Goal: Information Seeking & Learning: Learn about a topic

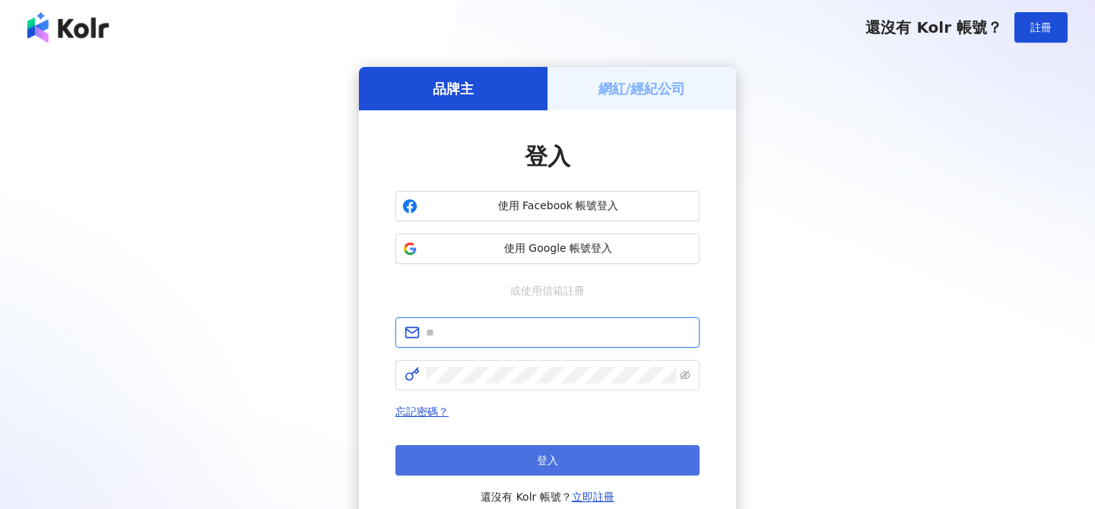
type input "**********"
click at [513, 459] on button "登入" at bounding box center [547, 460] width 304 height 30
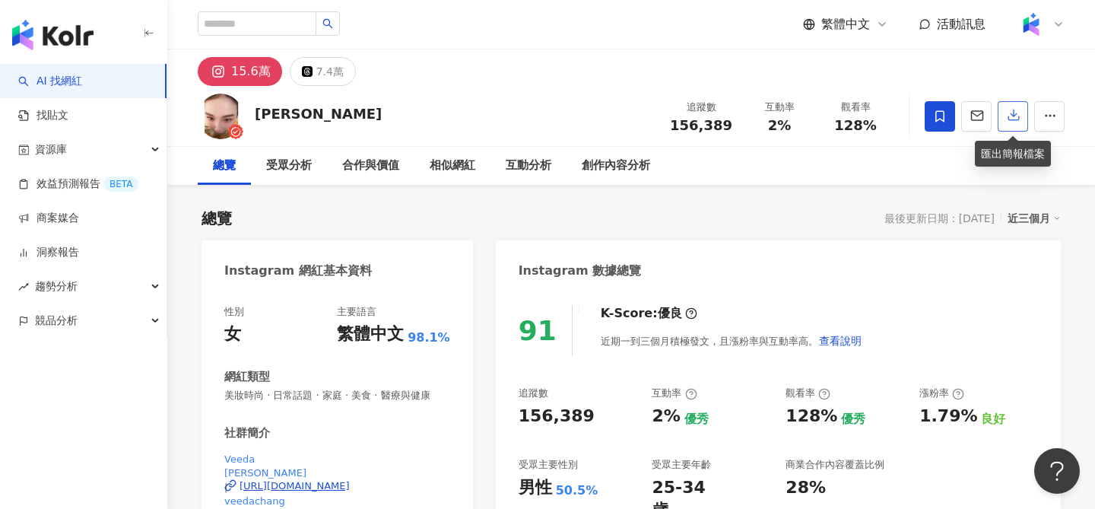
click at [1008, 116] on icon "button" at bounding box center [1014, 115] width 14 height 14
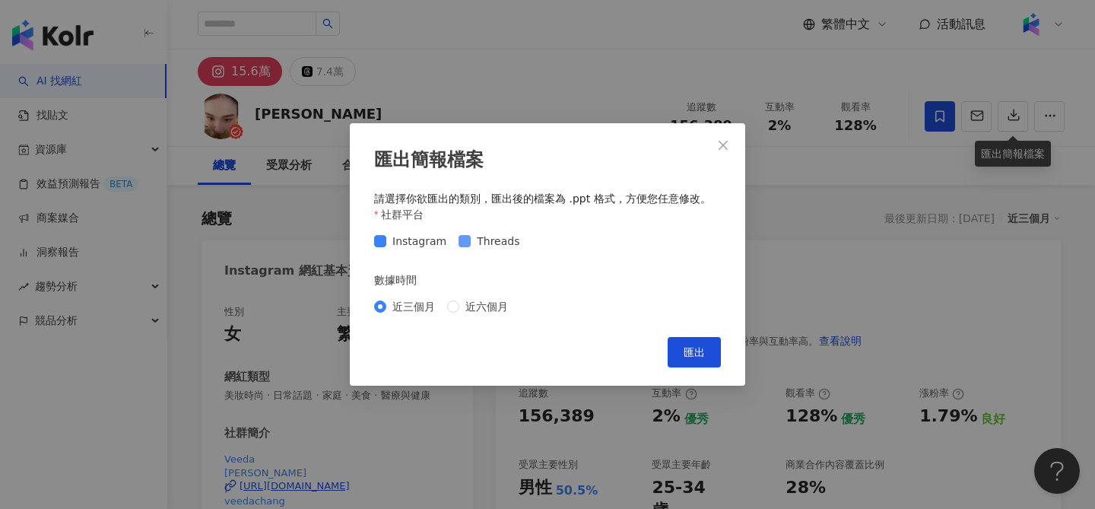
click at [498, 238] on span "Threads" at bounding box center [498, 241] width 55 height 17
click at [706, 351] on button "匯出" at bounding box center [694, 352] width 53 height 30
click at [275, 220] on div "匯出簡報檔案 請選擇你欲匯出的類別，匯出後的檔案為 .ppt 格式，方便您任意修改。 社群平台 Instagram Threads 數據時間 近三個月 近六個…" at bounding box center [547, 254] width 1095 height 509
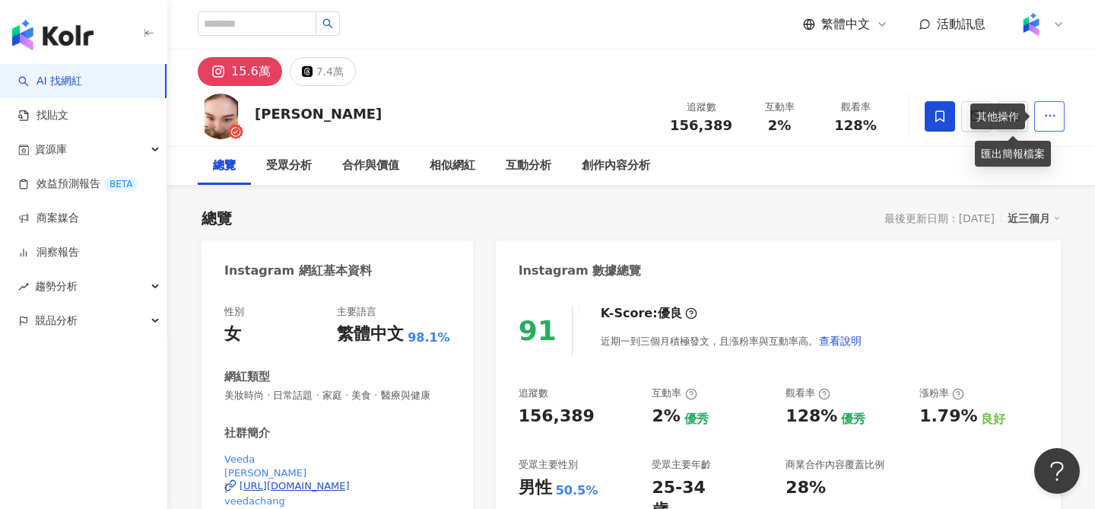
click at [1055, 118] on icon "button" at bounding box center [1050, 116] width 14 height 14
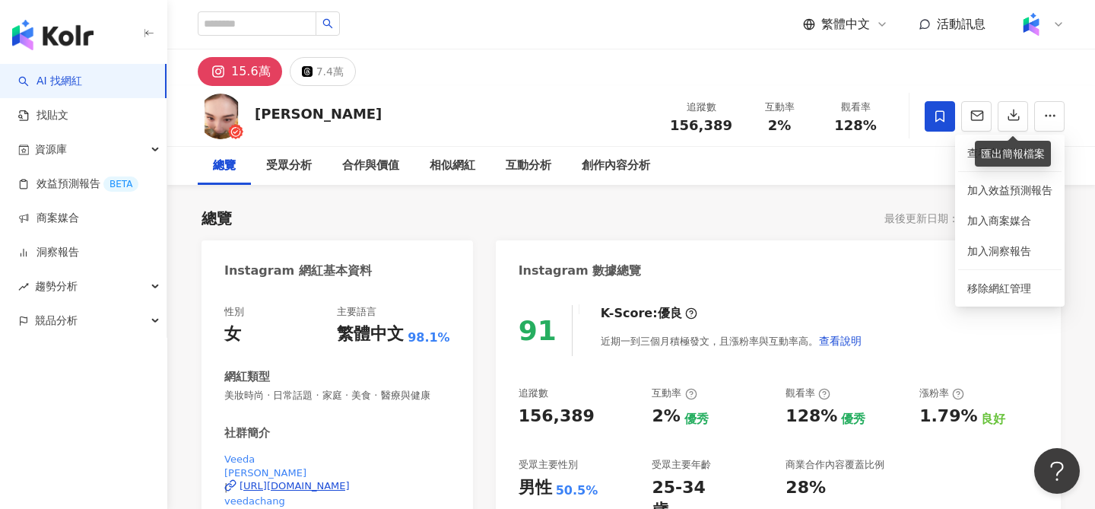
click at [849, 155] on div "總覽 受眾分析 合作與價值 相似網紅 互動分析 創作內容分析" at bounding box center [631, 166] width 867 height 38
click at [938, 123] on span at bounding box center [940, 116] width 30 height 30
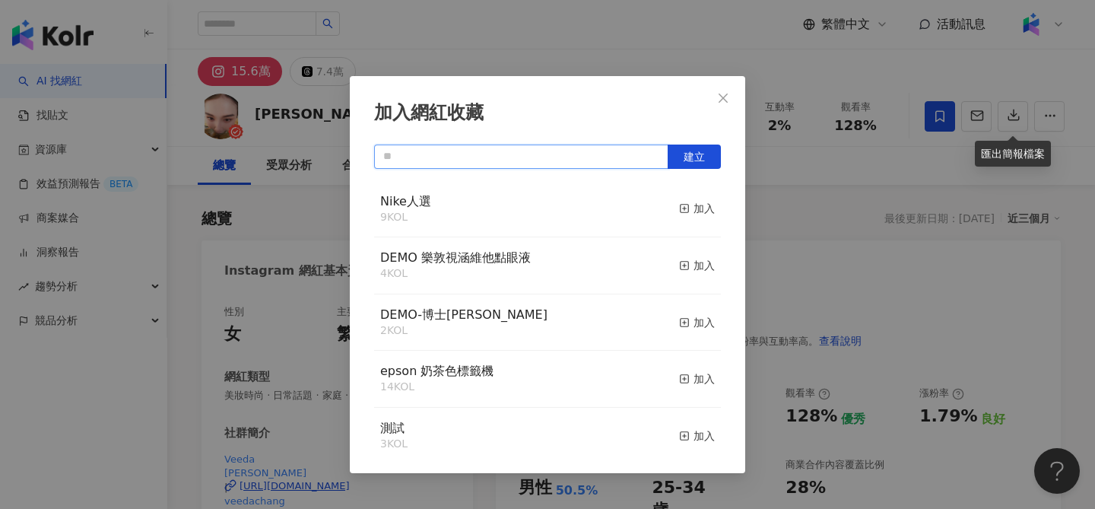
click at [582, 157] on input "text" at bounding box center [521, 156] width 294 height 24
type input "*"
type input "****"
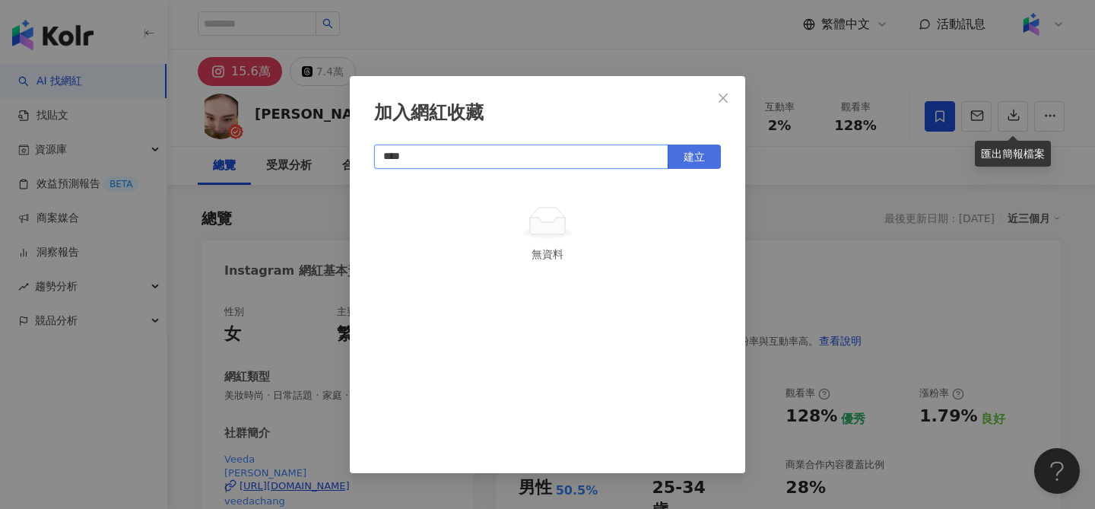
click at [710, 160] on button "建立" at bounding box center [694, 156] width 53 height 24
click at [721, 96] on icon "close" at bounding box center [723, 98] width 12 height 12
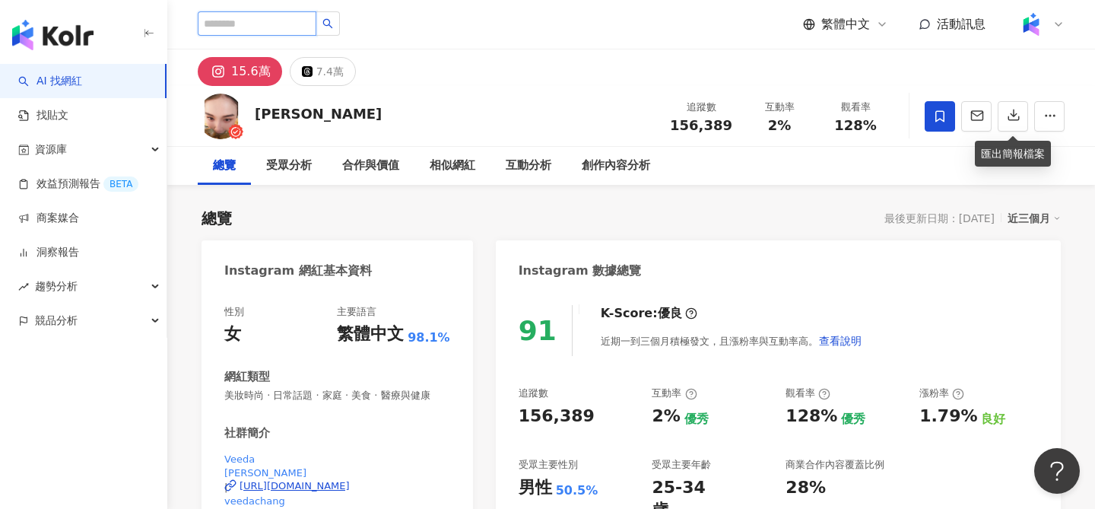
click at [273, 23] on input "search" at bounding box center [257, 23] width 119 height 24
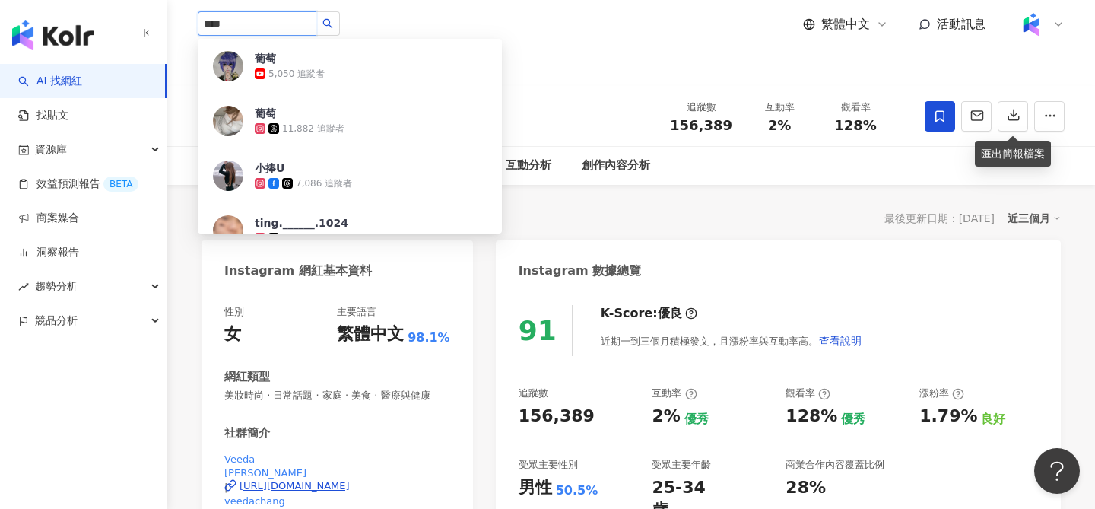
type input "***"
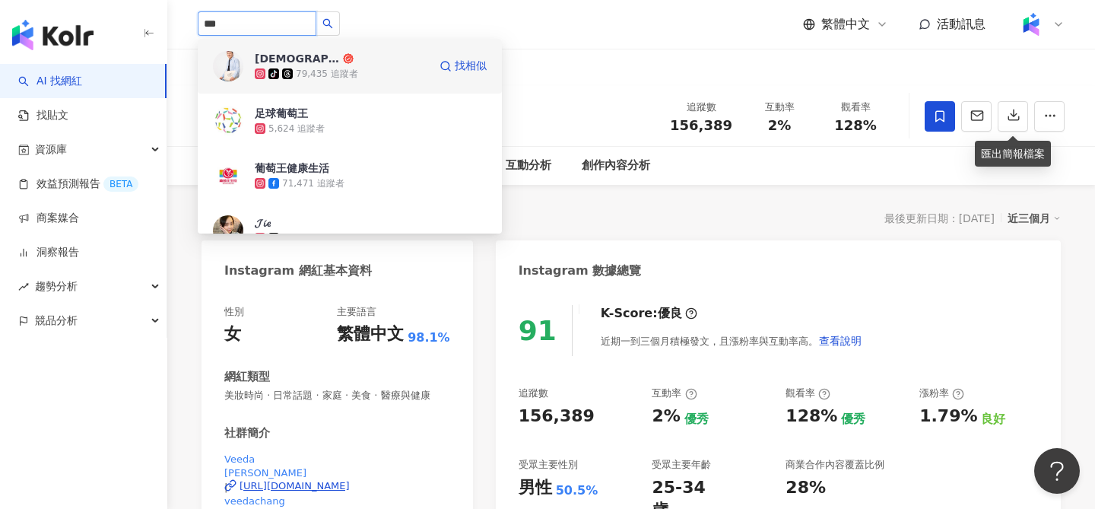
click at [376, 68] on div "tiktok-icon 79,435 追蹤者" at bounding box center [341, 73] width 173 height 15
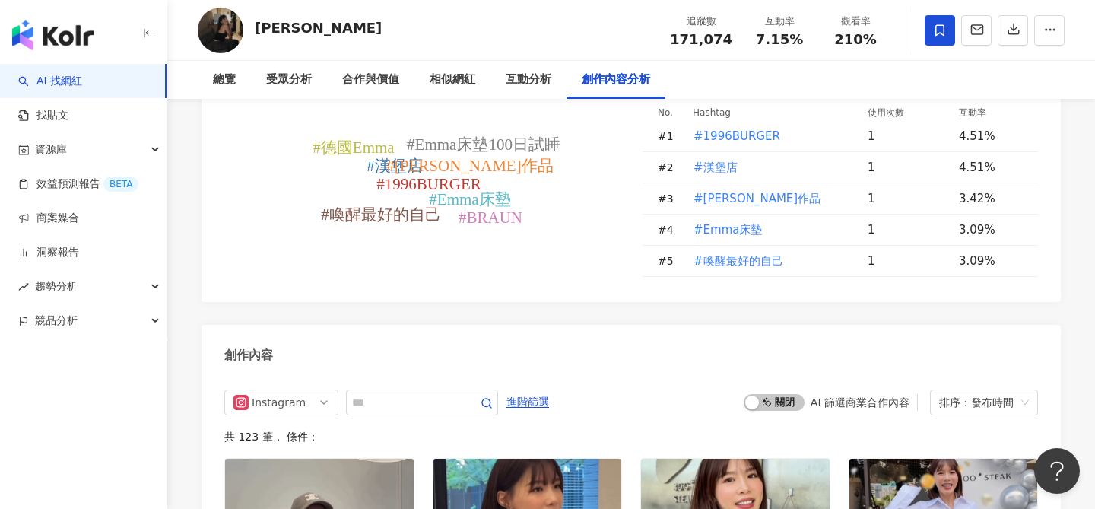
scroll to position [3675, 0]
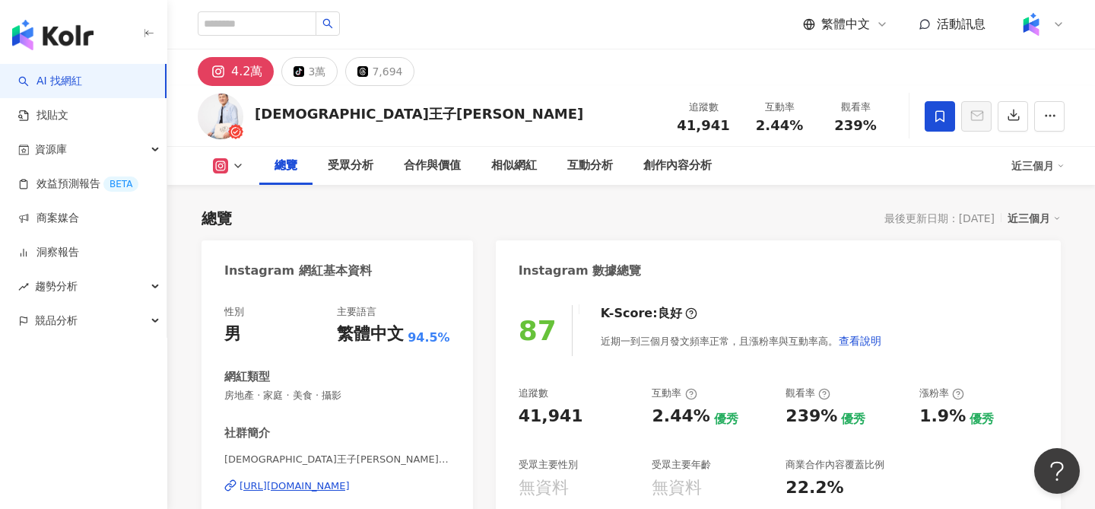
click at [938, 124] on span at bounding box center [940, 116] width 30 height 30
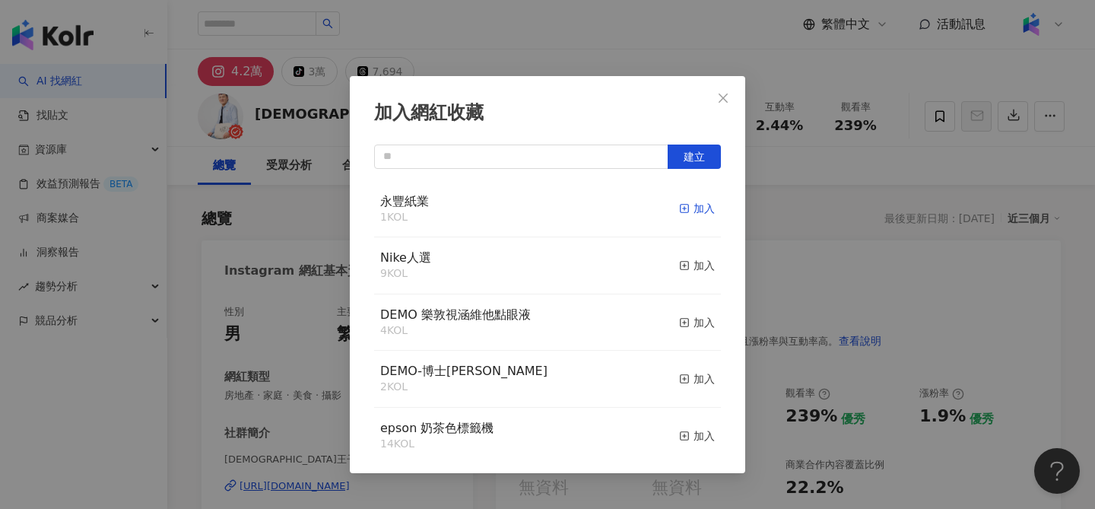
click at [703, 207] on div "加入" at bounding box center [697, 208] width 36 height 17
click at [1006, 110] on div "加入網紅收藏 建立 永豐紙業 2 KOL 已加入 Nike人選 9 KOL 加入 DEMO 樂敦視涵維他點眼液 4 KOL 加入 DEMO-博士倫 2 KOL…" at bounding box center [547, 254] width 1095 height 509
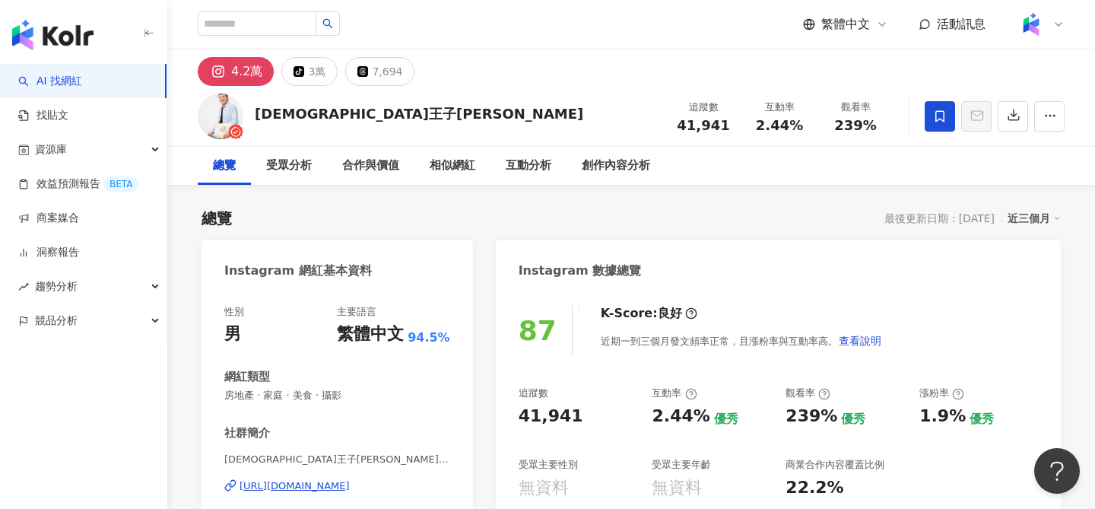
click at [1016, 121] on div "加入網紅收藏 建立 永豐紙業 2 KOL 已加入 Nike人選 9 KOL 加入 DEMO 樂敦視涵維他點眼液 4 KOL 加入 DEMO-博士倫 2 KOL…" at bounding box center [547, 254] width 1095 height 509
click at [1014, 112] on icon "button" at bounding box center [1014, 115] width 14 height 14
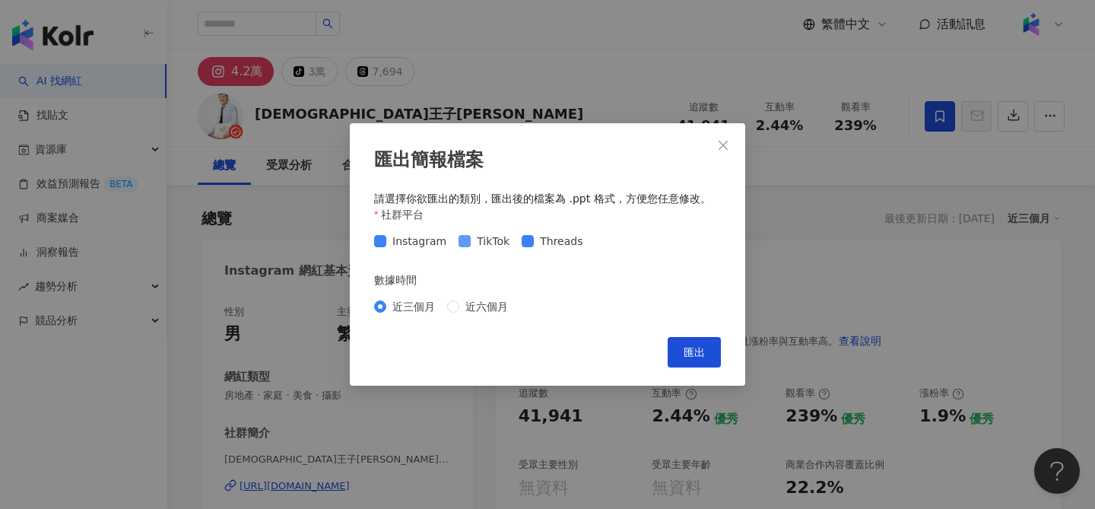
click at [471, 239] on span "TikTok" at bounding box center [493, 241] width 45 height 17
click at [544, 239] on span "Threads" at bounding box center [561, 241] width 55 height 17
click at [687, 347] on span "匯出" at bounding box center [694, 352] width 21 height 12
click at [725, 146] on icon "close" at bounding box center [723, 145] width 12 height 12
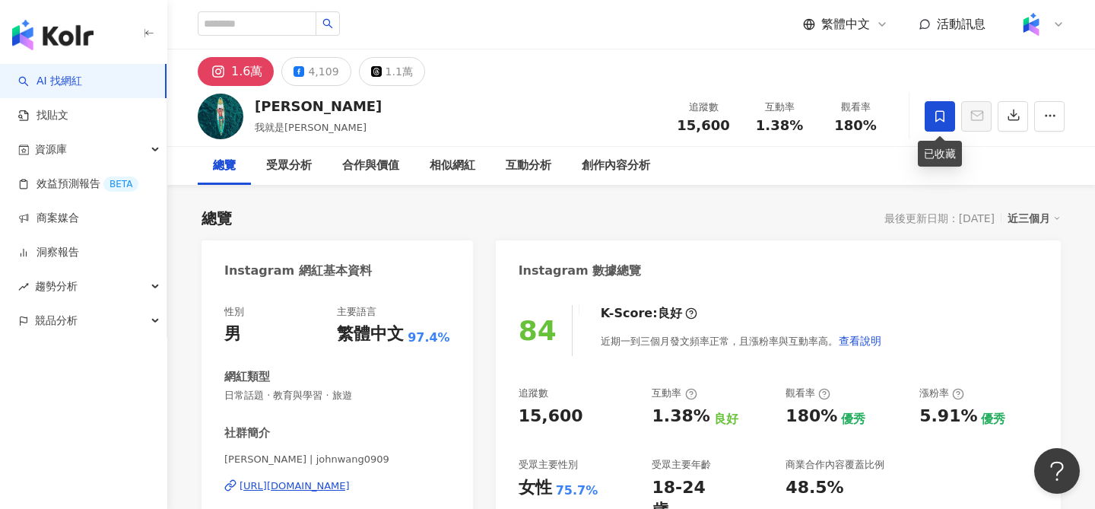
click at [939, 121] on icon at bounding box center [940, 117] width 14 height 14
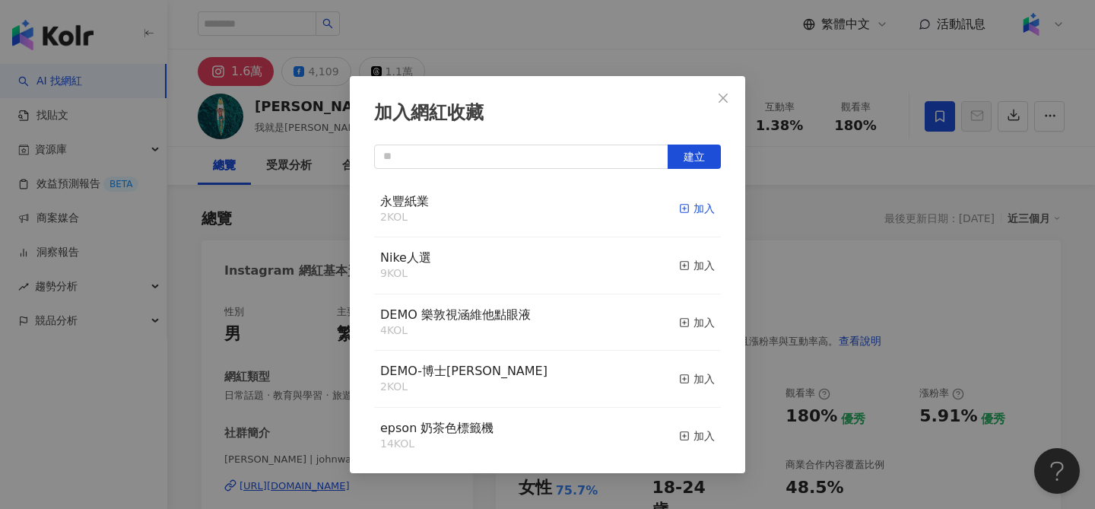
click at [711, 207] on div "加入" at bounding box center [697, 208] width 36 height 17
click at [1010, 93] on div "加入網紅收藏 建立 永豐紙業 3 KOL 已加入 Nike人選 9 KOL 加入 DEMO 樂敦視涵維他點眼液 4 KOL 加入 DEMO-博士倫 2 KOL…" at bounding box center [547, 254] width 1095 height 509
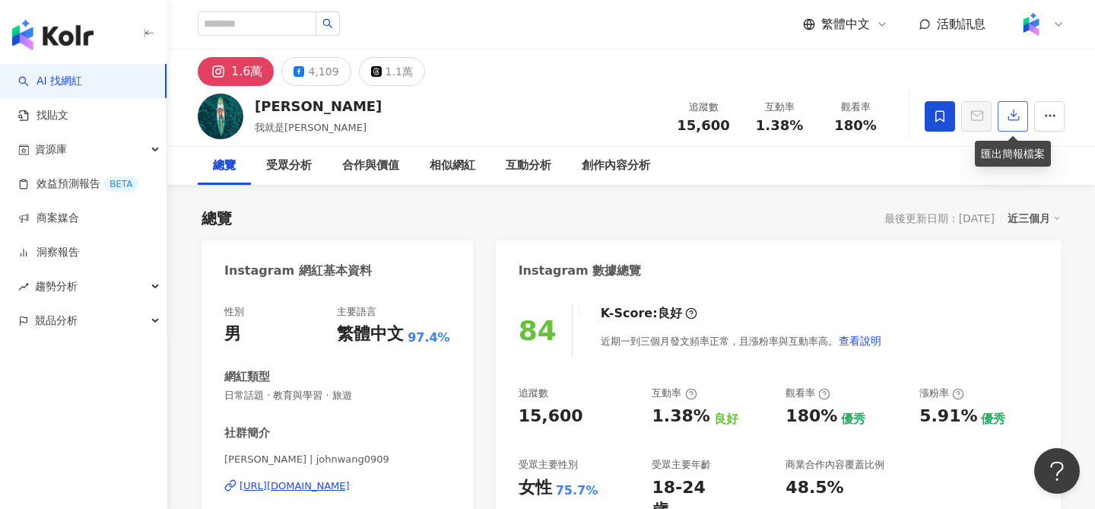
click at [1010, 114] on icon "button" at bounding box center [1014, 115] width 14 height 14
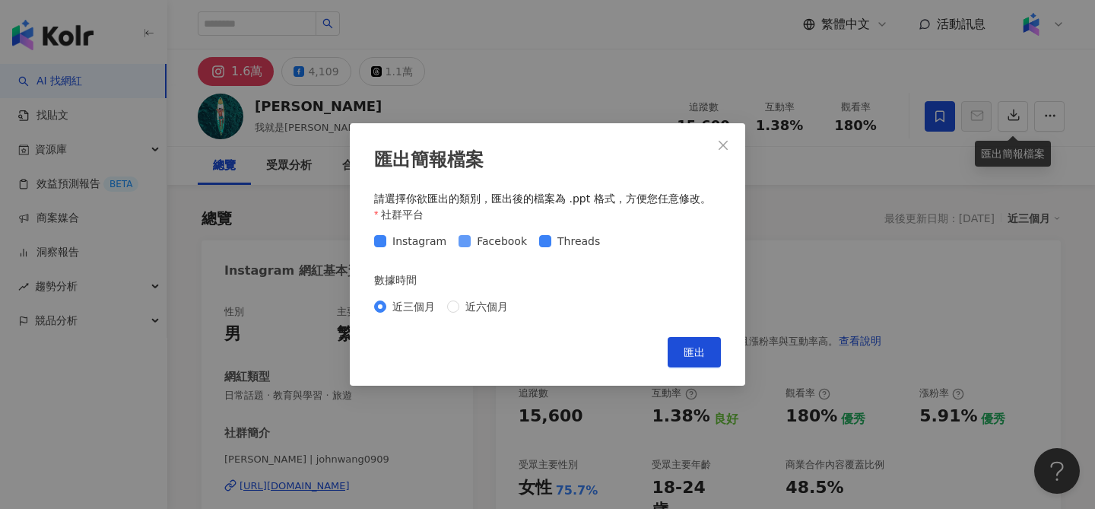
click at [504, 240] on span "Facebook" at bounding box center [502, 241] width 62 height 17
click at [557, 241] on span "Threads" at bounding box center [578, 241] width 55 height 17
click at [694, 354] on span "匯出" at bounding box center [694, 352] width 21 height 12
click at [472, 96] on div "匯出簡報檔案 請選擇你欲匯出的類別，匯出後的檔案為 .ppt 格式，方便您任意修改。 社群平台 Instagram Facebook Threads 數據時間…" at bounding box center [547, 254] width 1095 height 509
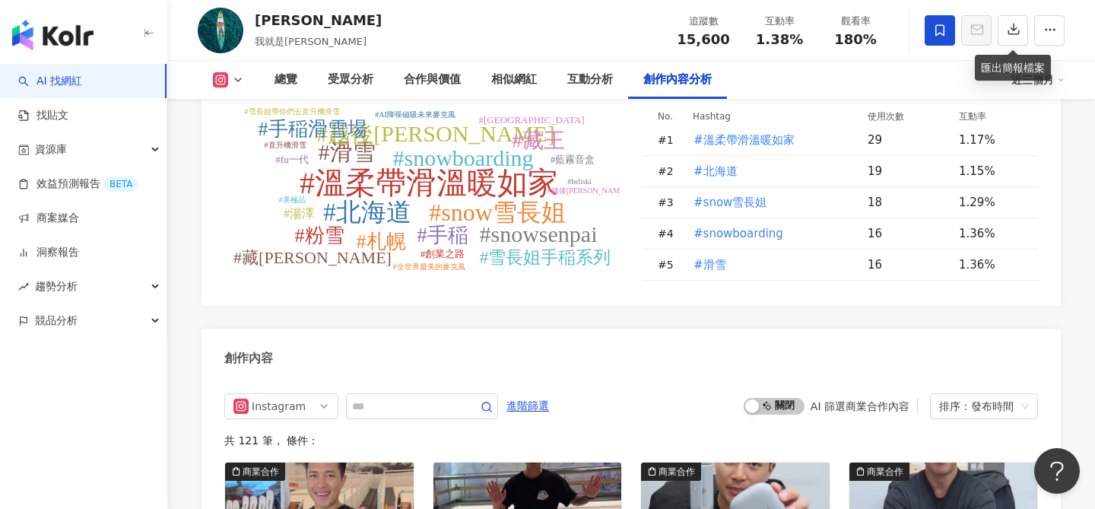
scroll to position [4437, 0]
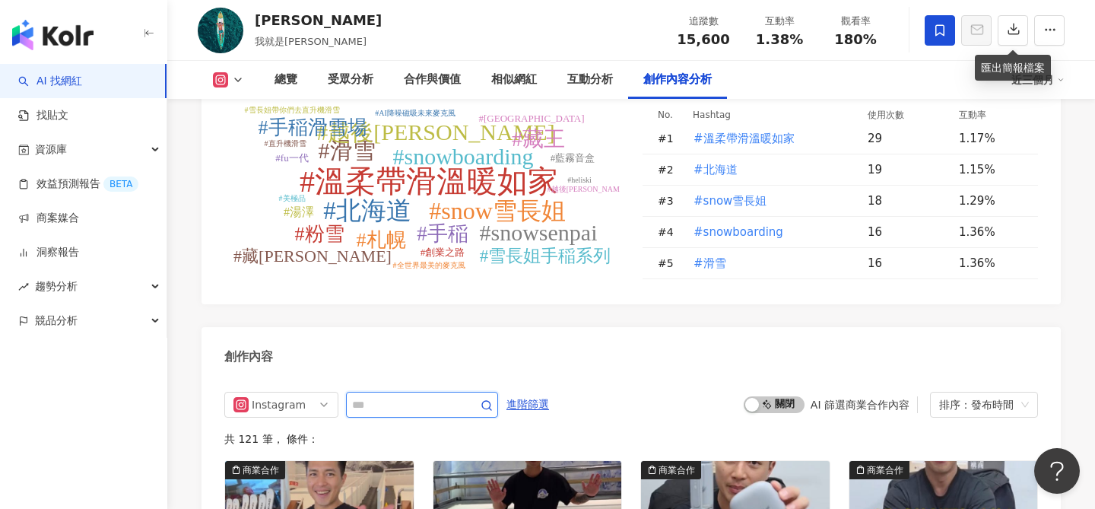
click at [381, 395] on input "text" at bounding box center [405, 404] width 106 height 18
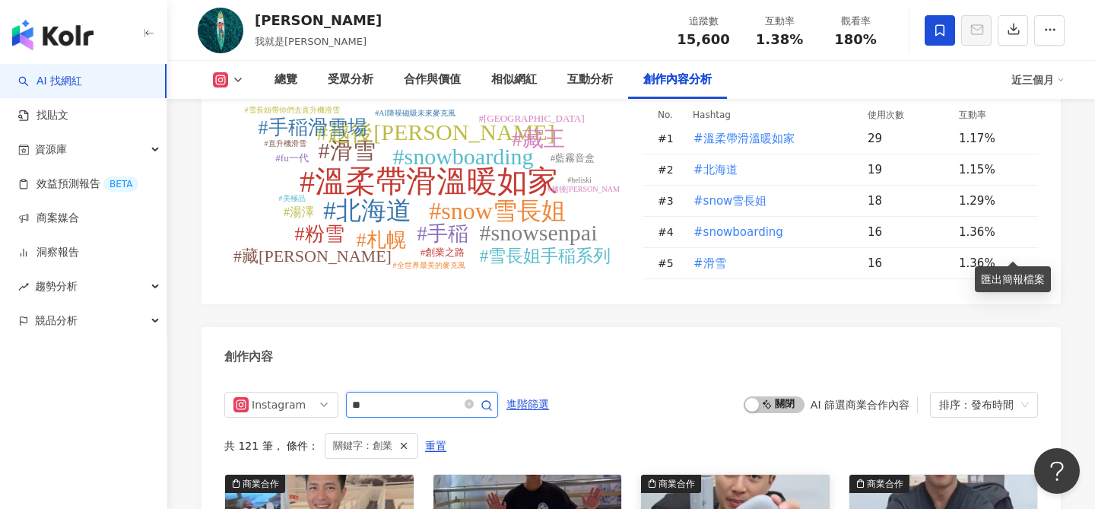
scroll to position [4648, 0]
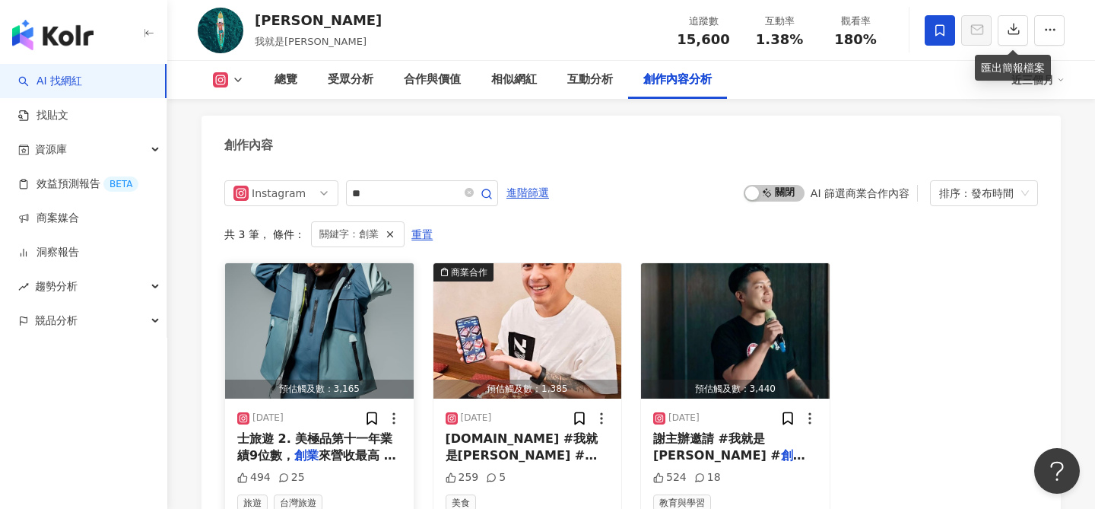
click at [348, 305] on img "button" at bounding box center [319, 330] width 189 height 135
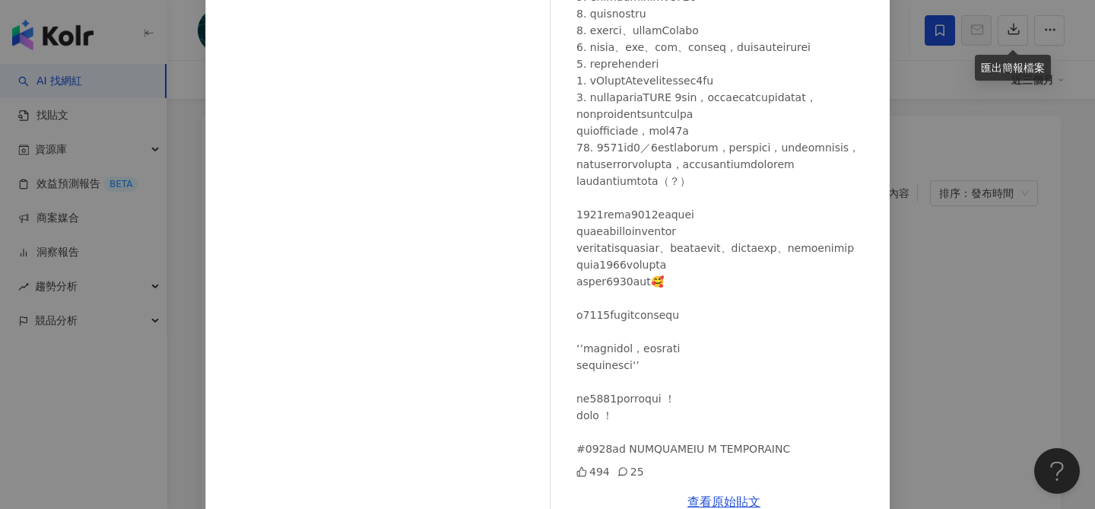
scroll to position [141, 0]
click at [912, 281] on div "John Wang 2025/1/1 494 25 查看原始貼文" at bounding box center [547, 254] width 1095 height 509
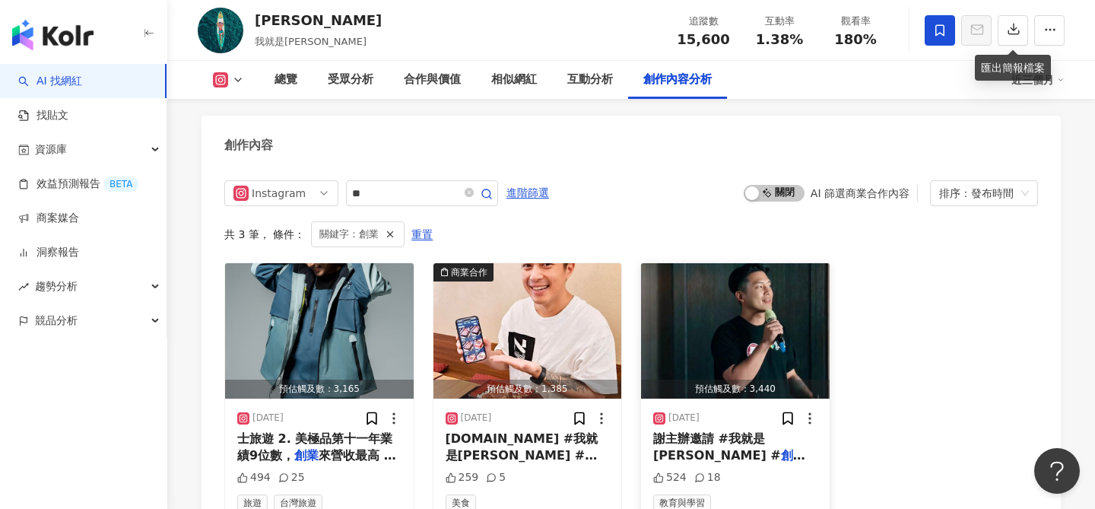
click at [674, 317] on img "button" at bounding box center [735, 330] width 189 height 135
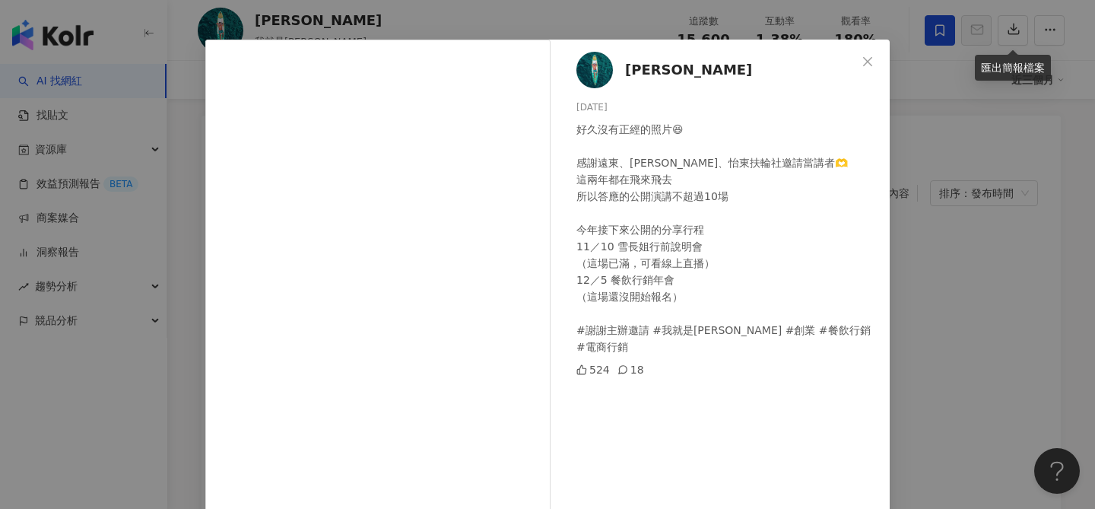
scroll to position [37, 0]
click at [951, 296] on div "John Wang 2024/10/26 好久沒有正經的照片😆 感謝遠東、木蘭、怡東扶輪社邀請當講者🫶 這兩年都在飛來飛去 所以答應的公開演講不超過10場 今…" at bounding box center [547, 254] width 1095 height 509
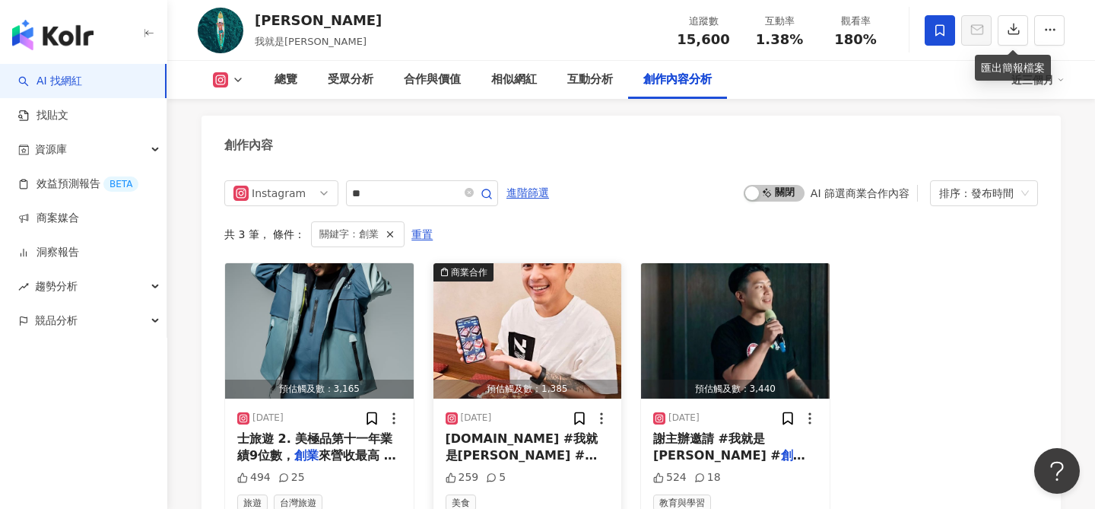
click at [576, 309] on img "button" at bounding box center [527, 330] width 189 height 135
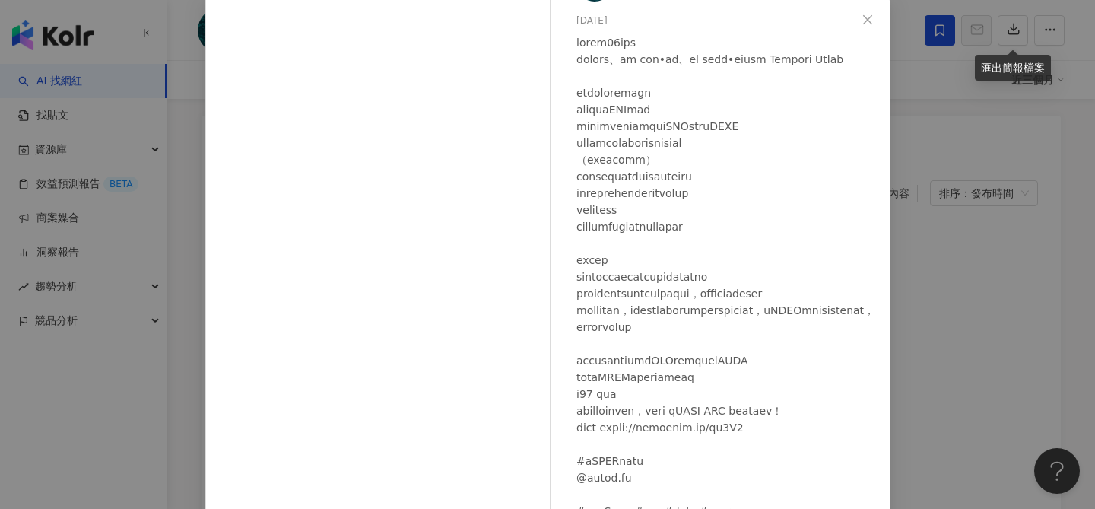
scroll to position [173, 0]
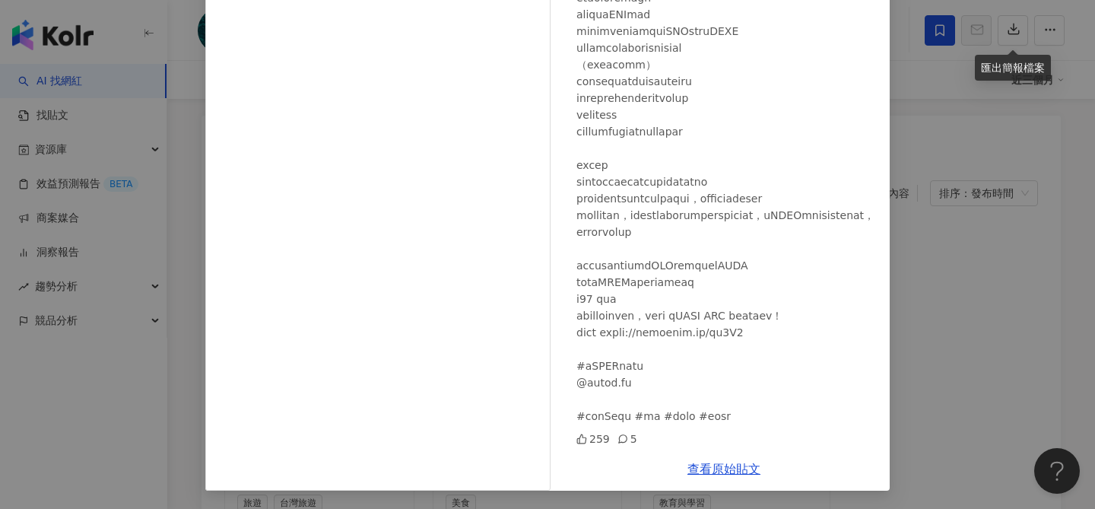
click at [725, 462] on div "查看原始貼文" at bounding box center [724, 468] width 332 height 43
click at [725, 469] on link "查看原始貼文" at bounding box center [723, 469] width 73 height 14
click at [903, 249] on div "John Wang 2024/10/31 259 5 查看原始貼文" at bounding box center [547, 254] width 1095 height 509
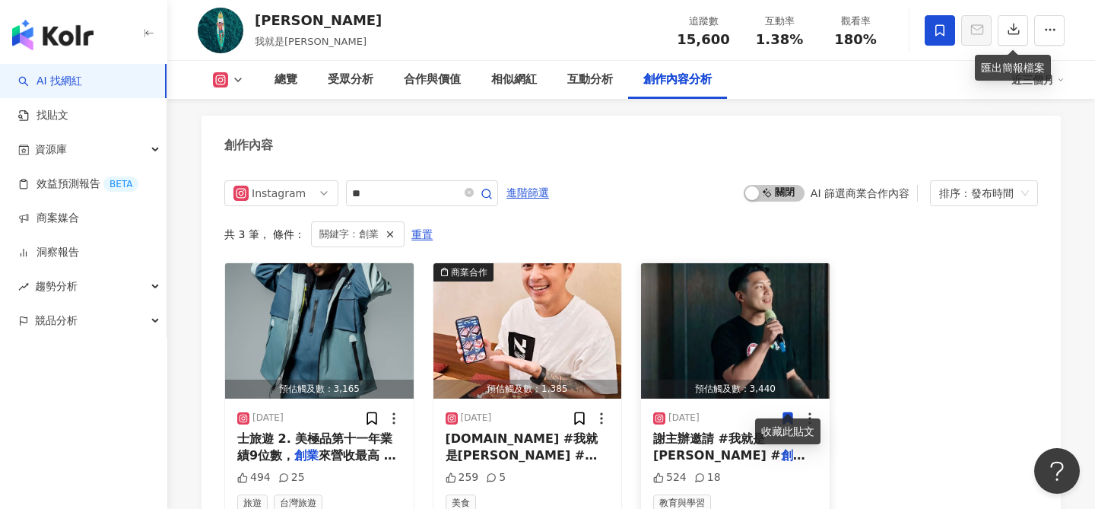
click at [764, 344] on img "button" at bounding box center [735, 330] width 189 height 135
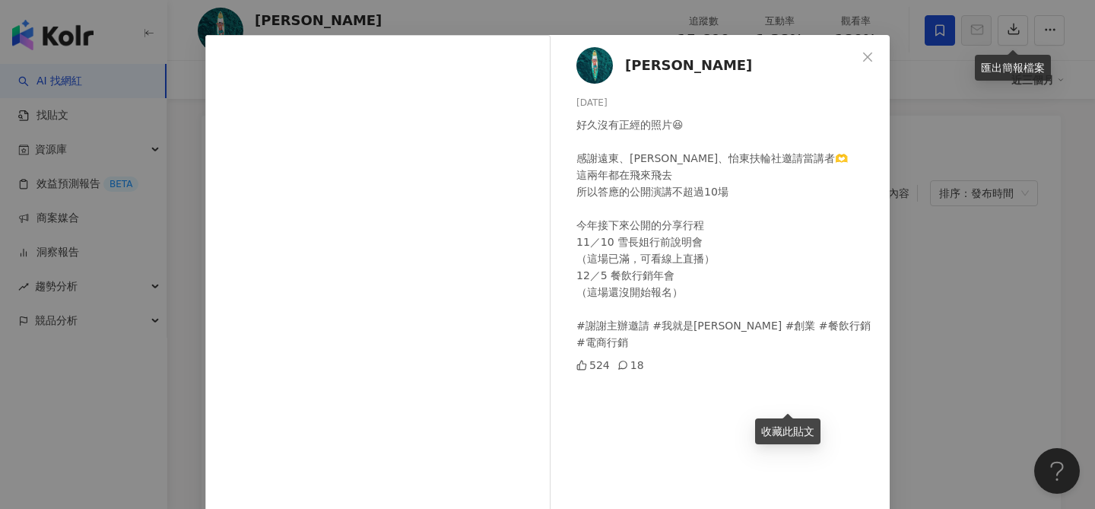
scroll to position [87, 0]
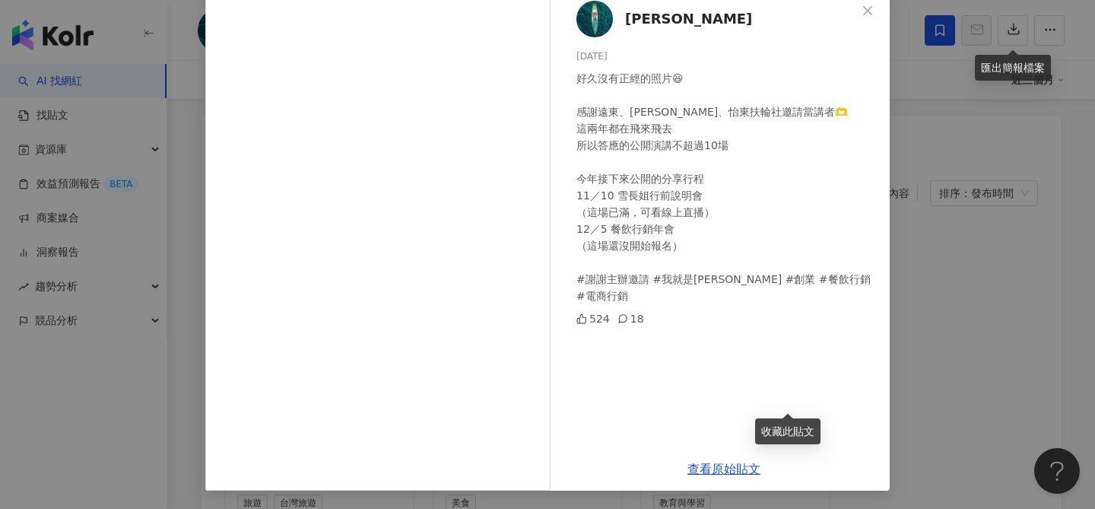
click at [984, 351] on div "John Wang 2024/10/26 好久沒有正經的照片😆 感謝遠東、木蘭、怡東扶輪社邀請當講者🫶 這兩年都在飛來飛去 所以答應的公開演講不超過10場 今…" at bounding box center [547, 254] width 1095 height 509
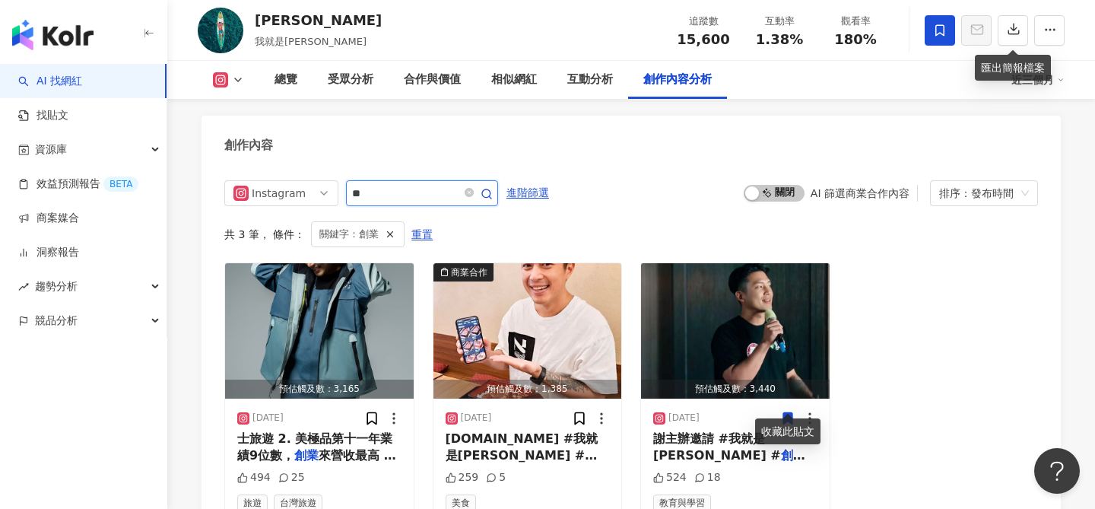
click at [427, 184] on input "**" at bounding box center [405, 193] width 106 height 18
type input "*"
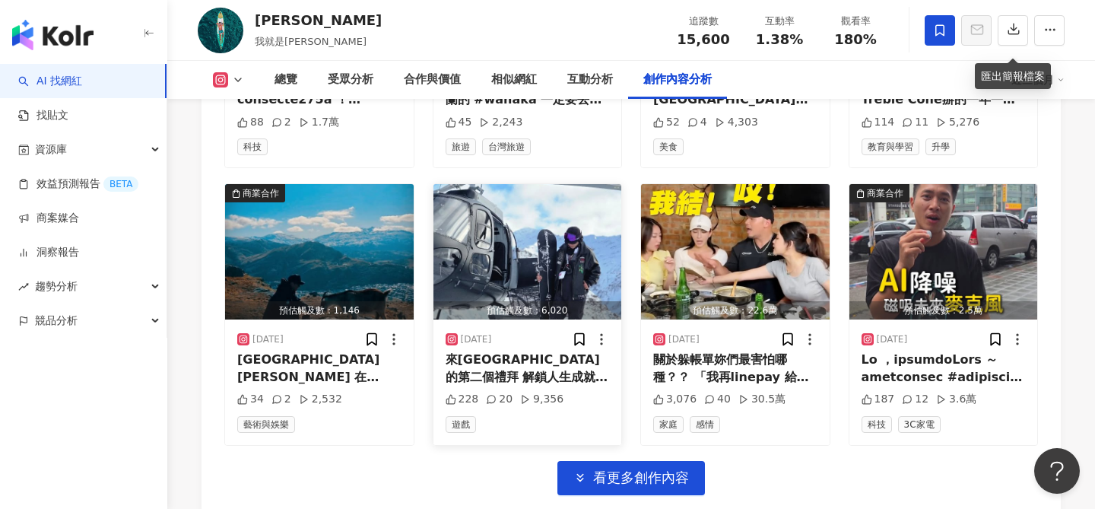
scroll to position [5286, 0]
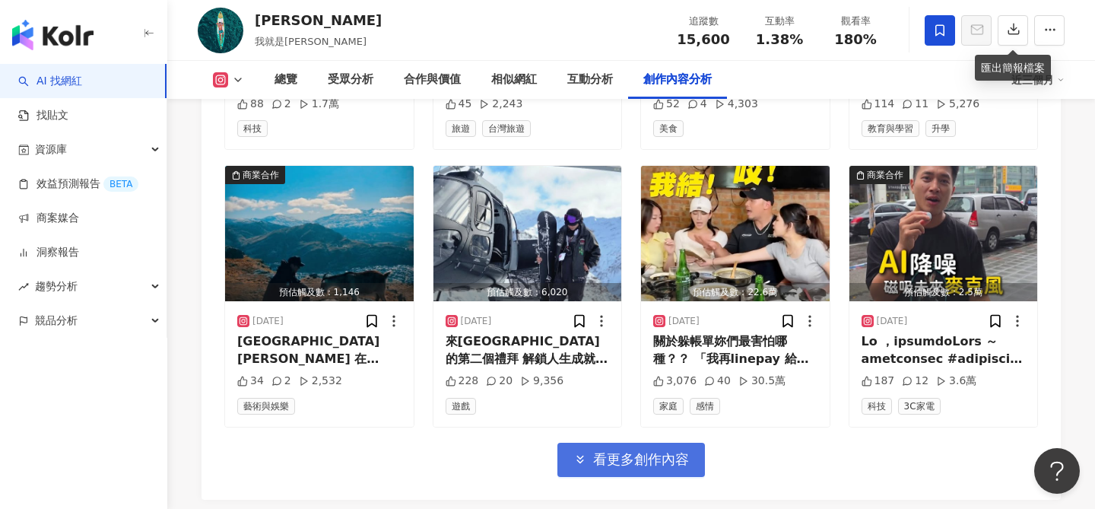
click at [668, 452] on button "看更多創作內容" at bounding box center [631, 460] width 148 height 34
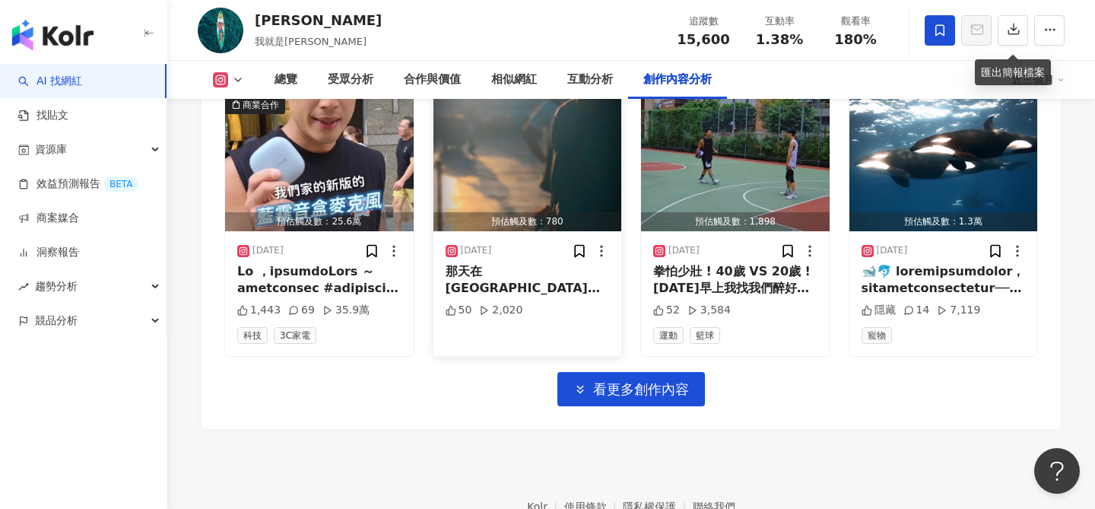
scroll to position [6194, 0]
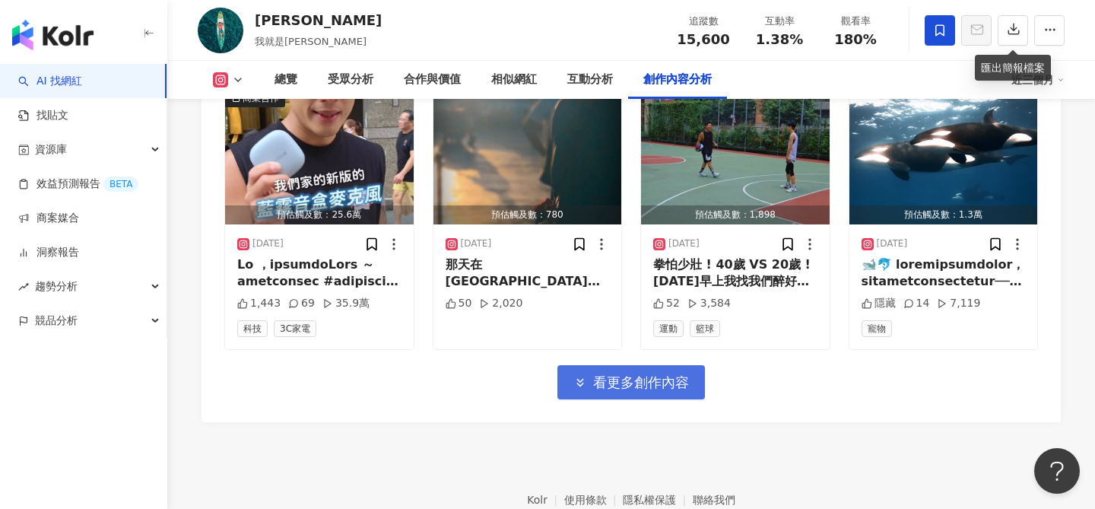
click at [609, 365] on button "看更多創作內容" at bounding box center [631, 382] width 148 height 34
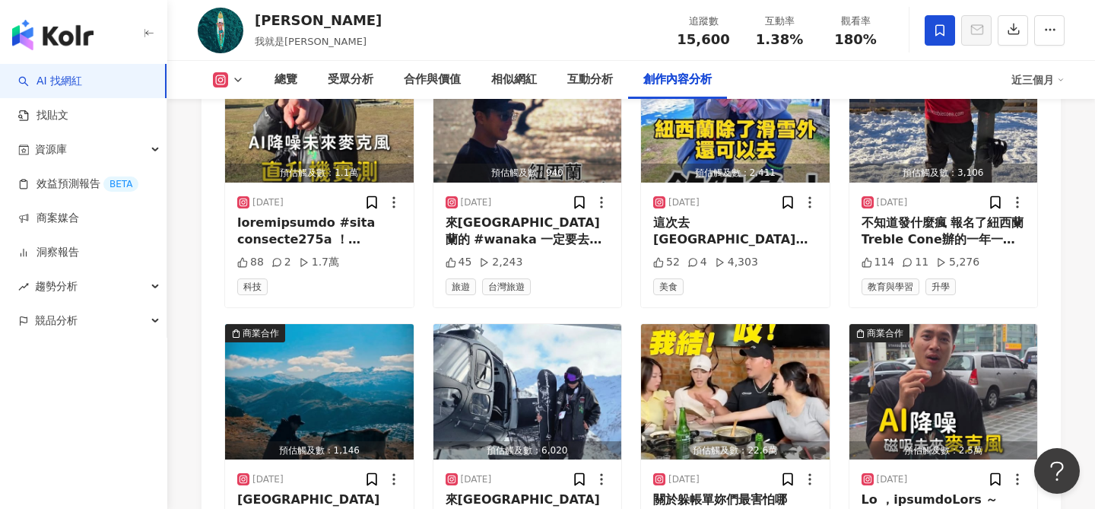
scroll to position [4529, 0]
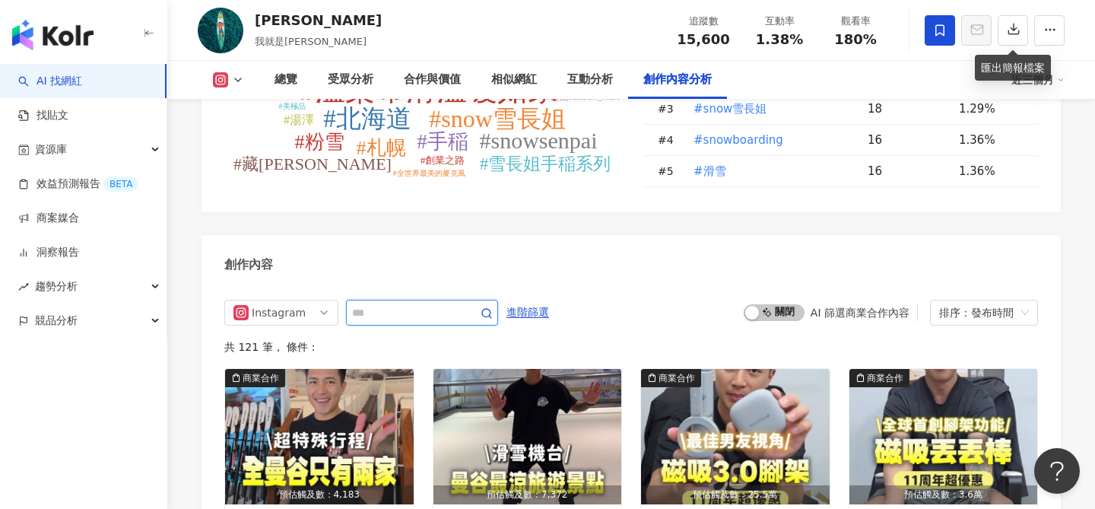
click at [409, 303] on input "text" at bounding box center [405, 312] width 106 height 18
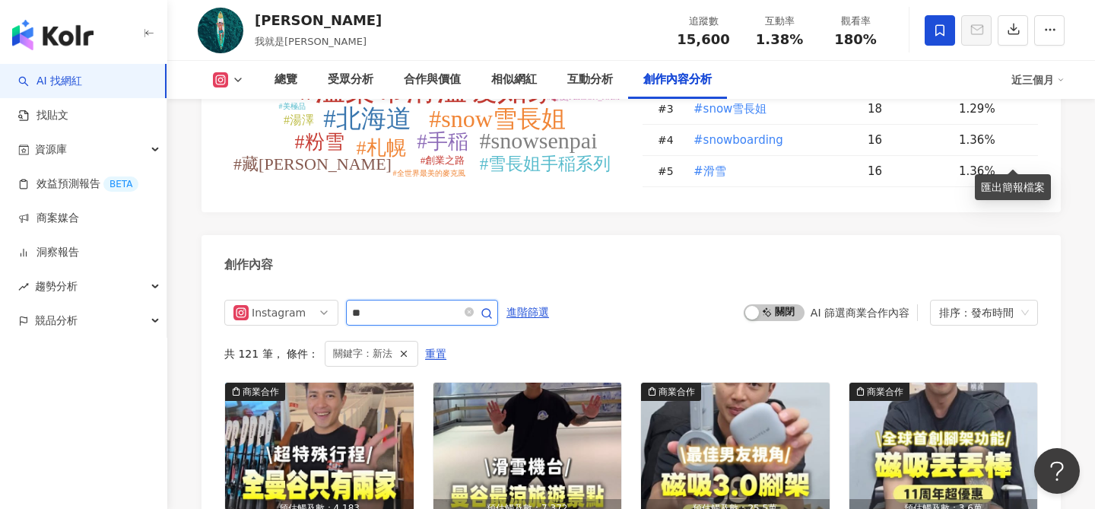
scroll to position [4648, 0]
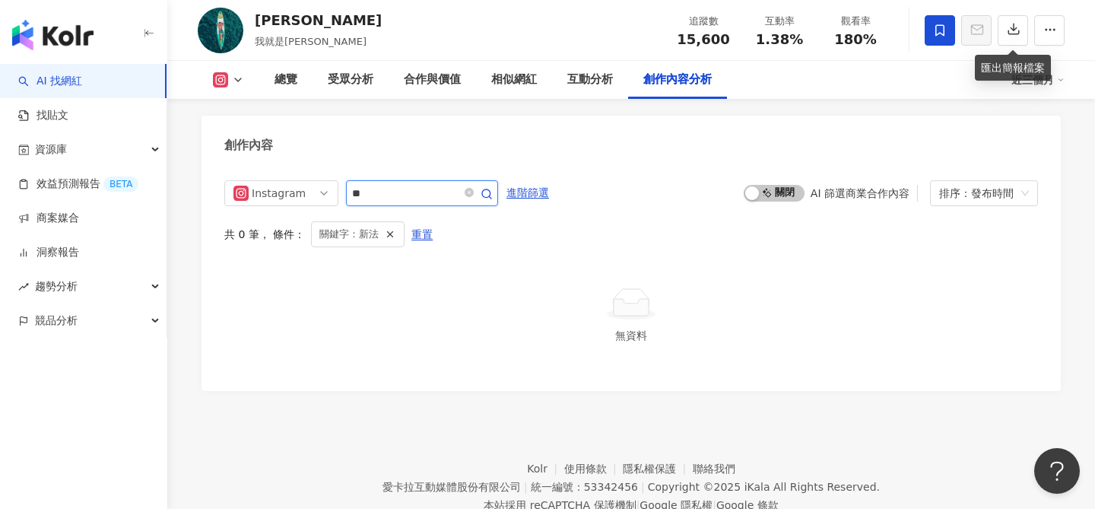
type input "**"
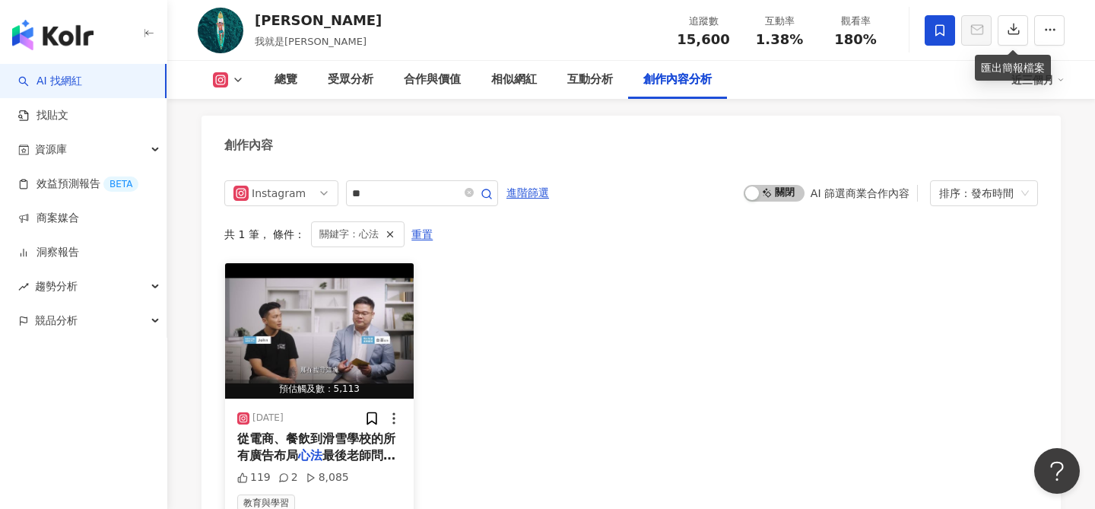
click at [249, 283] on img "button" at bounding box center [319, 330] width 189 height 135
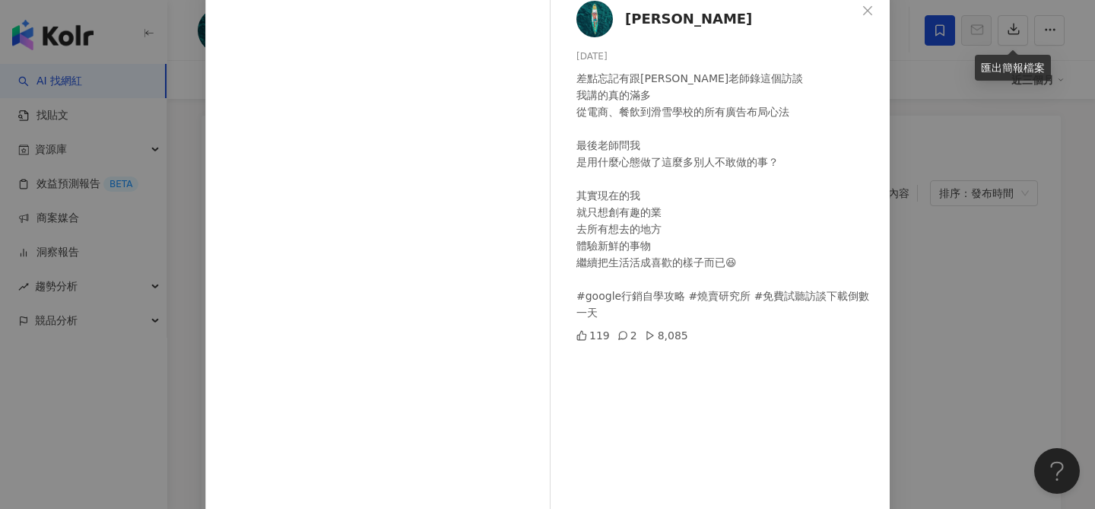
scroll to position [173, 0]
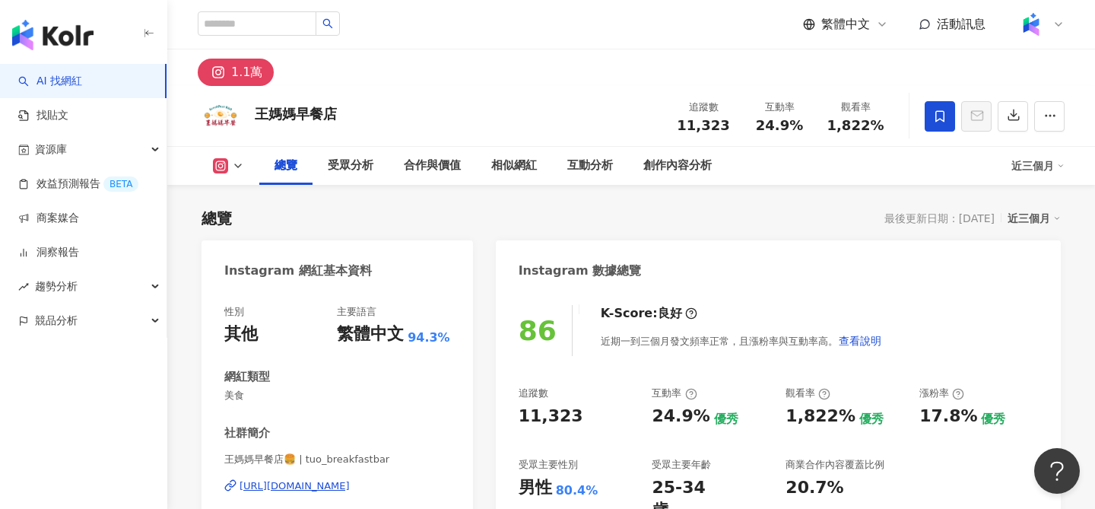
click at [931, 125] on span at bounding box center [940, 116] width 30 height 30
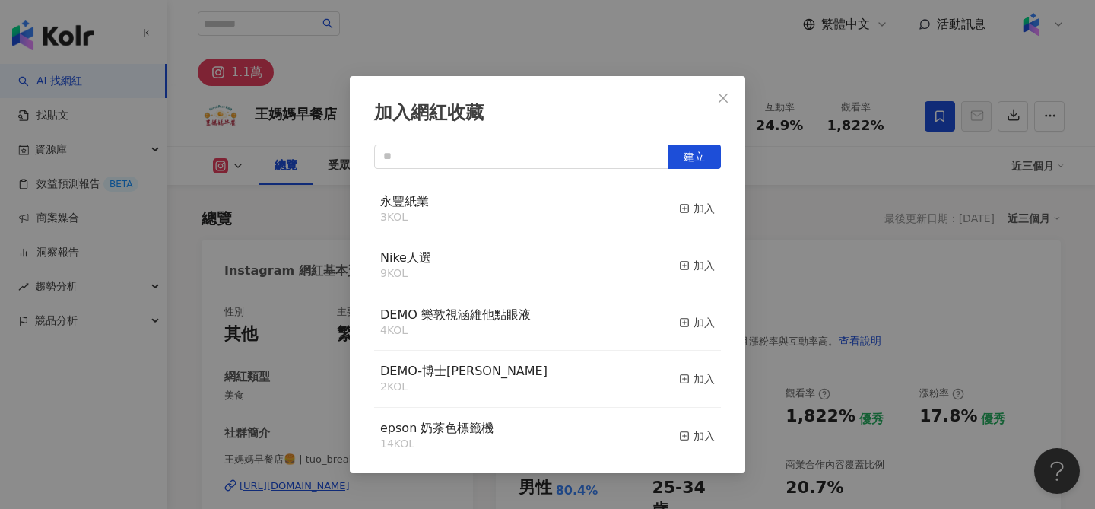
click at [695, 205] on div "加入" at bounding box center [697, 208] width 36 height 17
click at [728, 103] on icon "close" at bounding box center [723, 98] width 12 height 12
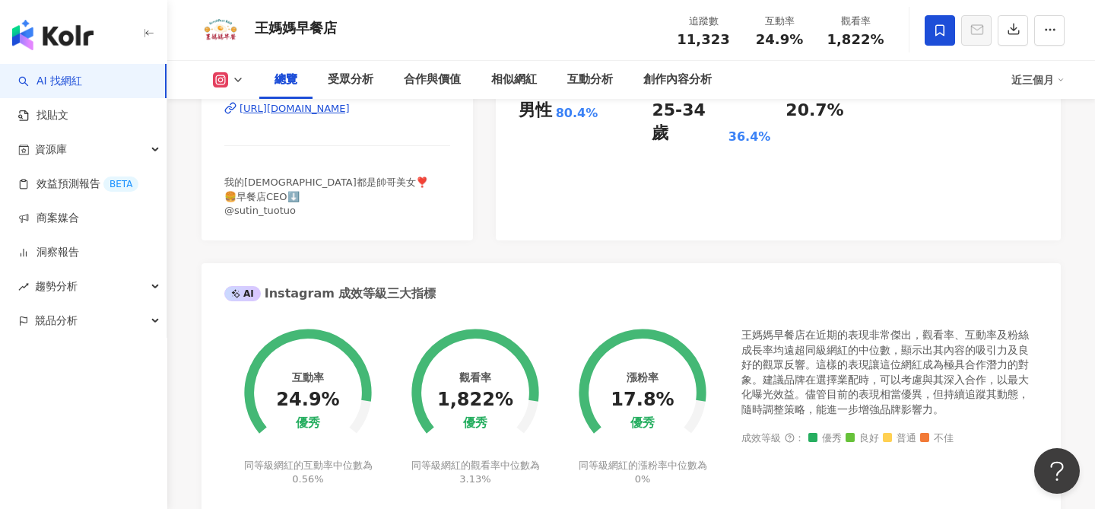
scroll to position [73, 0]
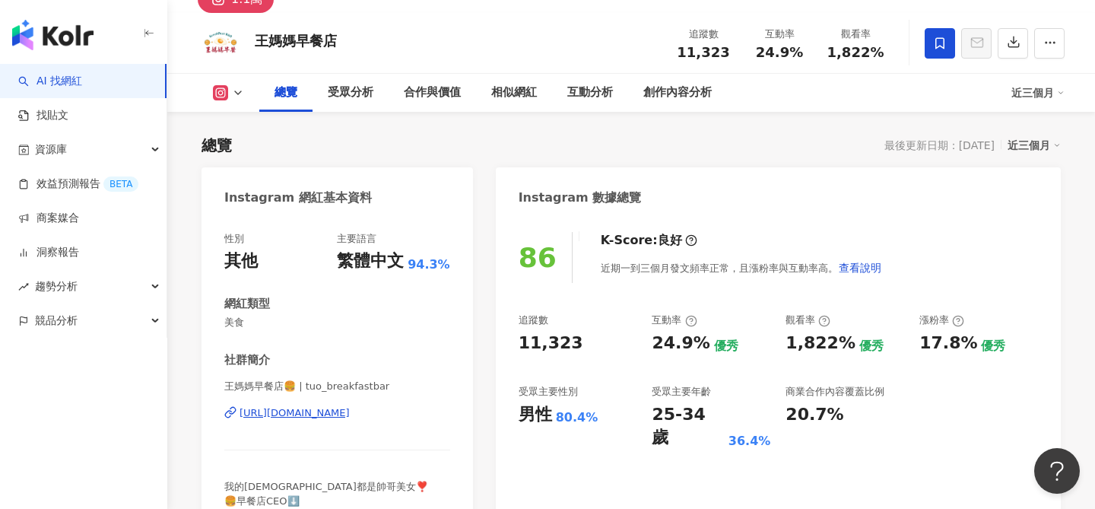
click at [942, 40] on icon at bounding box center [940, 44] width 14 height 14
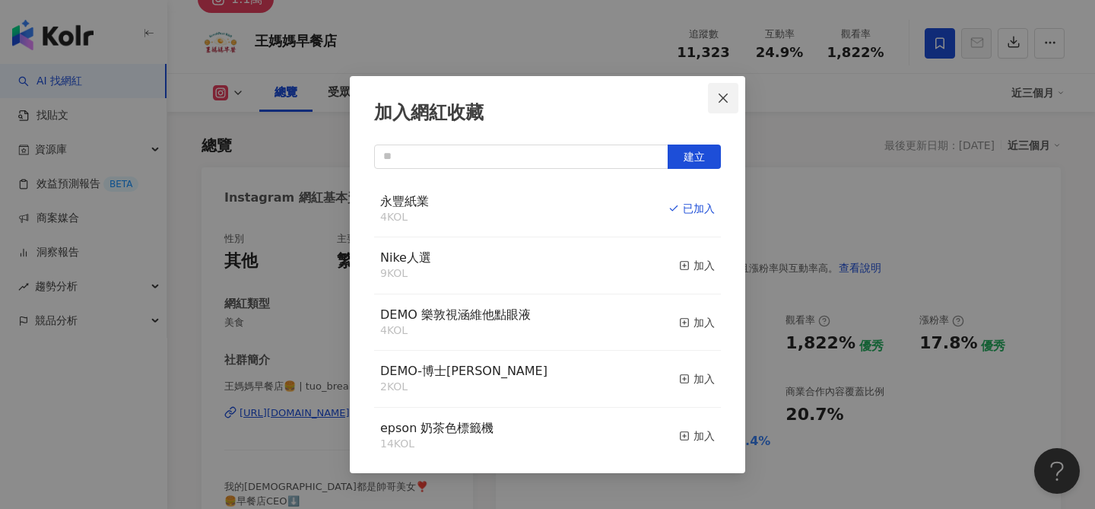
click at [728, 100] on icon "close" at bounding box center [723, 98] width 12 height 12
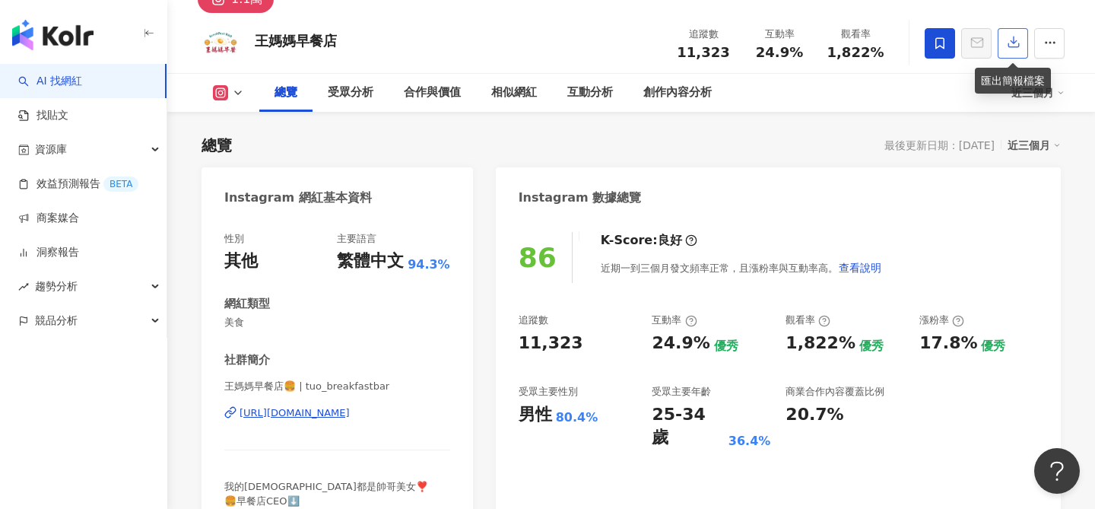
click at [1011, 46] on icon "button" at bounding box center [1014, 42] width 14 height 14
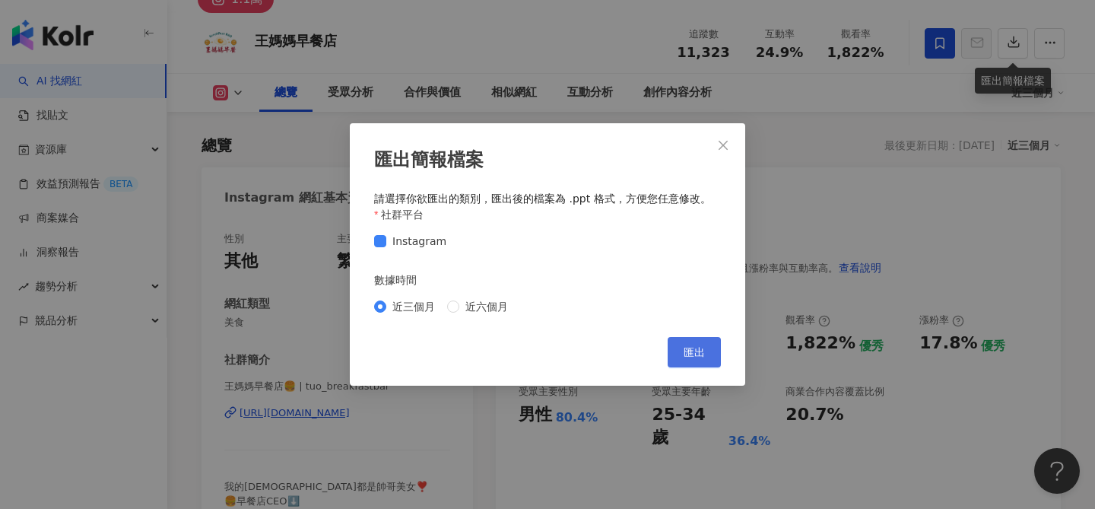
click at [697, 349] on span "匯出" at bounding box center [694, 352] width 21 height 12
click at [724, 143] on icon "close" at bounding box center [723, 145] width 12 height 12
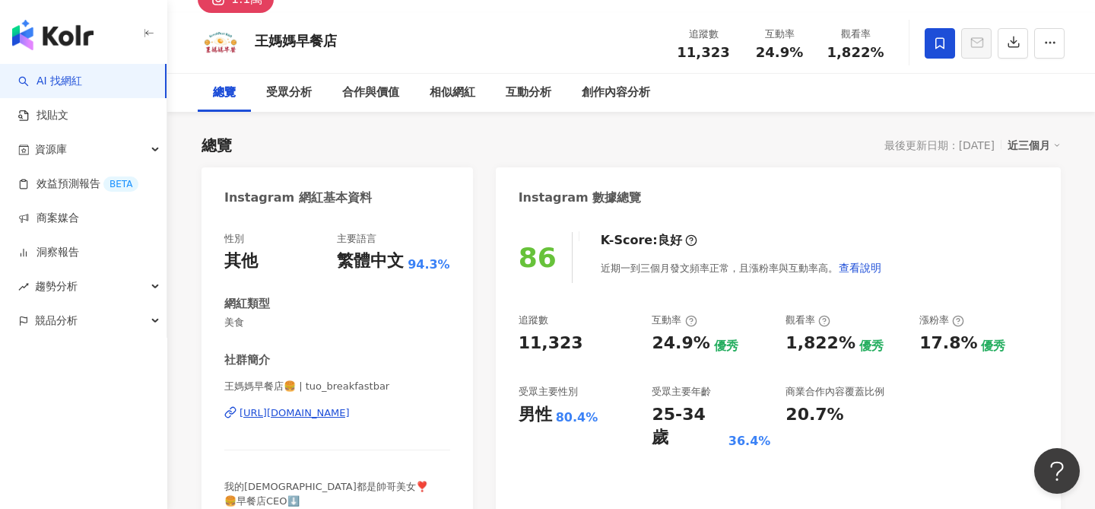
scroll to position [0, 0]
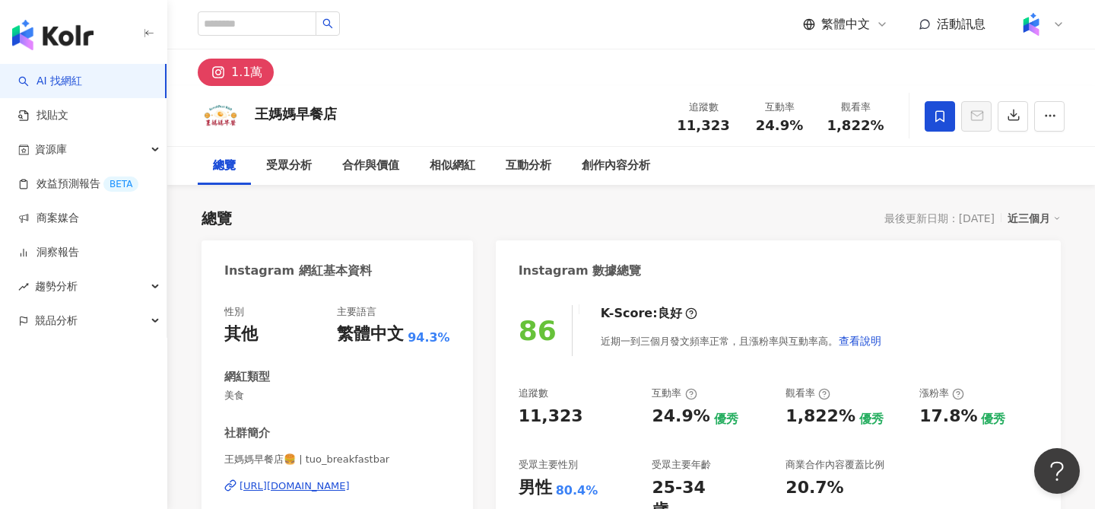
click at [218, 121] on img at bounding box center [221, 117] width 46 height 46
click at [281, 110] on div "王媽媽早餐店" at bounding box center [296, 113] width 82 height 19
copy div "王媽媽早餐店"
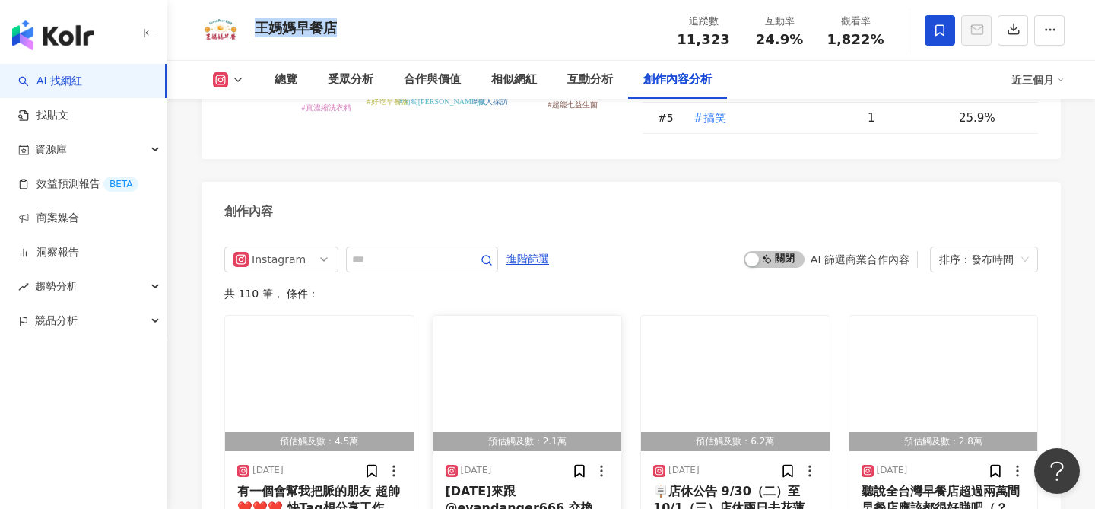
scroll to position [4535, 0]
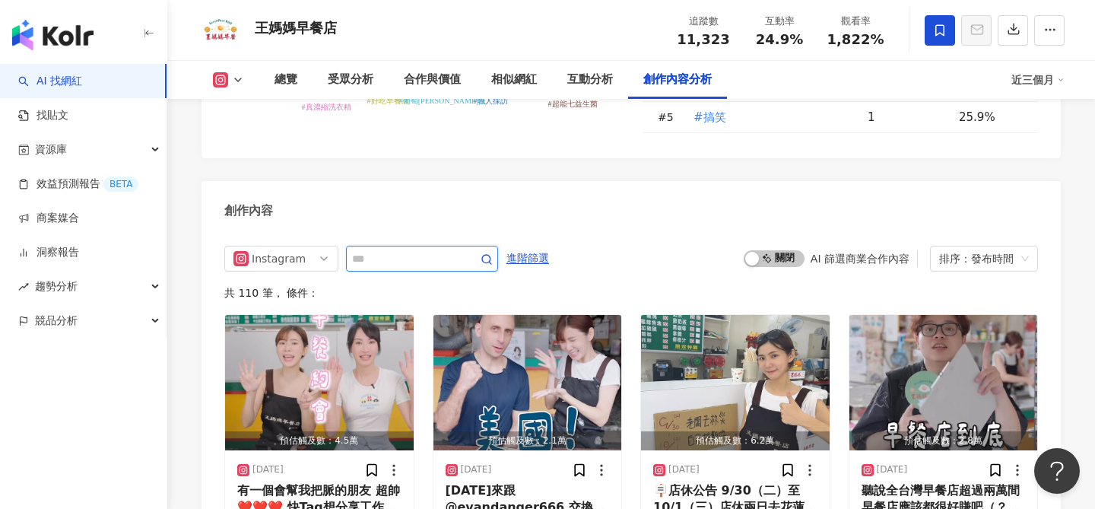
click at [416, 267] on input "text" at bounding box center [405, 258] width 106 height 18
type input "*"
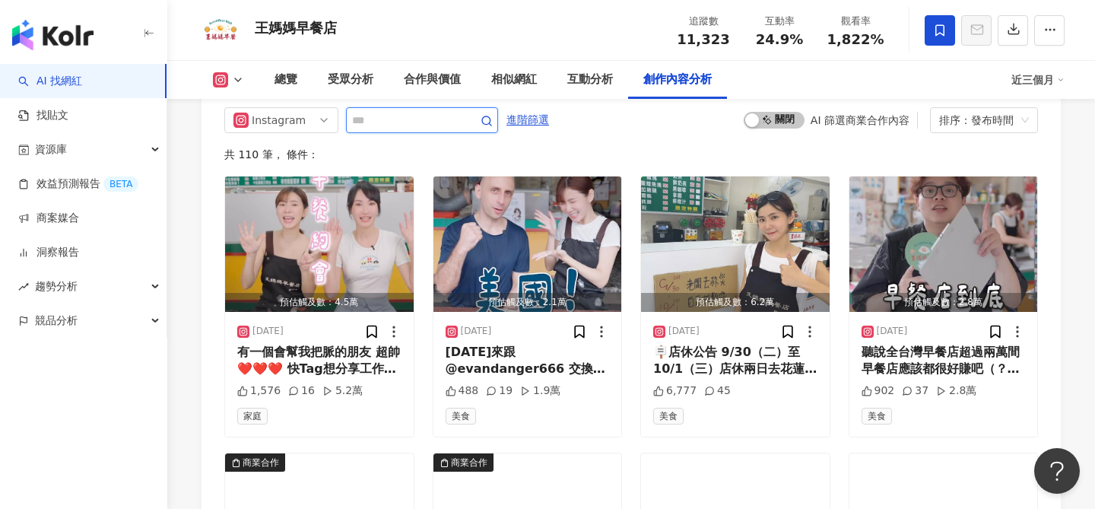
scroll to position [4681, 0]
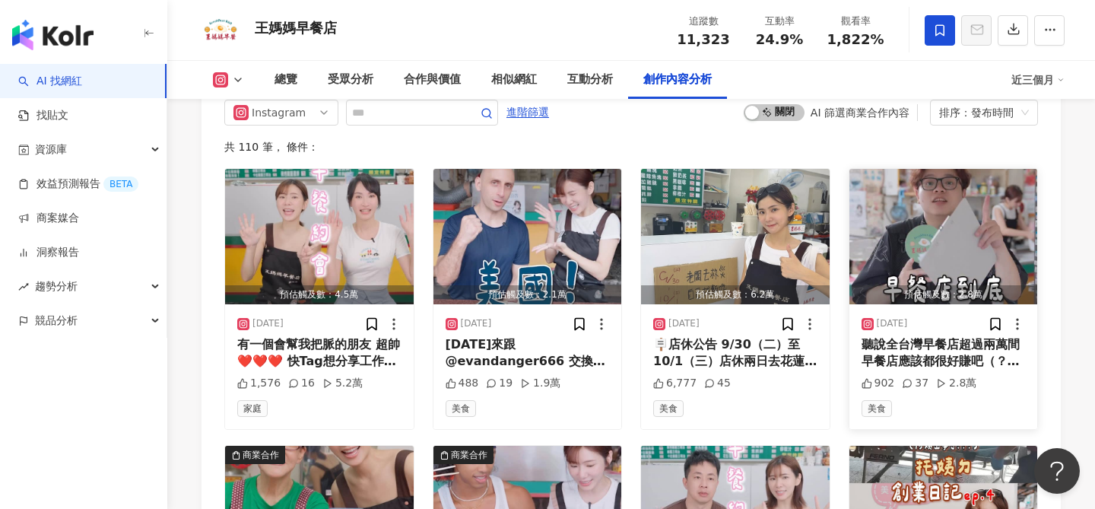
click at [994, 286] on div "預估觸及數：2.8萬" at bounding box center [943, 294] width 189 height 19
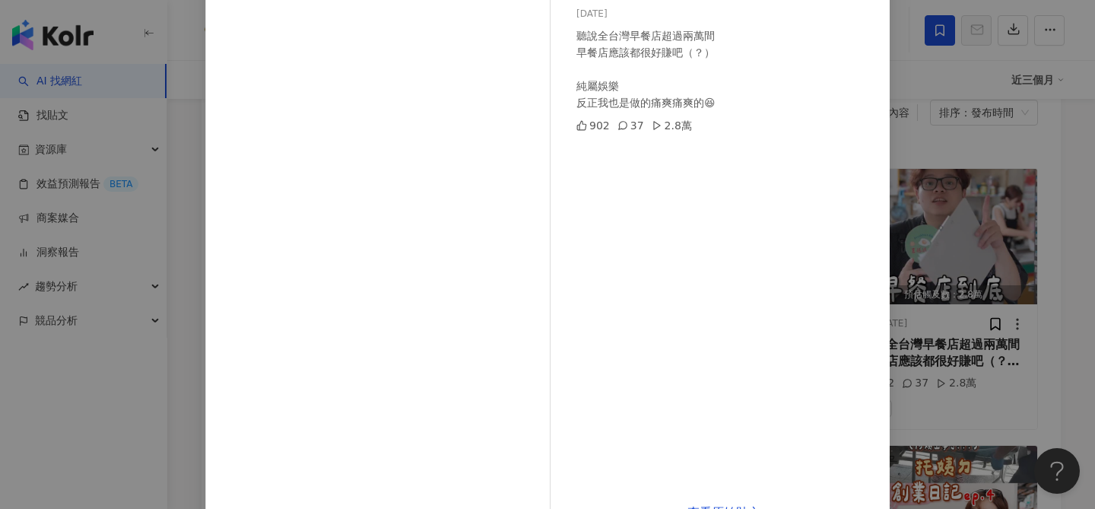
scroll to position [131, 0]
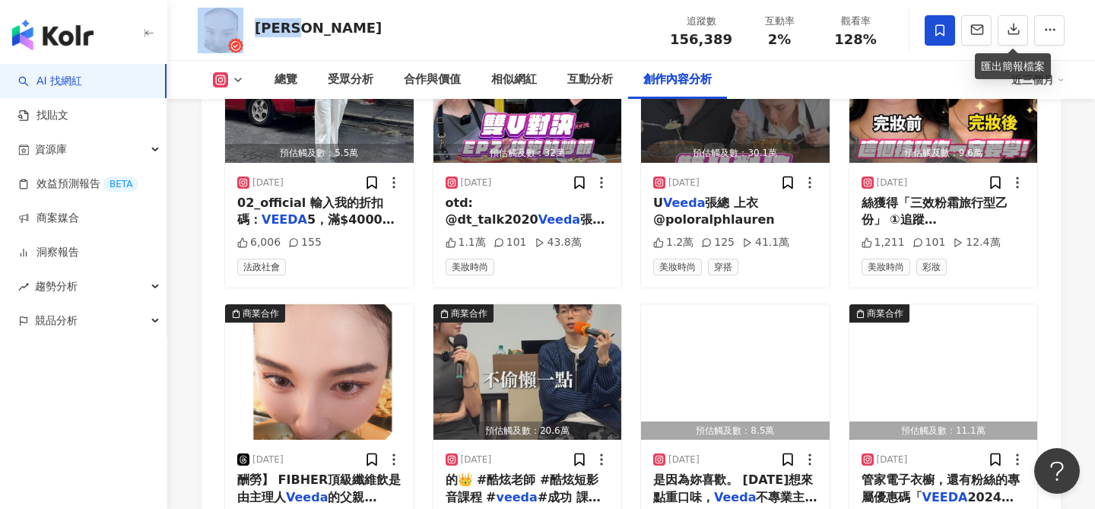
scroll to position [5290, 0]
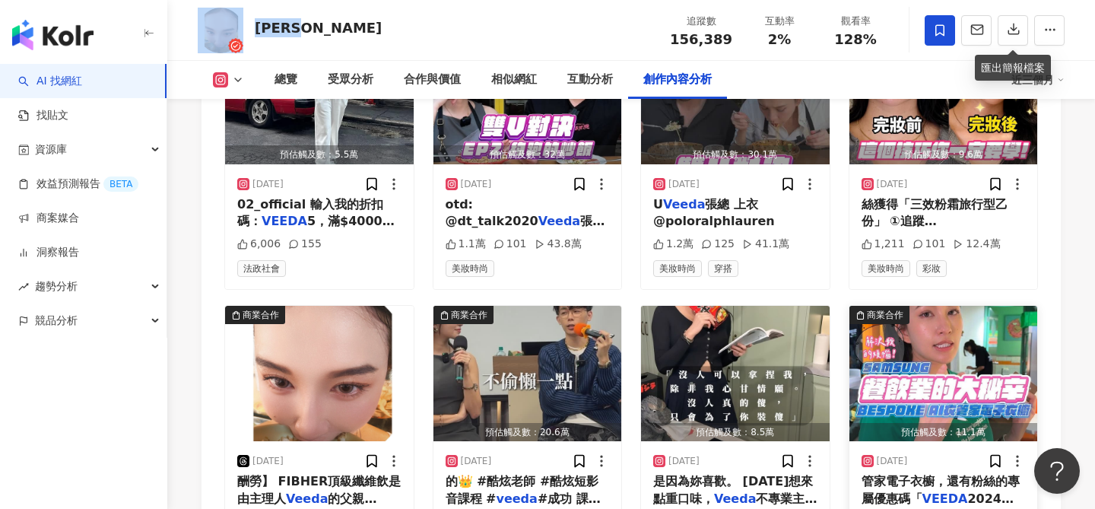
click at [960, 306] on img "button" at bounding box center [943, 373] width 189 height 135
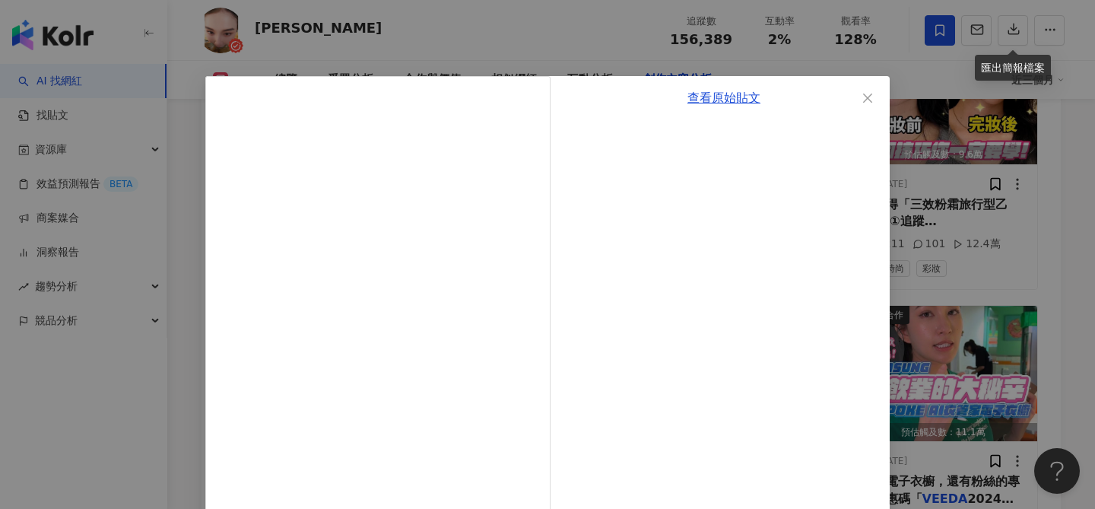
click at [978, 214] on div "查看原始貼文" at bounding box center [547, 254] width 1095 height 509
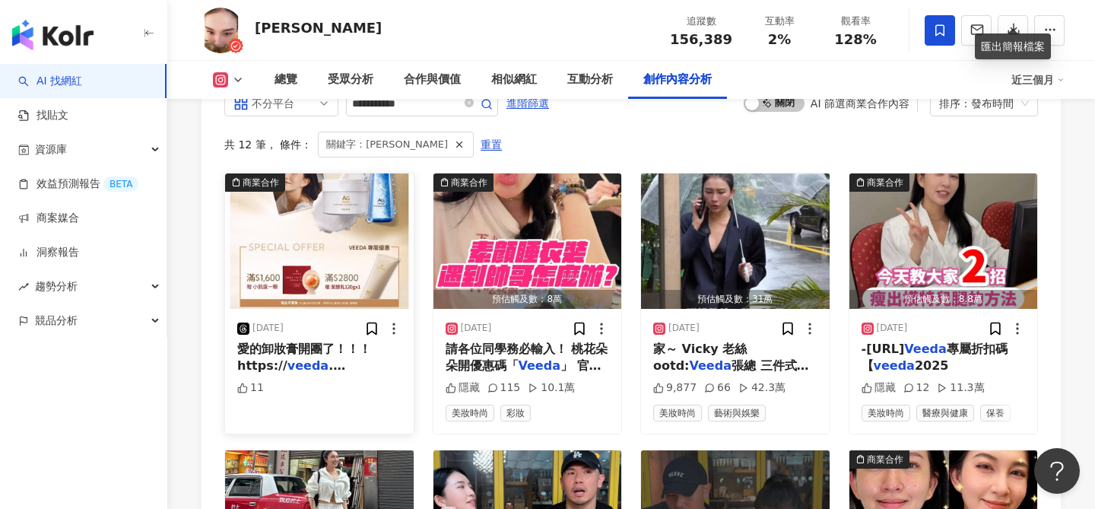
scroll to position [4534, 0]
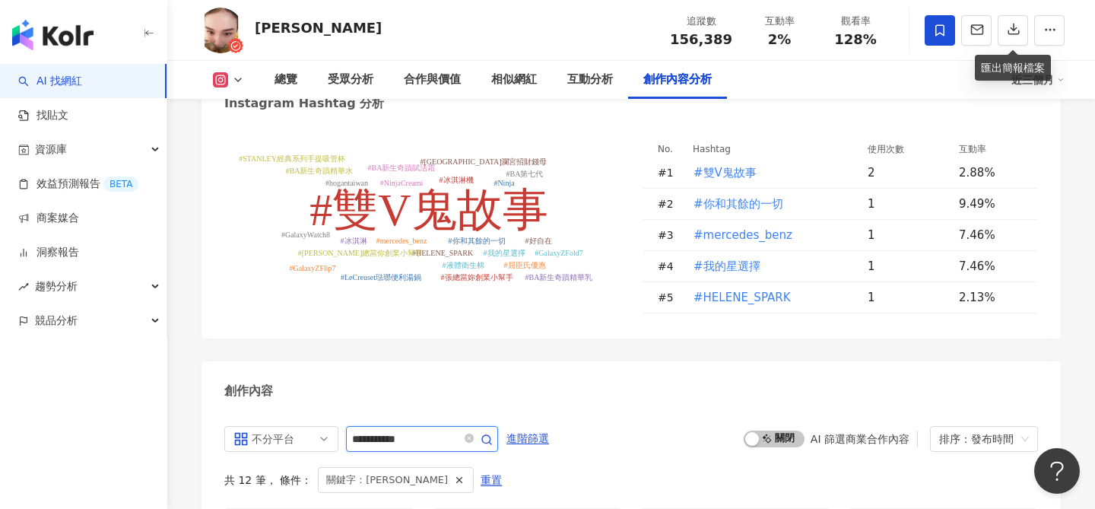
click at [390, 430] on input "**********" at bounding box center [405, 439] width 106 height 18
type input "**"
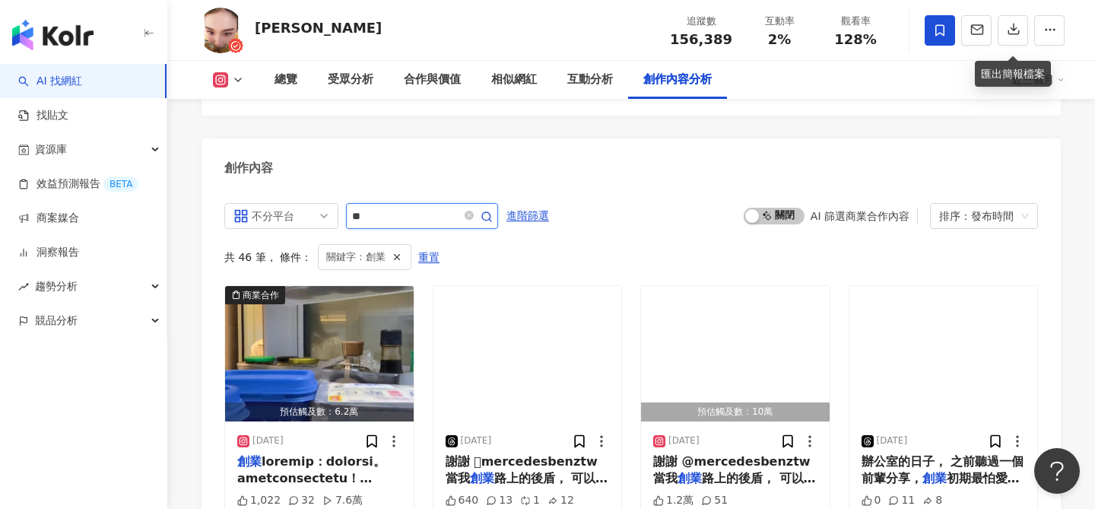
scroll to position [4721, 0]
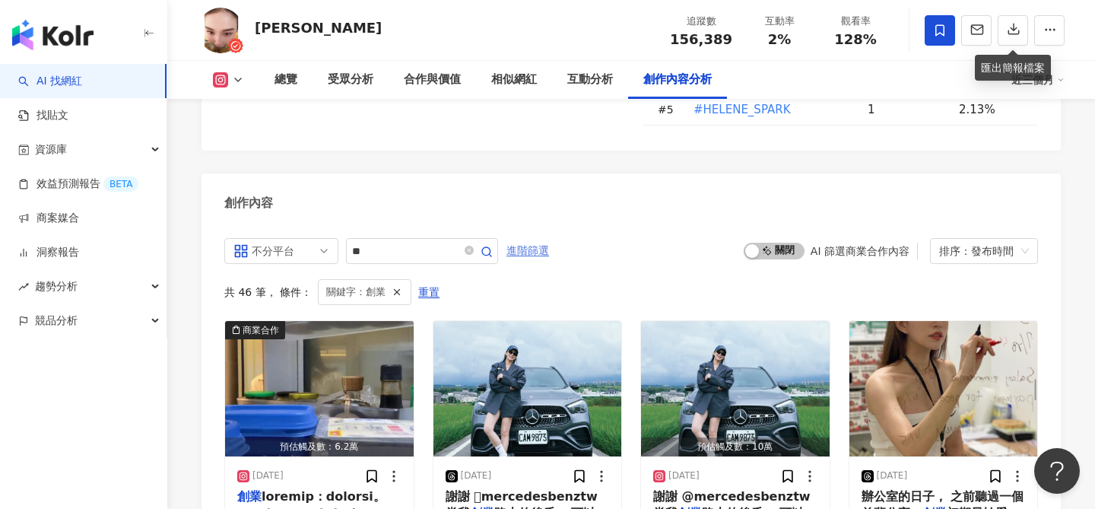
click at [542, 239] on span "進階篩選" at bounding box center [527, 251] width 43 height 24
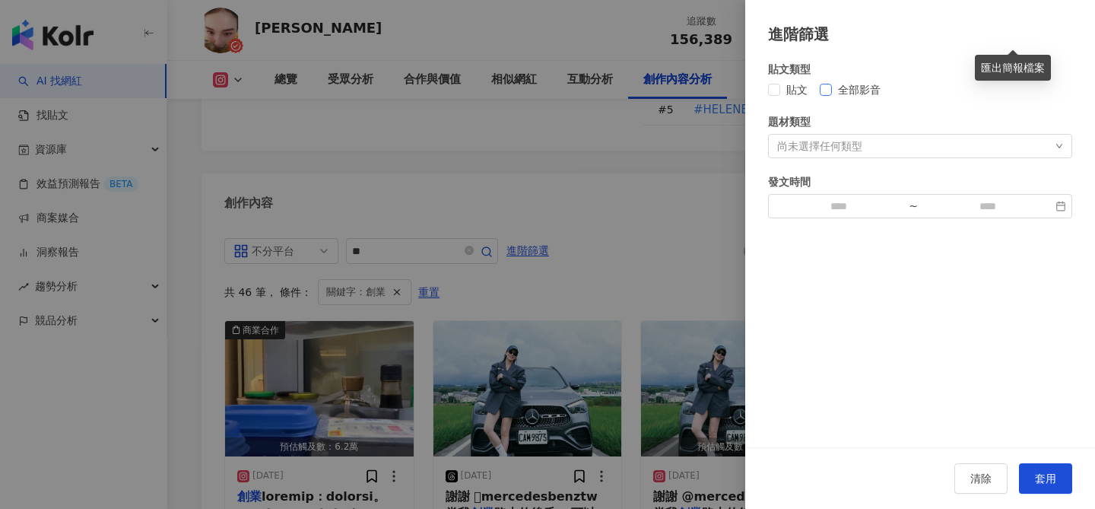
click at [853, 84] on span "全部影音" at bounding box center [859, 89] width 55 height 17
click at [1051, 479] on span "套用" at bounding box center [1045, 478] width 21 height 12
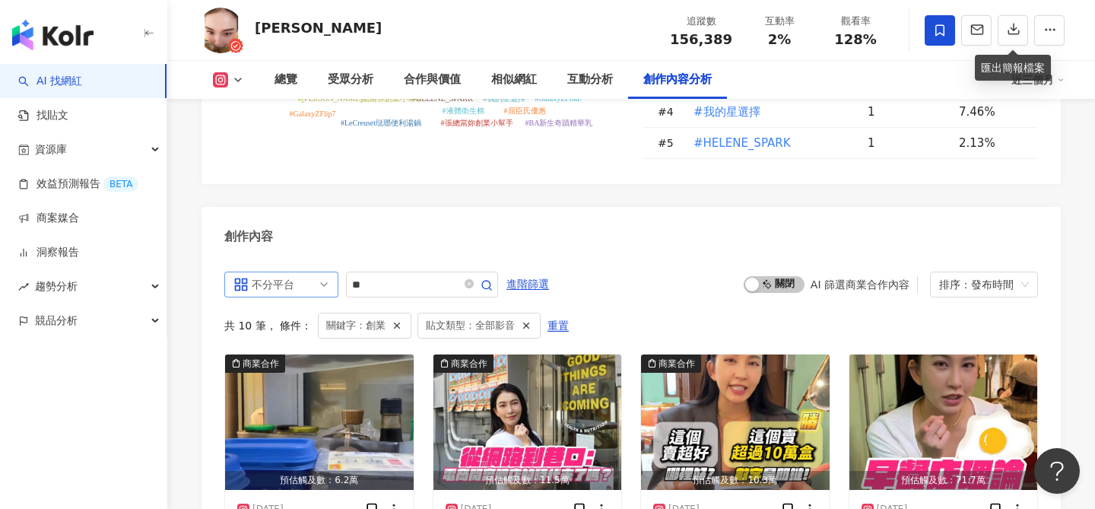
click at [306, 272] on span "不分平台" at bounding box center [281, 284] width 96 height 24
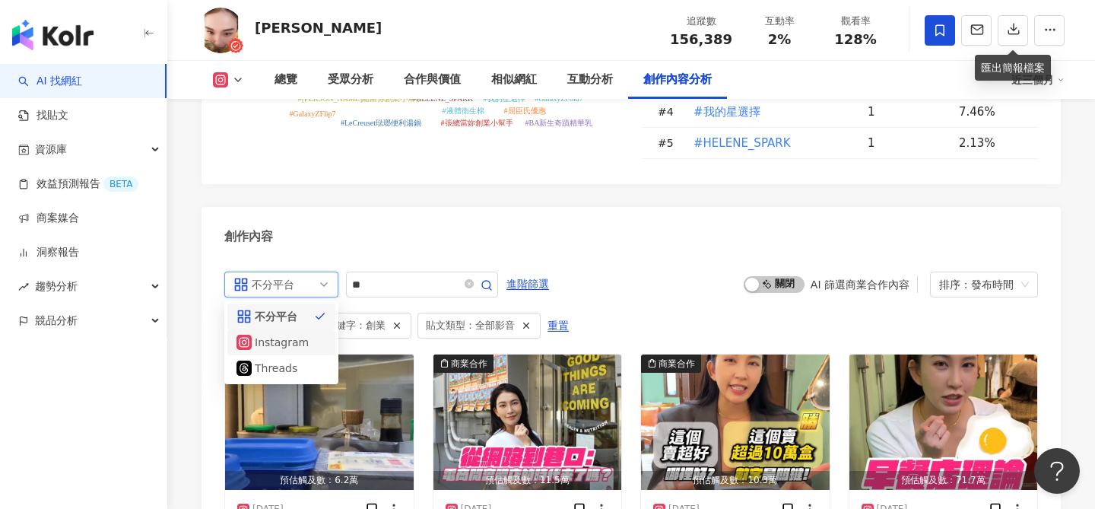
click at [274, 334] on div "Instagram" at bounding box center [279, 342] width 49 height 17
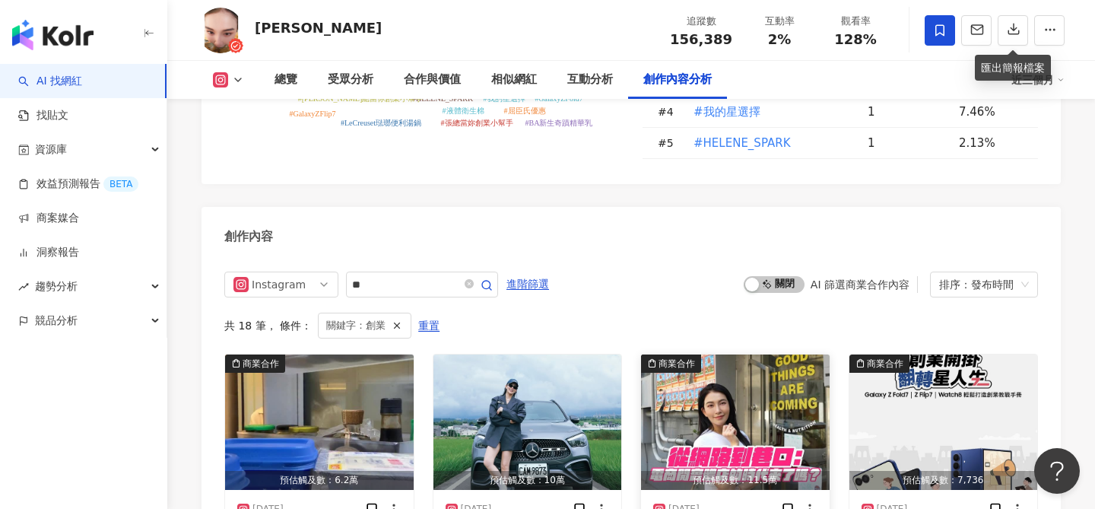
click at [739, 354] on img "button" at bounding box center [735, 421] width 189 height 135
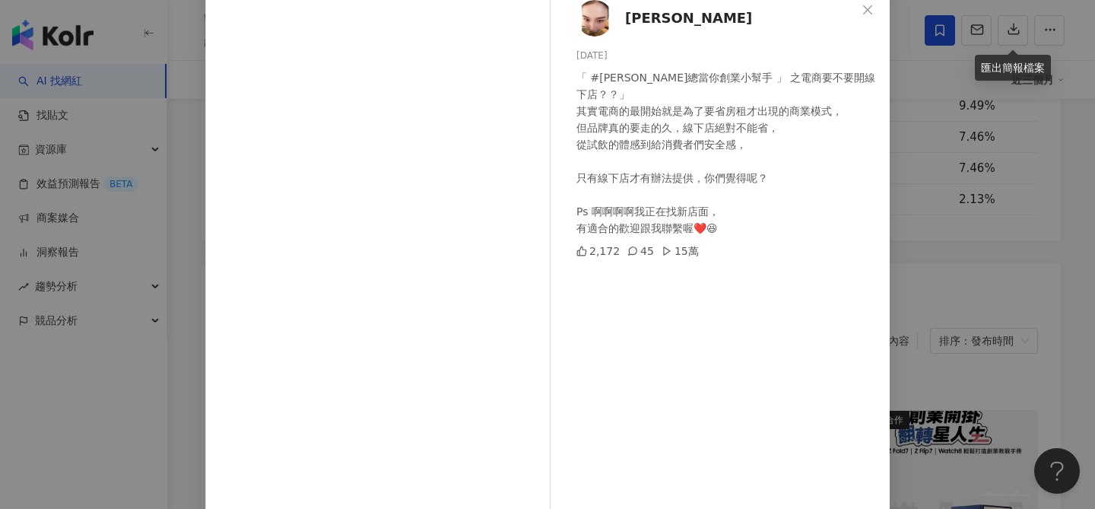
scroll to position [173, 0]
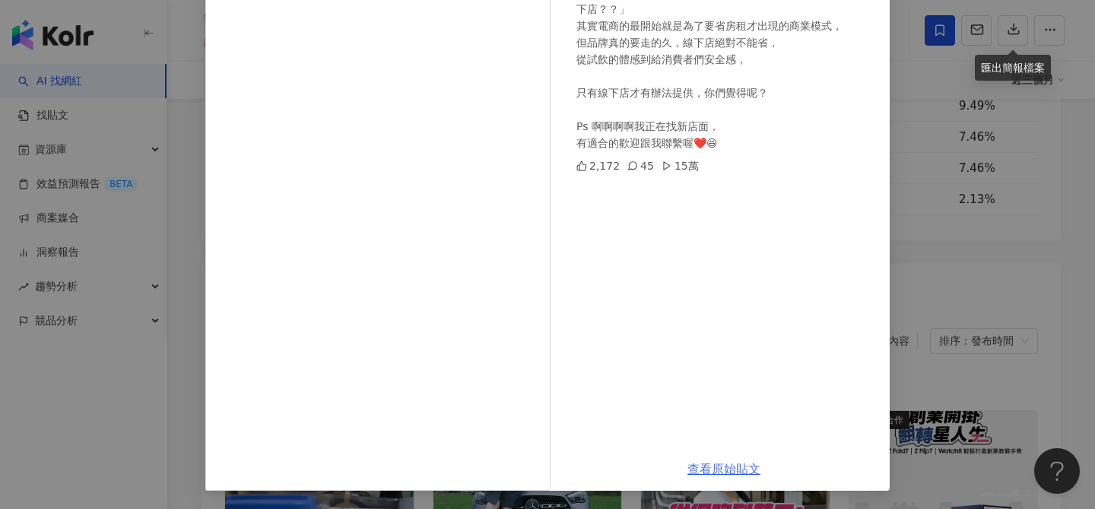
click at [703, 471] on link "查看原始貼文" at bounding box center [723, 469] width 73 height 14
click at [978, 155] on div "Veeda Chang 2025/8/13 「 #張總當你創業小幫手 」 之電商要不要開線下店？？」 其實電商的最開始就是為了要省房租才出現的商業模式， 但品…" at bounding box center [547, 254] width 1095 height 509
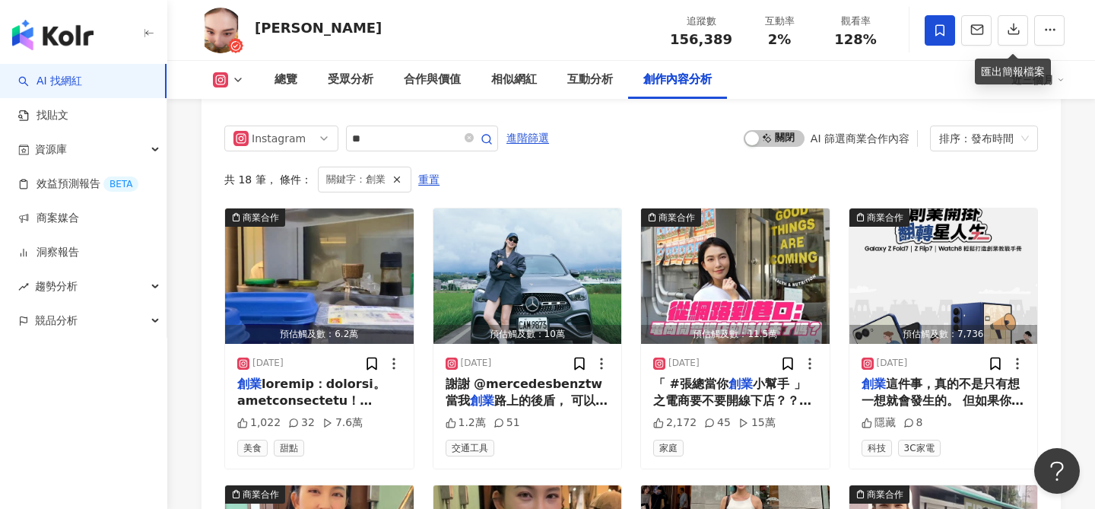
scroll to position [4839, 0]
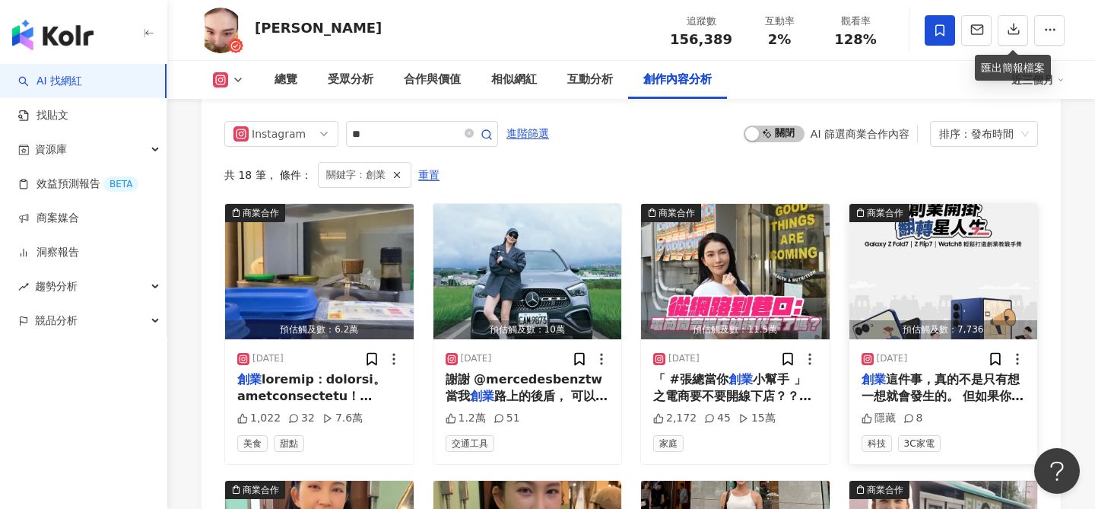
click at [935, 204] on img "button" at bounding box center [943, 271] width 189 height 135
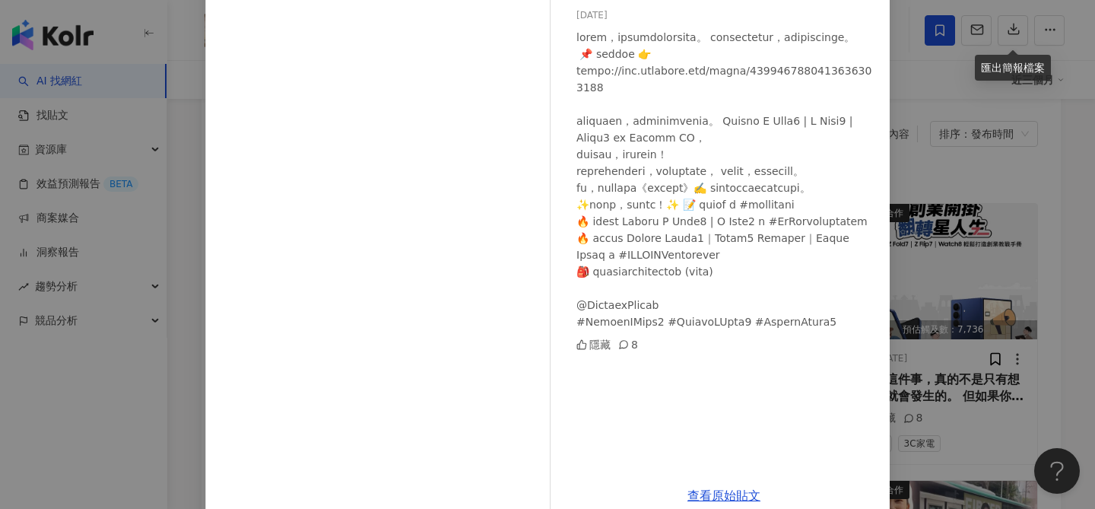
scroll to position [155, 0]
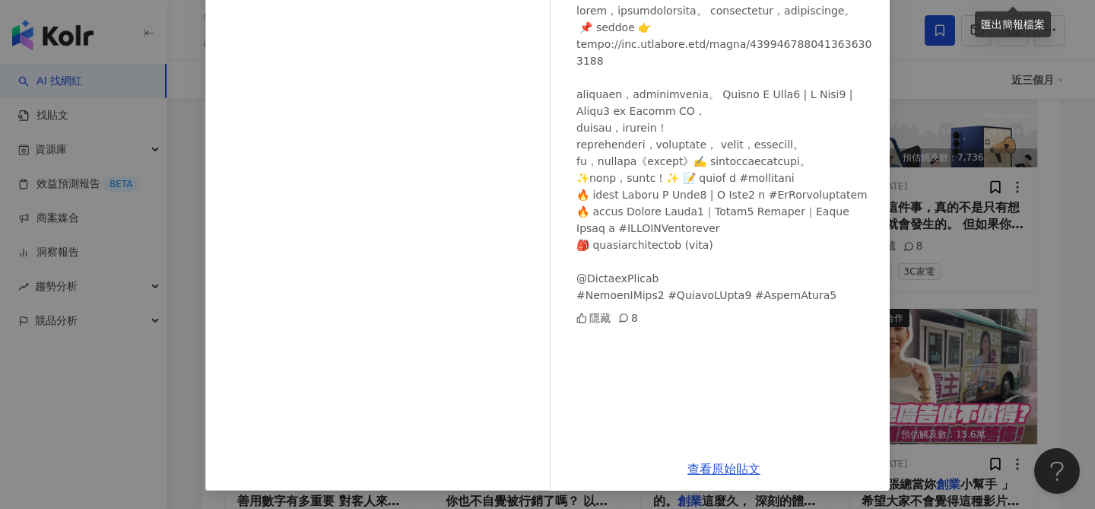
click at [1034, 309] on div "Veeda Chang 2025/8/10 隱藏 8 查看原始貼文" at bounding box center [547, 254] width 1095 height 509
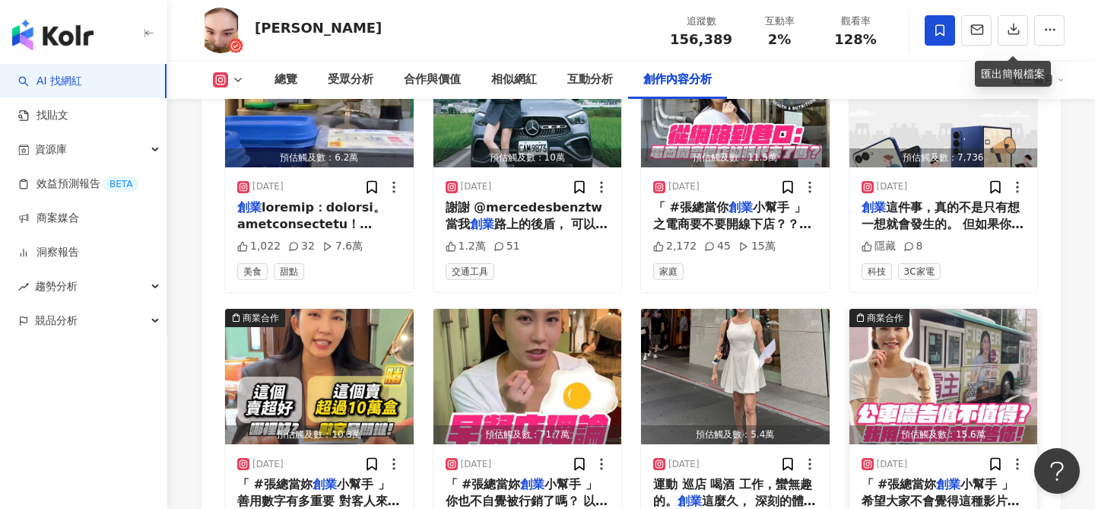
scroll to position [5016, 0]
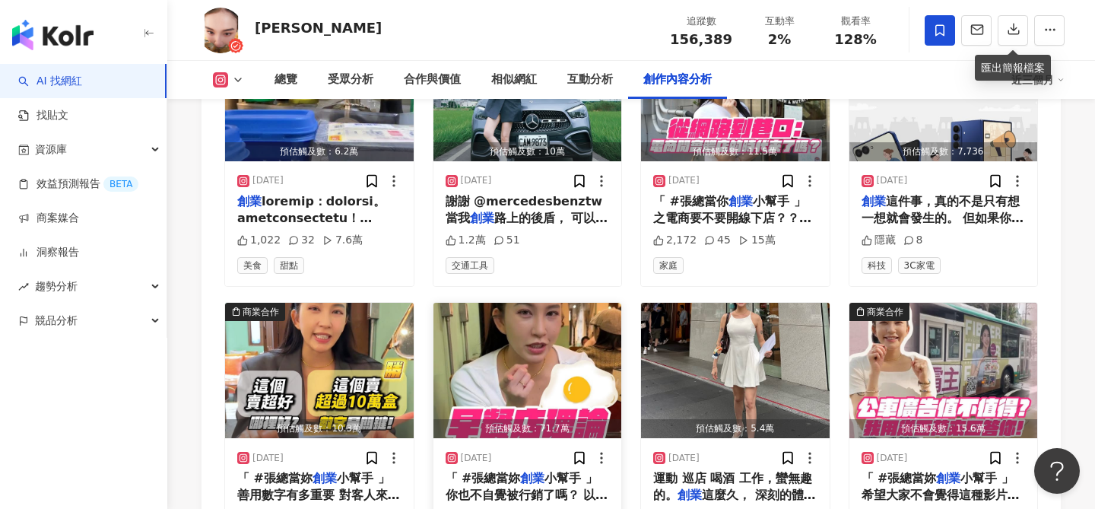
click at [560, 303] on img "button" at bounding box center [527, 370] width 189 height 135
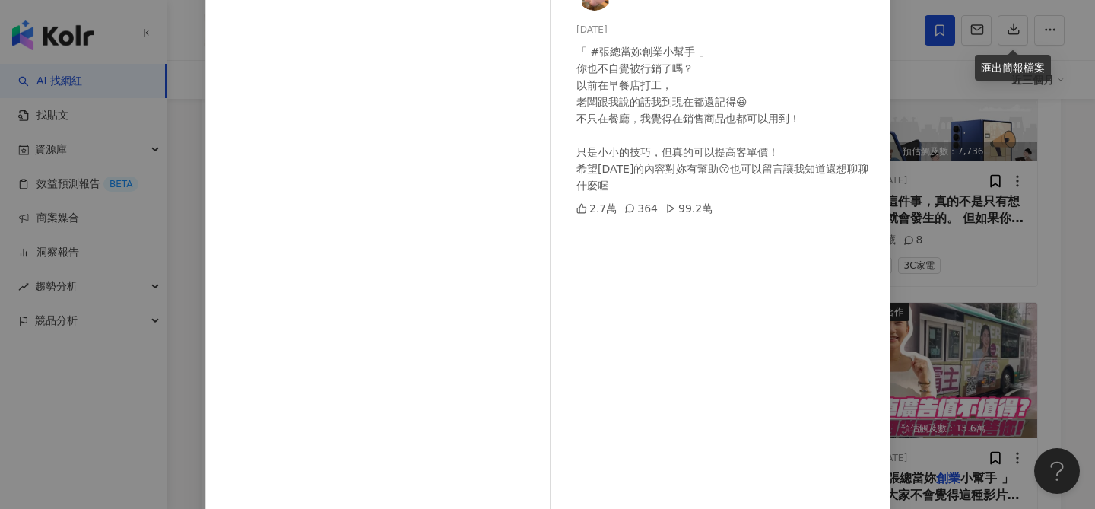
scroll to position [173, 0]
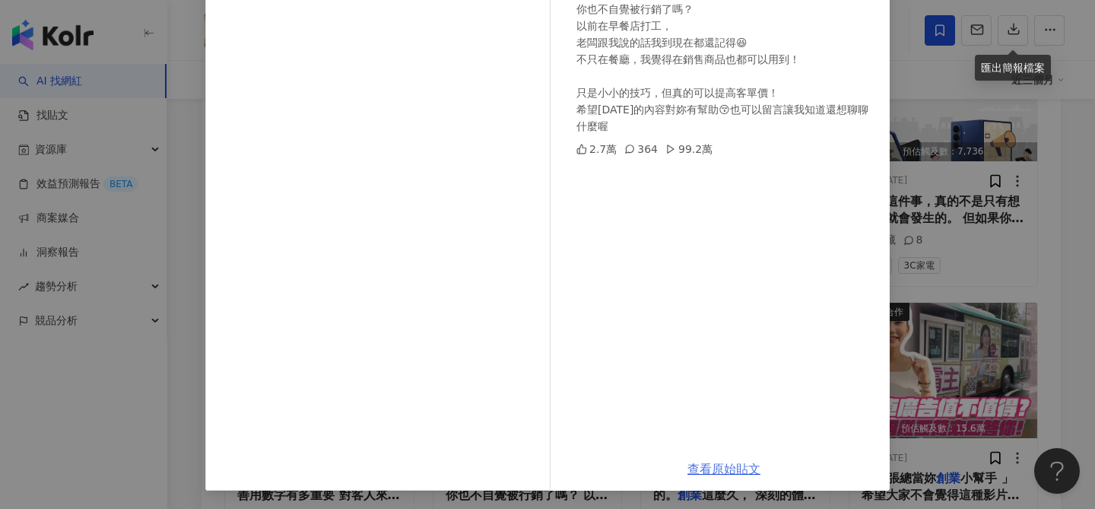
click at [716, 465] on link "查看原始貼文" at bounding box center [723, 469] width 73 height 14
click at [940, 293] on div "Veeda Chang 2025/6/12 「 #張總當妳創業小幫手 」 你也不自覺被行銷了嗎？ 以前在早餐店打工， 老闆跟我說的話我到現在都還記得😆 不只在…" at bounding box center [547, 254] width 1095 height 509
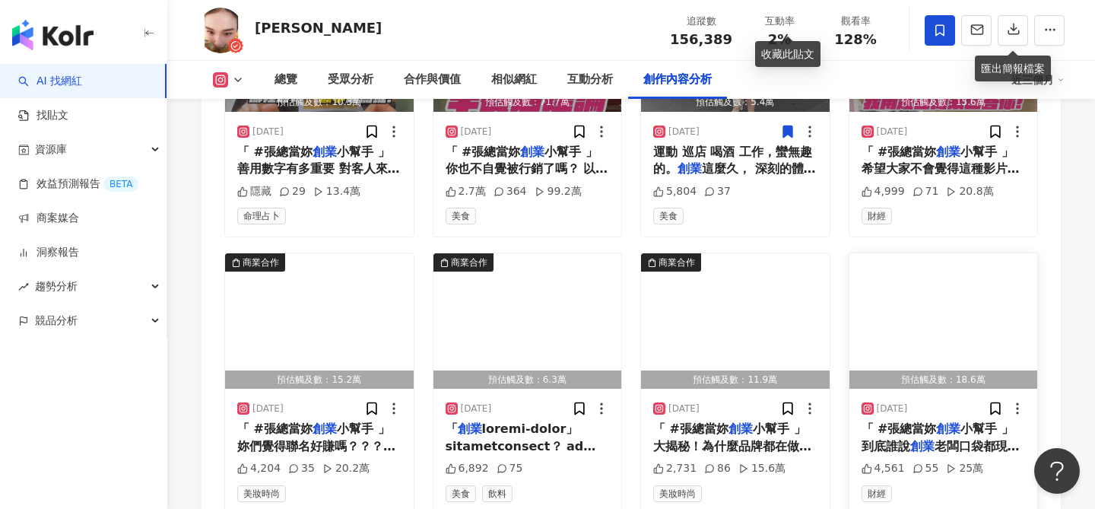
scroll to position [5347, 0]
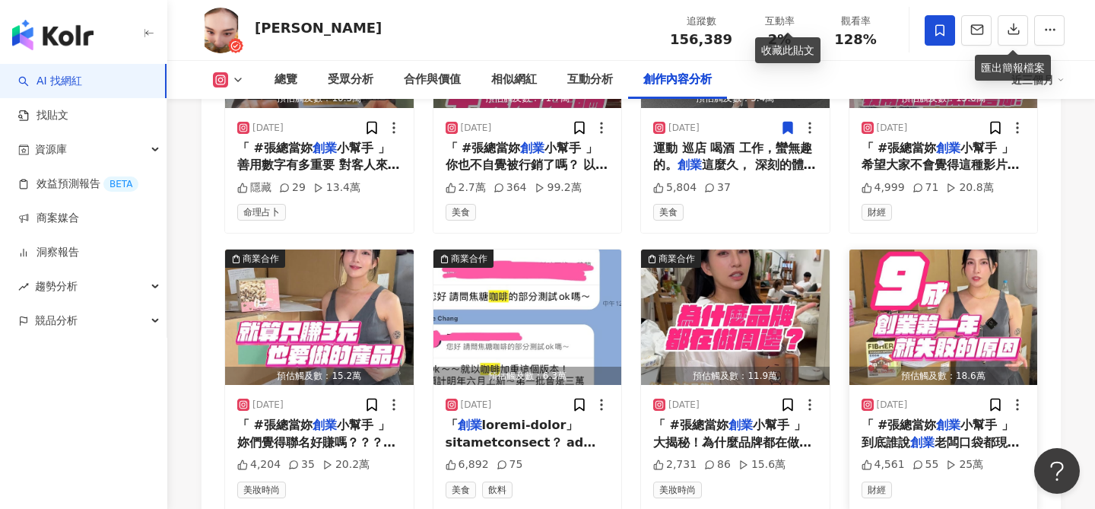
click at [973, 249] on img "button" at bounding box center [943, 316] width 189 height 135
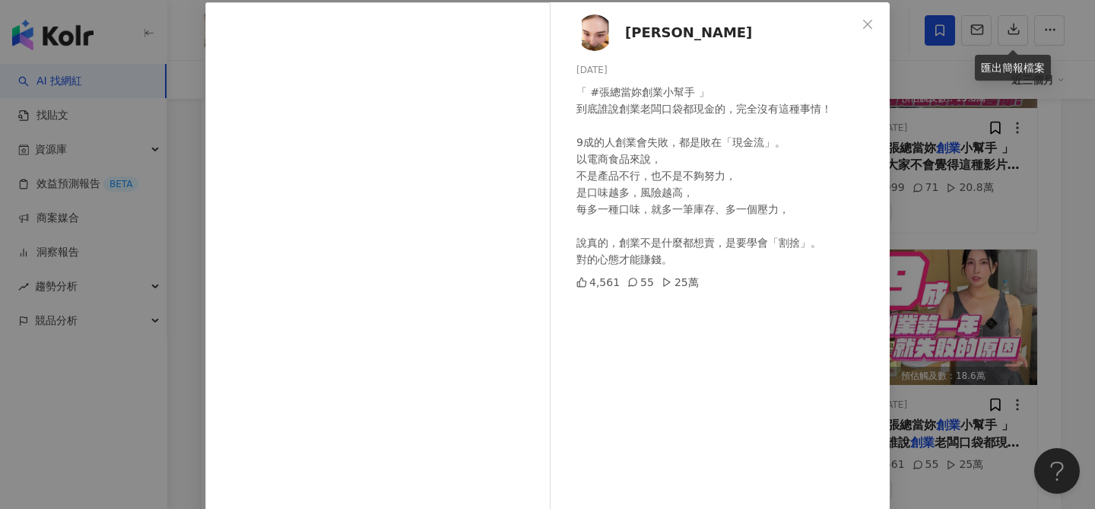
scroll to position [173, 0]
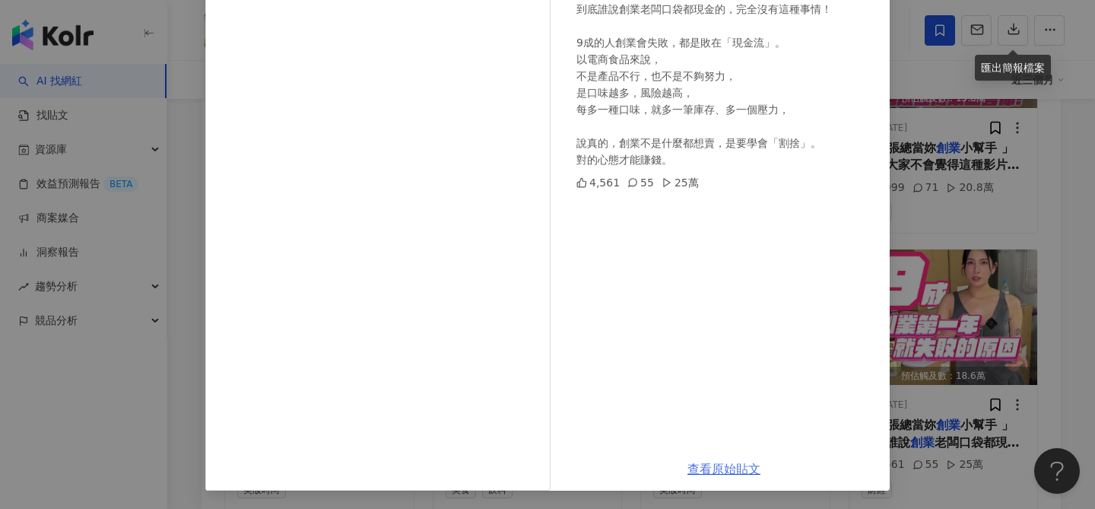
click at [719, 471] on link "查看原始貼文" at bounding box center [723, 469] width 73 height 14
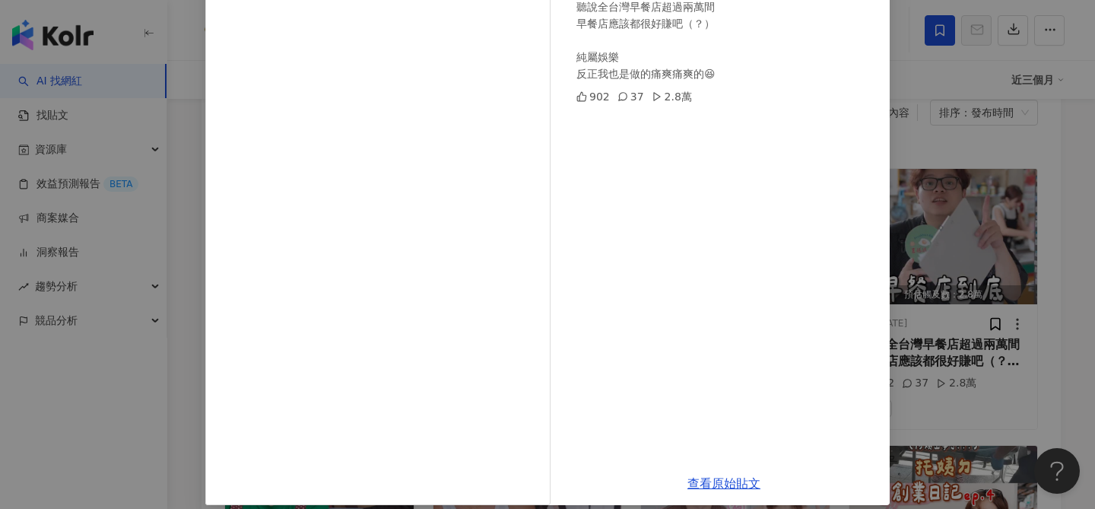
scroll to position [170, 0]
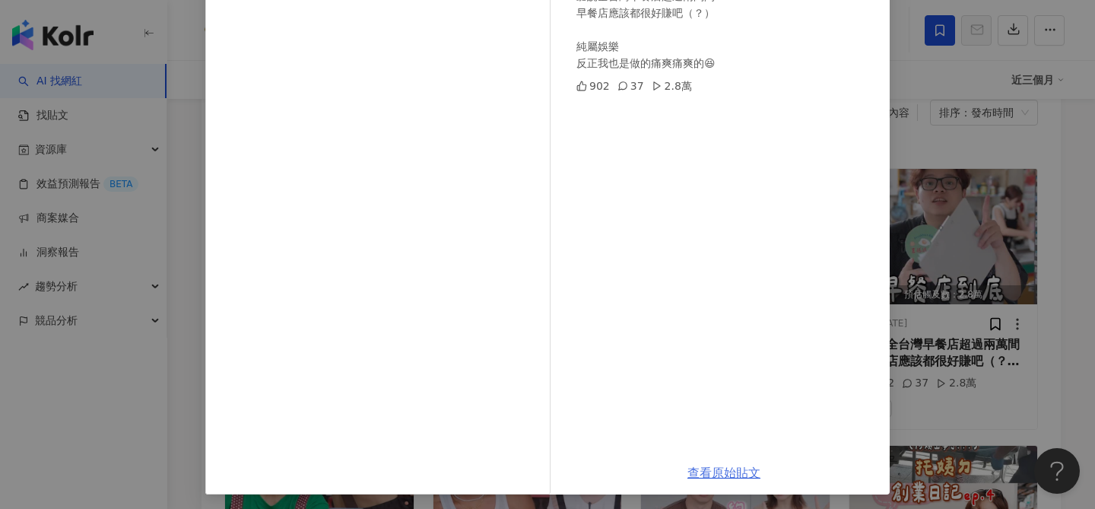
click at [719, 473] on link "查看原始貼文" at bounding box center [723, 472] width 73 height 14
click at [1018, 119] on div "Su Tin蘇托托 [DATE] 聽說全台灣早餐店超過兩萬間 早餐店應該都很好賺吧（？） 純屬娛樂 反正我也是做的痛爽痛爽的😆 902 37 2.8萬 查看原…" at bounding box center [547, 254] width 1095 height 509
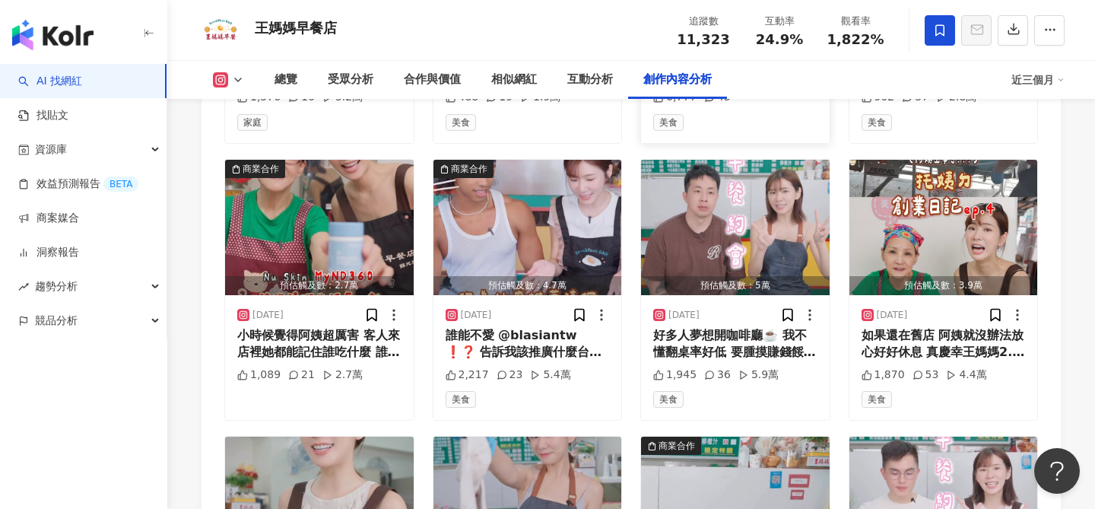
scroll to position [4966, 0]
click at [997, 275] on img "button" at bounding box center [943, 227] width 189 height 135
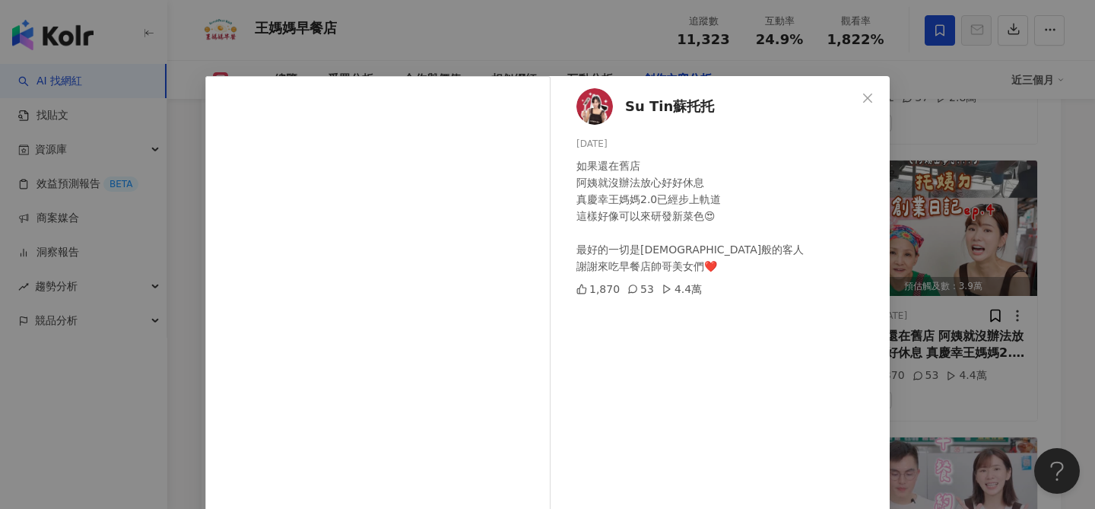
click at [1047, 297] on div "Su Tin蘇托托 [DATE] 如果還在舊店 阿姨就沒辦法放心好好休息 真慶幸王媽媽2.0已經步上軌道 這樣好像可以來研發新菜色😍 最好的一切是[DEMOG…" at bounding box center [547, 254] width 1095 height 509
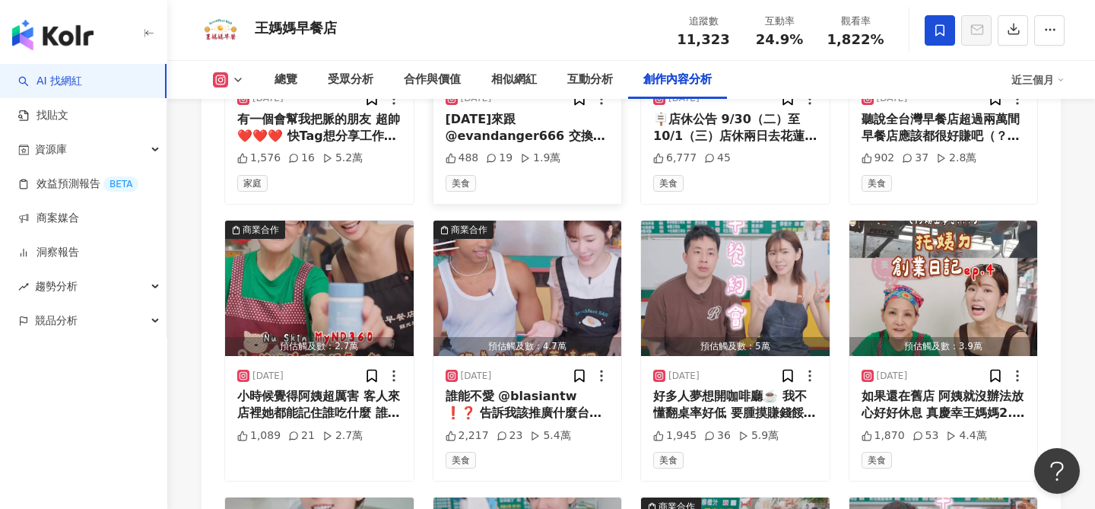
scroll to position [5033, 0]
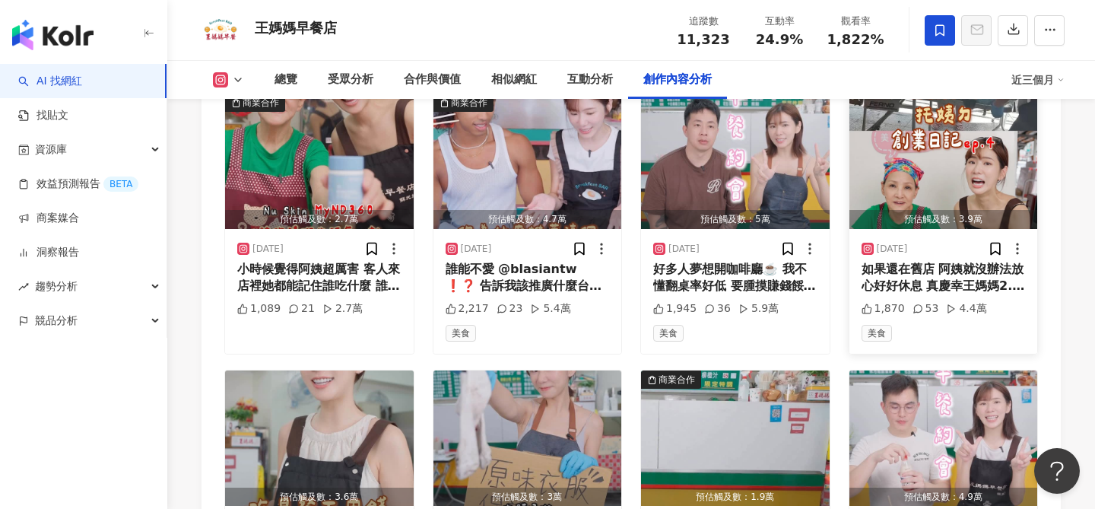
click at [976, 182] on img "button" at bounding box center [943, 161] width 189 height 135
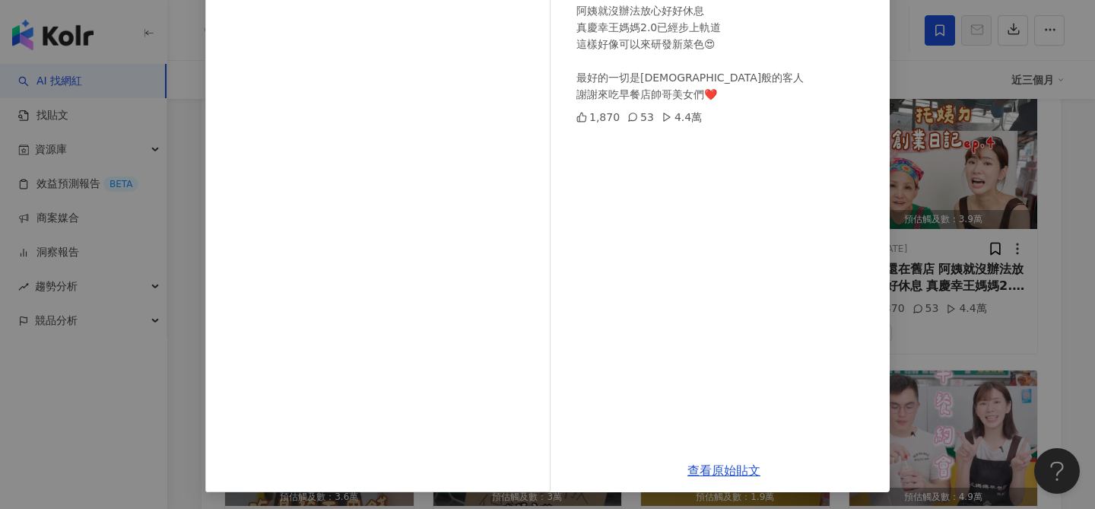
scroll to position [173, 0]
click at [1046, 320] on div "Su Tin蘇托托 [DATE] 如果還在舊店 阿姨就沒辦法放心好好休息 真慶幸王媽媽2.0已經步上軌道 這樣好像可以來研發新菜色😍 最好的一切是[DEMOG…" at bounding box center [547, 254] width 1095 height 509
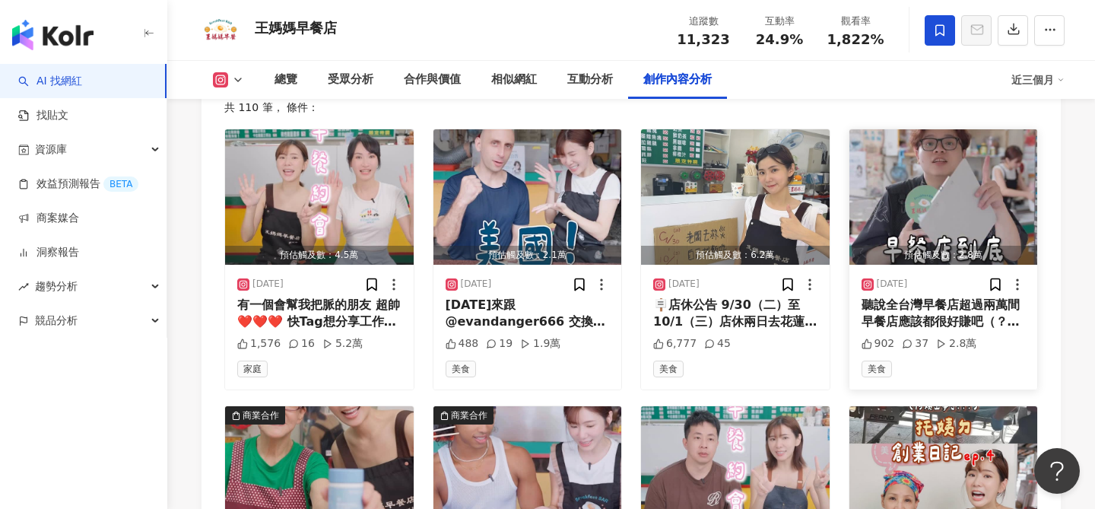
scroll to position [4550, 0]
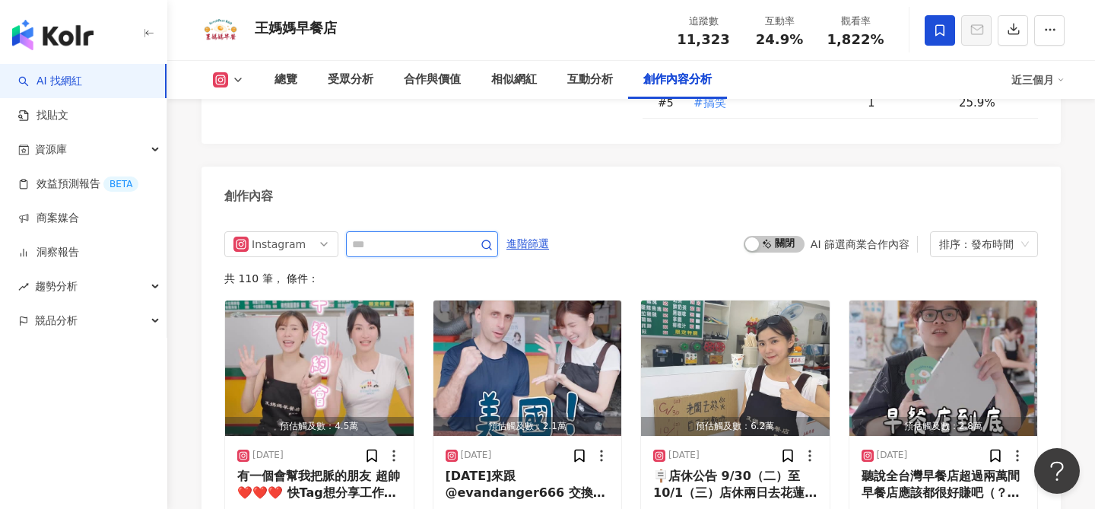
click at [371, 241] on input "text" at bounding box center [405, 244] width 106 height 18
type input "*"
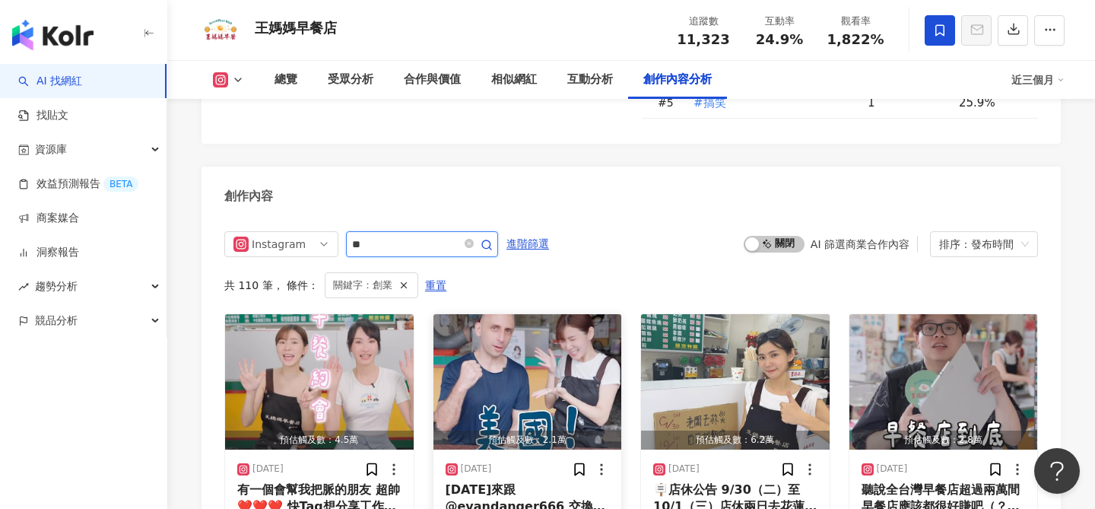
scroll to position [4617, 0]
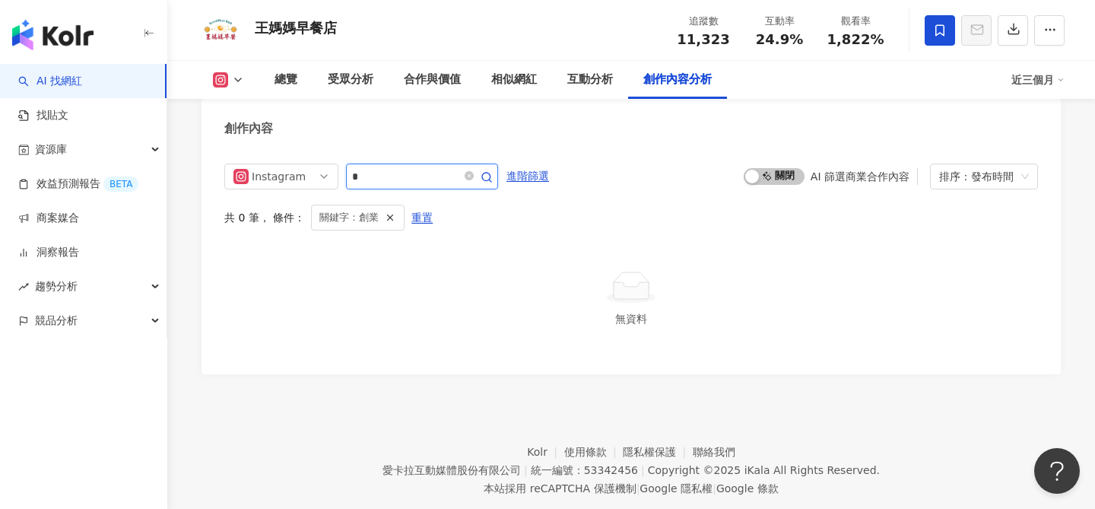
type input "*"
type input "***"
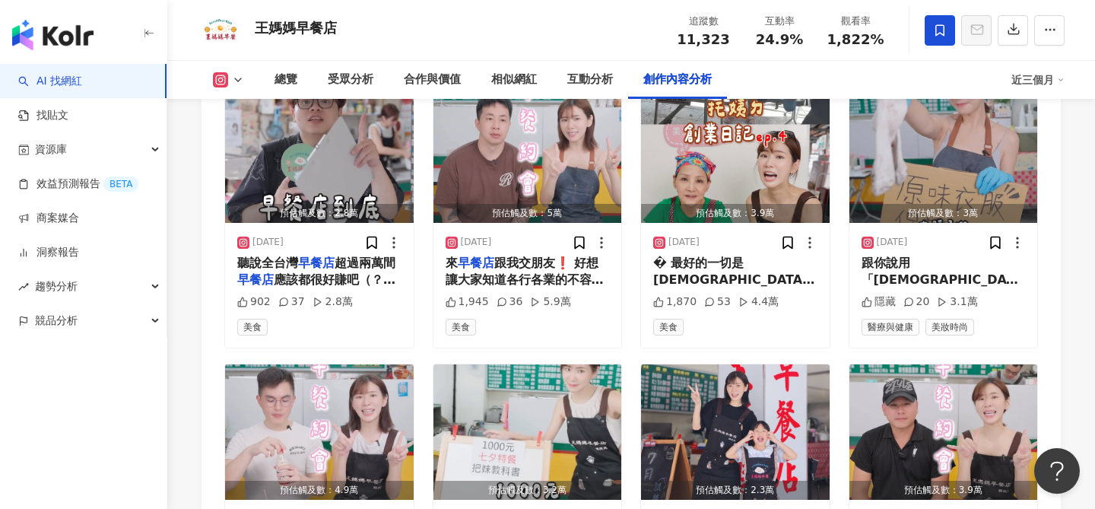
scroll to position [4823, 0]
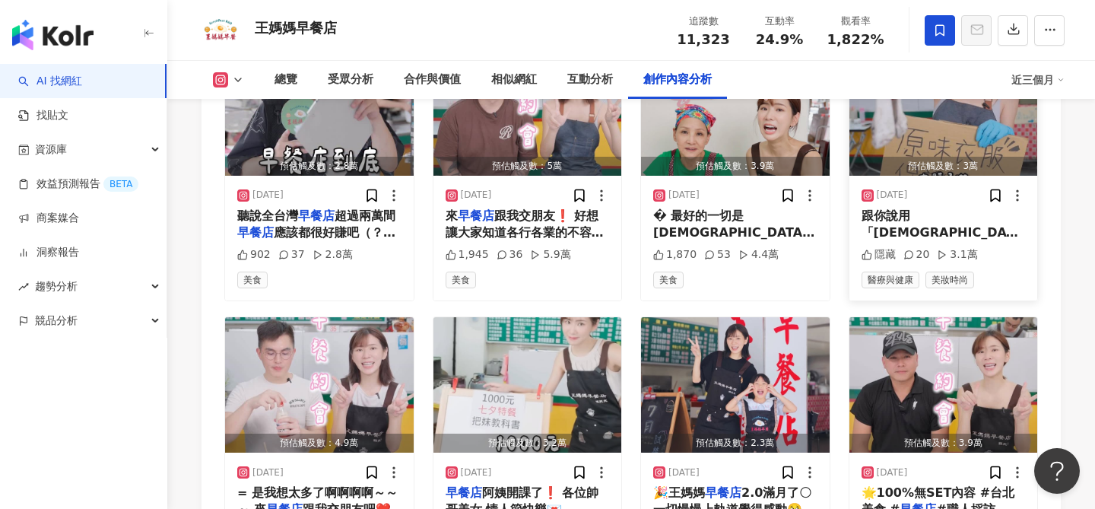
click at [966, 122] on img "button" at bounding box center [943, 107] width 189 height 135
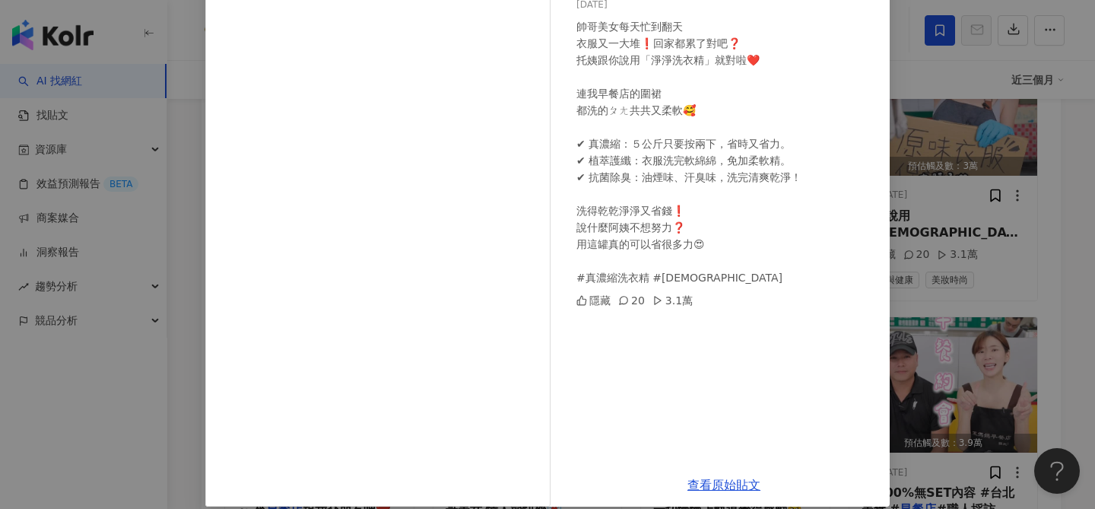
scroll to position [140, 0]
click at [988, 313] on div "Su Tin蘇托托 2025/9/4 帥哥美女每天忙到翻天 衣服又一大堆❗️回家都累了對吧❓ 托姨跟你說用「淨淨洗衣精」就對啦❤️ 連我早餐店的圍裙 都洗的ㄆ…" at bounding box center [547, 254] width 1095 height 509
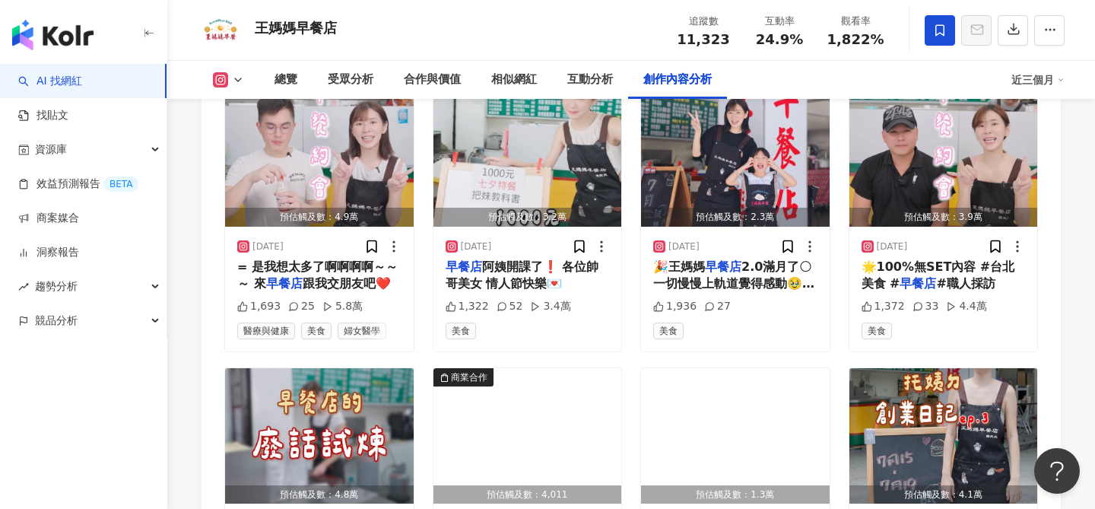
scroll to position [5055, 0]
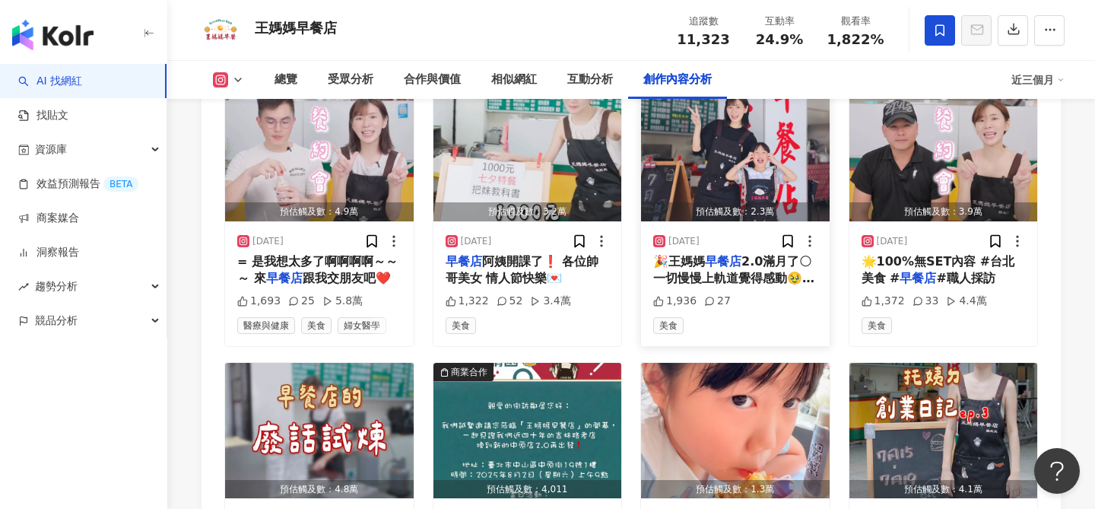
click at [756, 139] on img "button" at bounding box center [735, 153] width 189 height 135
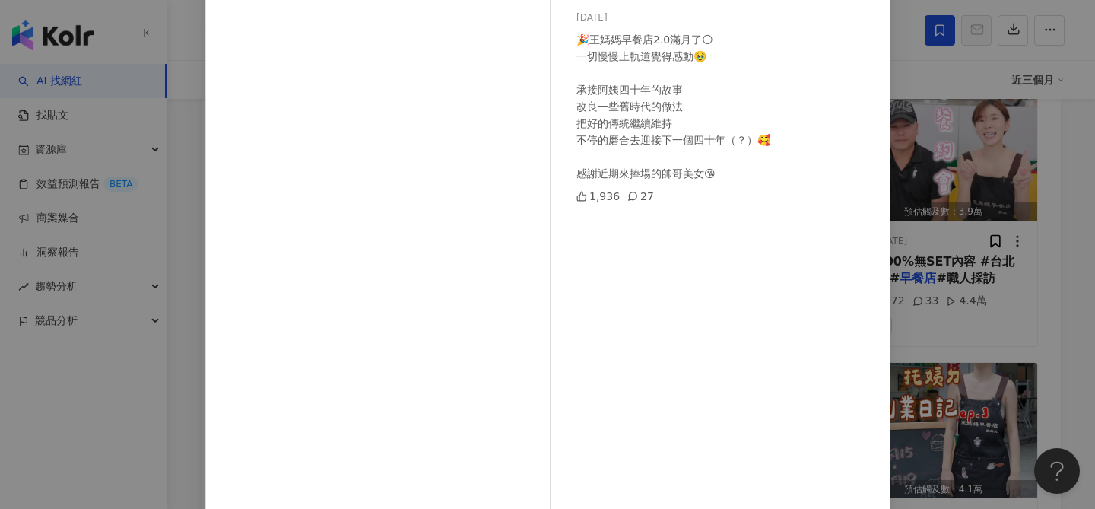
scroll to position [128, 0]
click at [896, 317] on div "Su Tin蘇托托 2025/8/25 🎉王媽媽早餐店2.0滿月了🌕 一切慢慢上軌道覺得感動🥹 承接阿姨四十年的故事 改良一些舊時代的做法 把好的傳統繼續維持…" at bounding box center [547, 254] width 1095 height 509
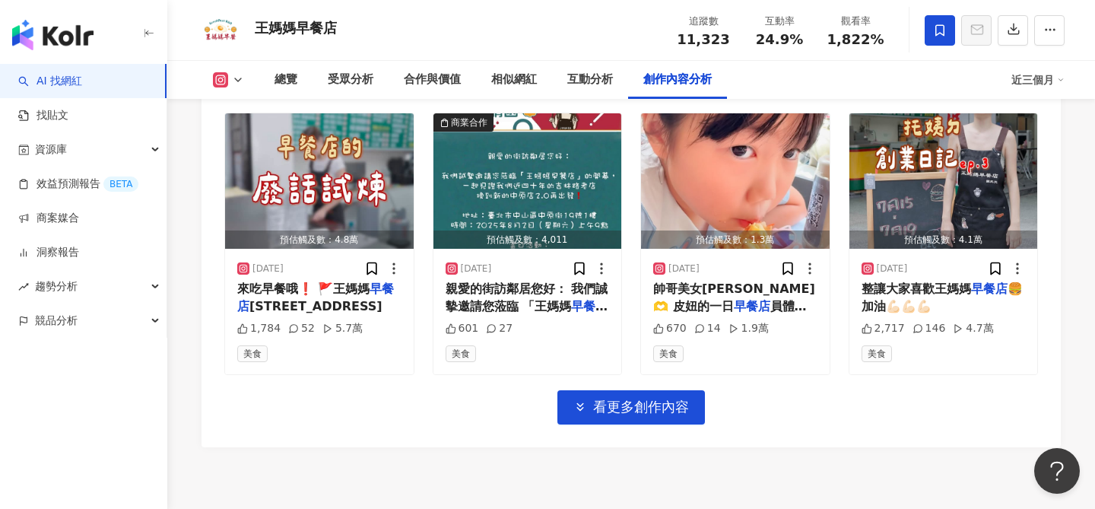
scroll to position [5332, 0]
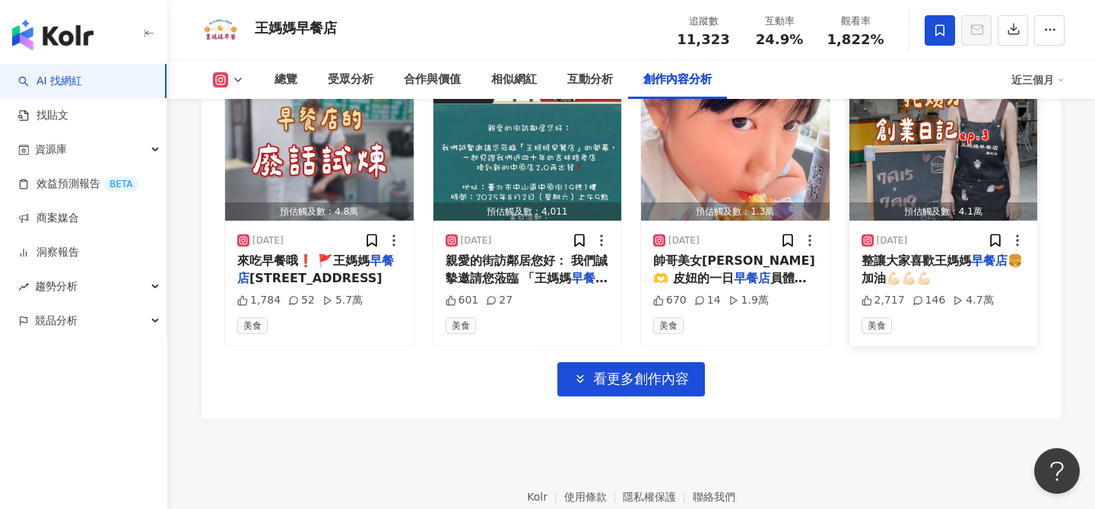
click at [943, 195] on img "button" at bounding box center [943, 152] width 189 height 135
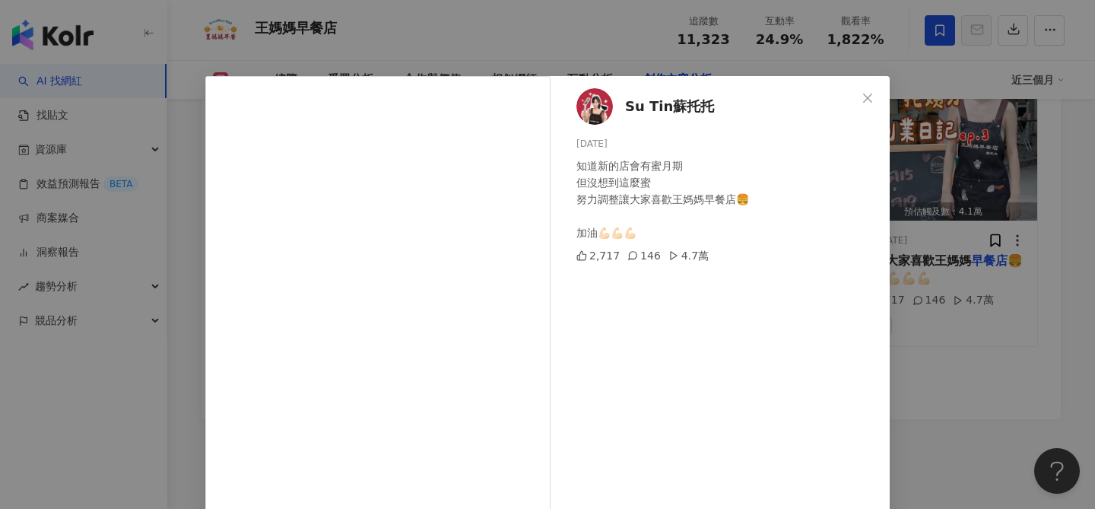
click at [954, 296] on div "Su Tin蘇托托 2025/7/25 知道新的店會有蜜月期 但沒想到這麼蜜 努力調整讓大家喜歡王媽媽早餐店🍔 加油💪🏻💪🏻💪🏻 2,717 146 4.7萬…" at bounding box center [547, 254] width 1095 height 509
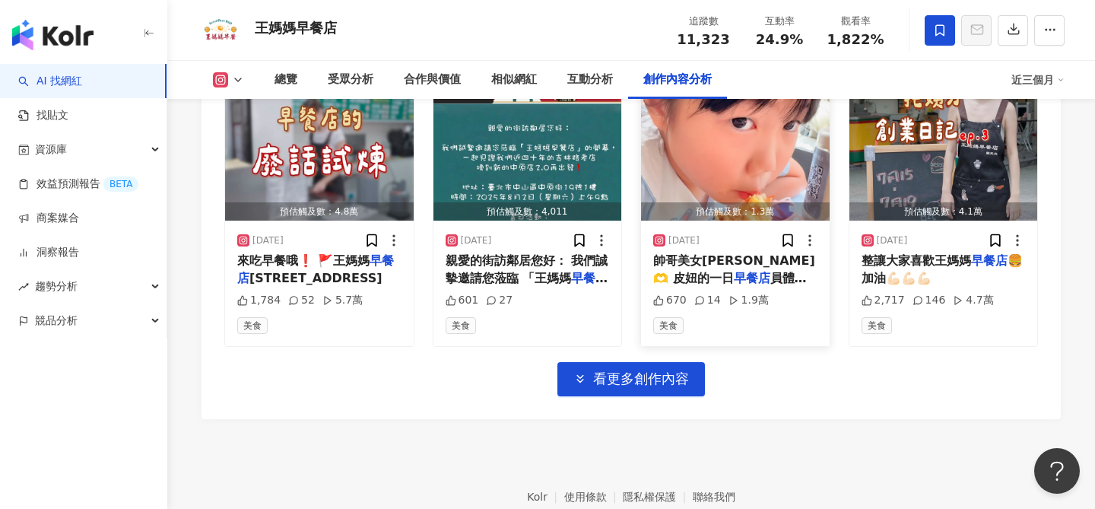
click at [768, 167] on img "button" at bounding box center [735, 152] width 189 height 135
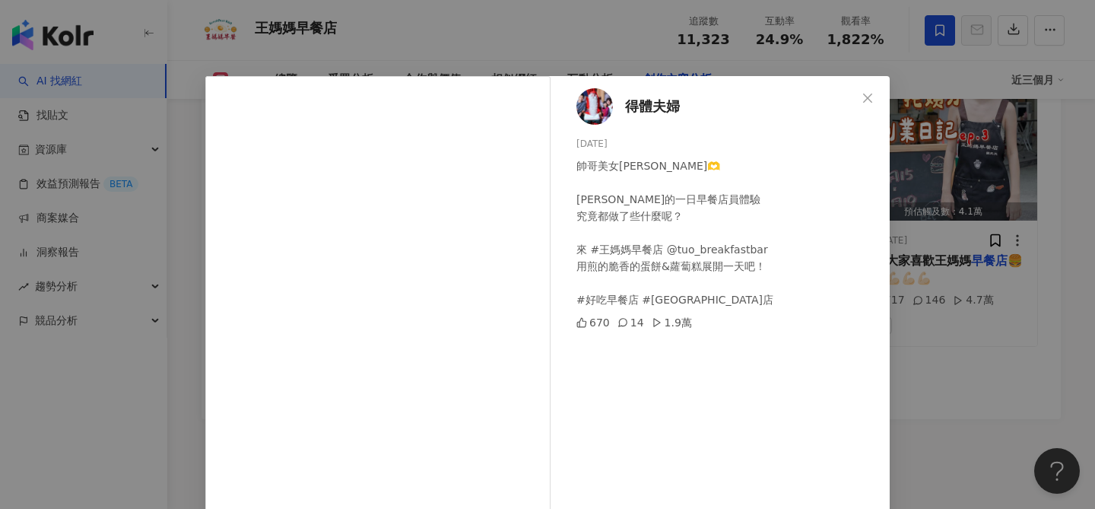
click at [1012, 350] on div "得體夫婦 2025/7/28 帥哥美女早安🫶 皮妞的一日早餐店員體驗 究竟都做了些什麼呢？ 來 #王媽媽早餐店 @tuo_breakfastbar 用煎的脆香…" at bounding box center [547, 254] width 1095 height 509
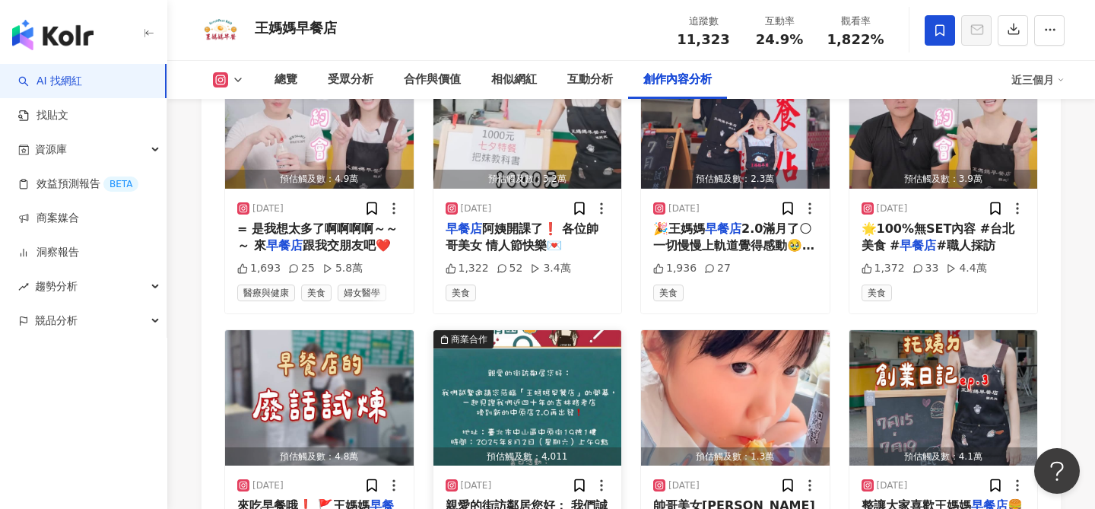
scroll to position [5078, 0]
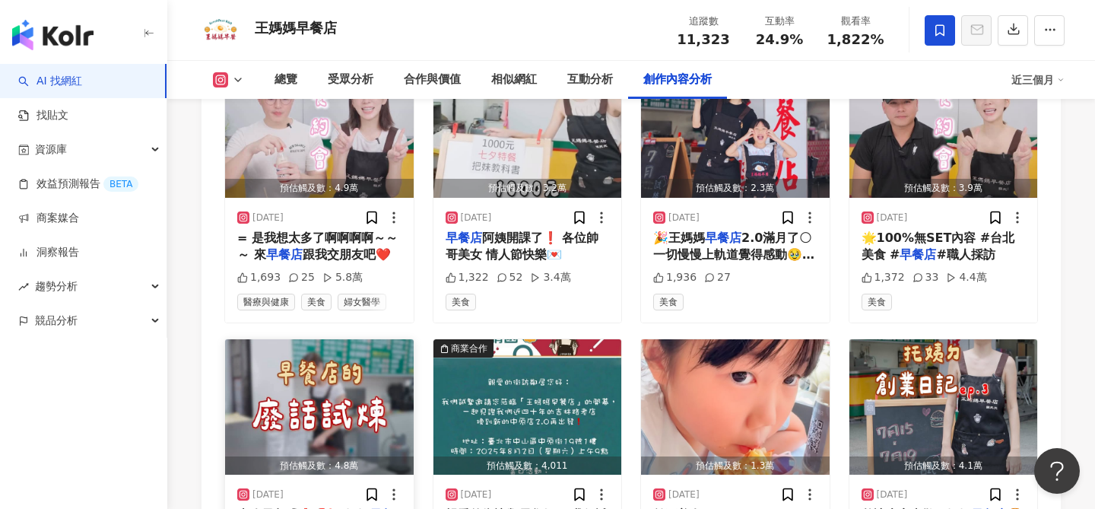
click at [310, 426] on img "button" at bounding box center [319, 406] width 189 height 135
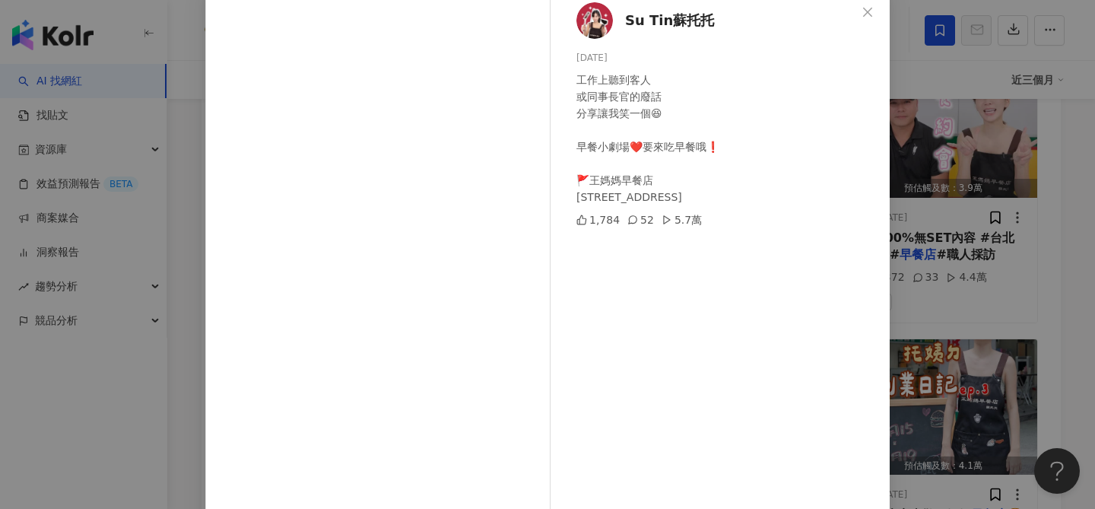
scroll to position [94, 0]
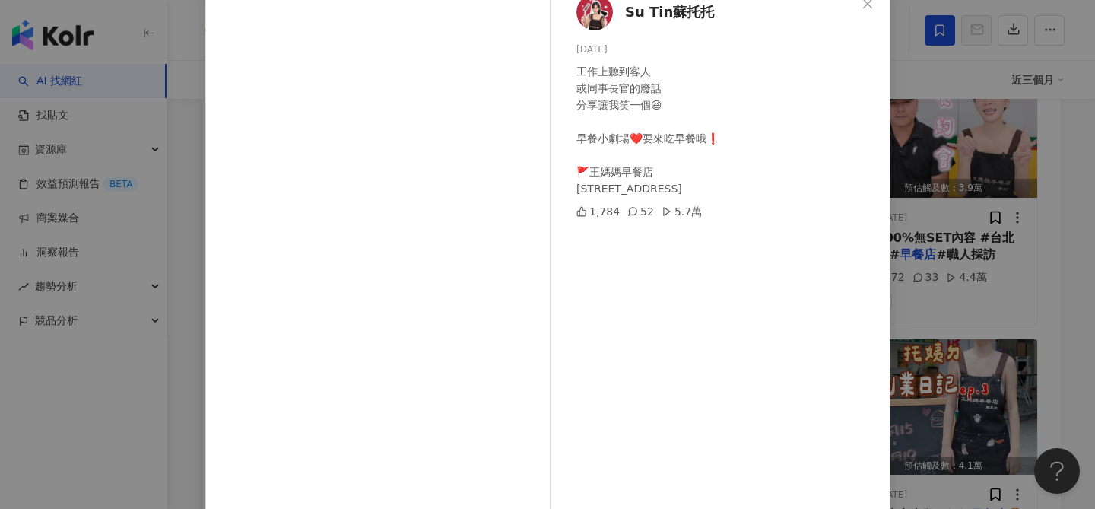
click at [1006, 287] on div "Su Tin蘇托托 2025/8/9 工作上聽到客人 或同事長官的廢話 分享讓我笑一個😆 早餐小劇場❤️要來吃早餐哦❗️ 🚩王媽媽早餐店 台北市中山區中原街1…" at bounding box center [547, 254] width 1095 height 509
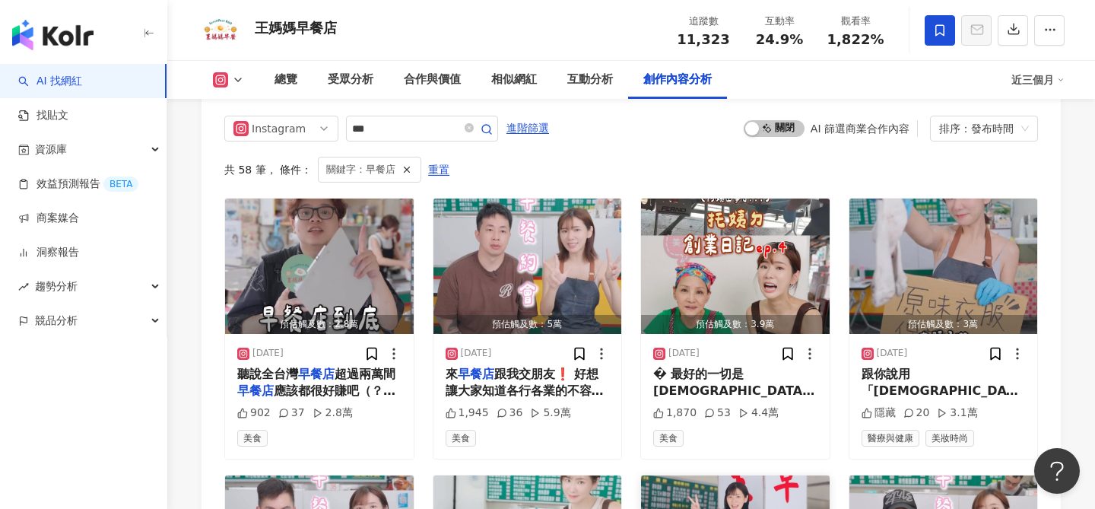
scroll to position [4663, 0]
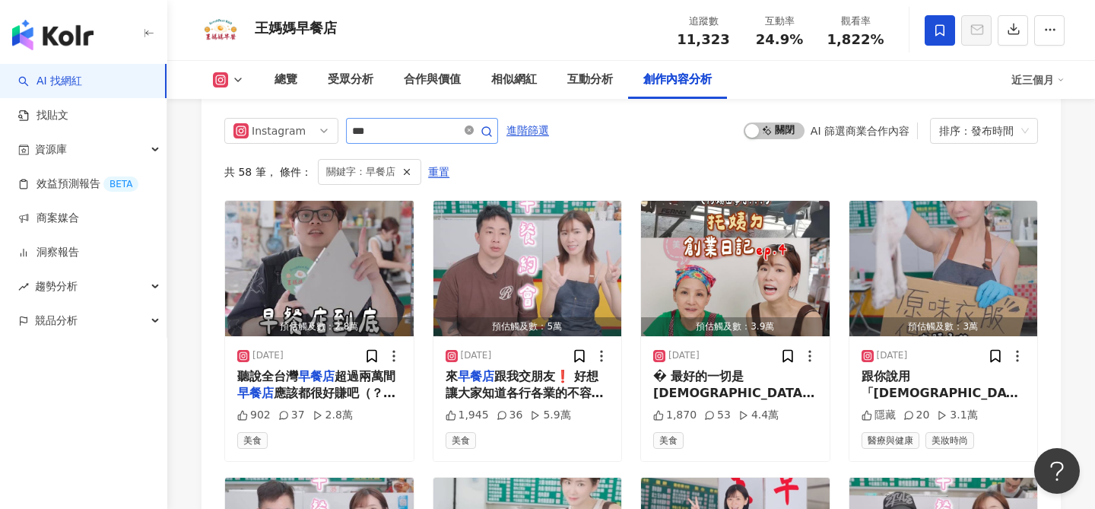
click at [473, 132] on icon "close-circle" at bounding box center [469, 129] width 9 height 9
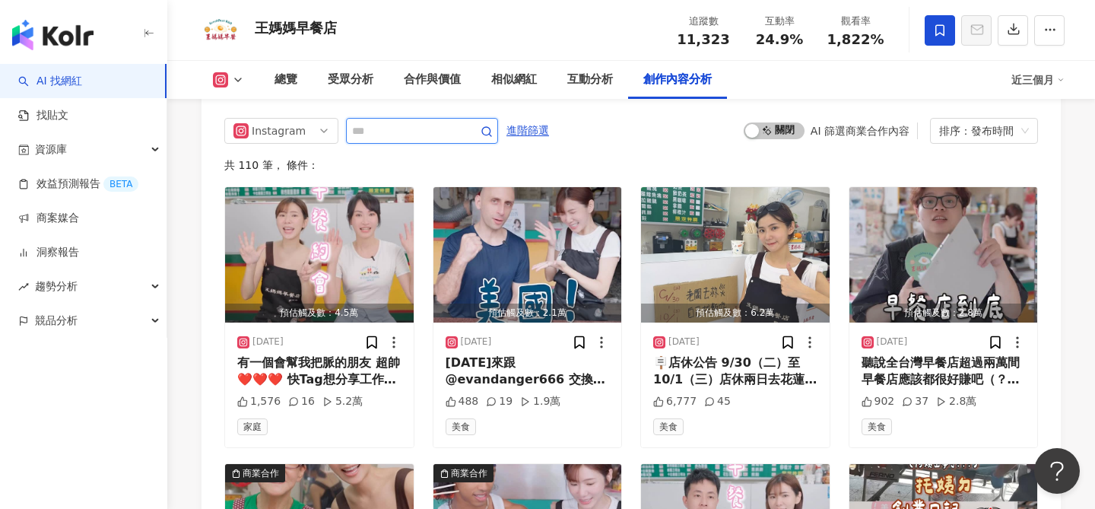
scroll to position [4617, 0]
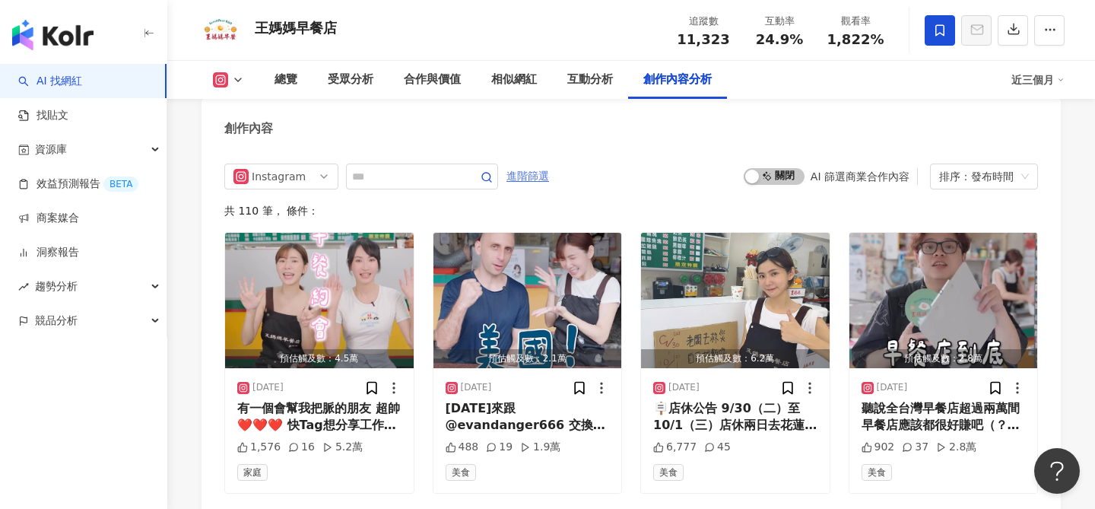
click at [527, 177] on span "進階篩選" at bounding box center [527, 176] width 43 height 24
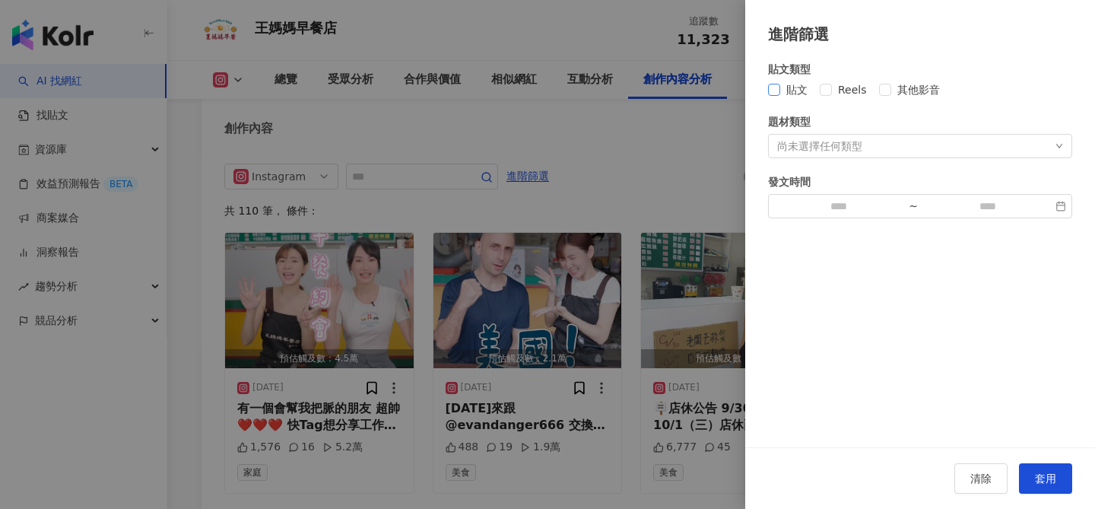
click at [796, 93] on span "貼文" at bounding box center [796, 89] width 33 height 17
click at [1042, 475] on span "套用" at bounding box center [1045, 478] width 21 height 12
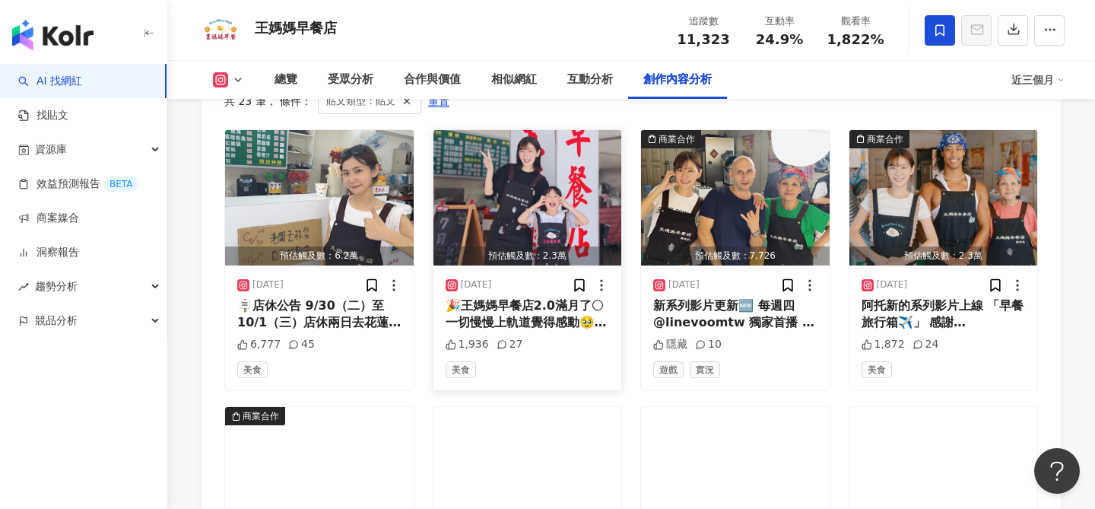
scroll to position [4737, 0]
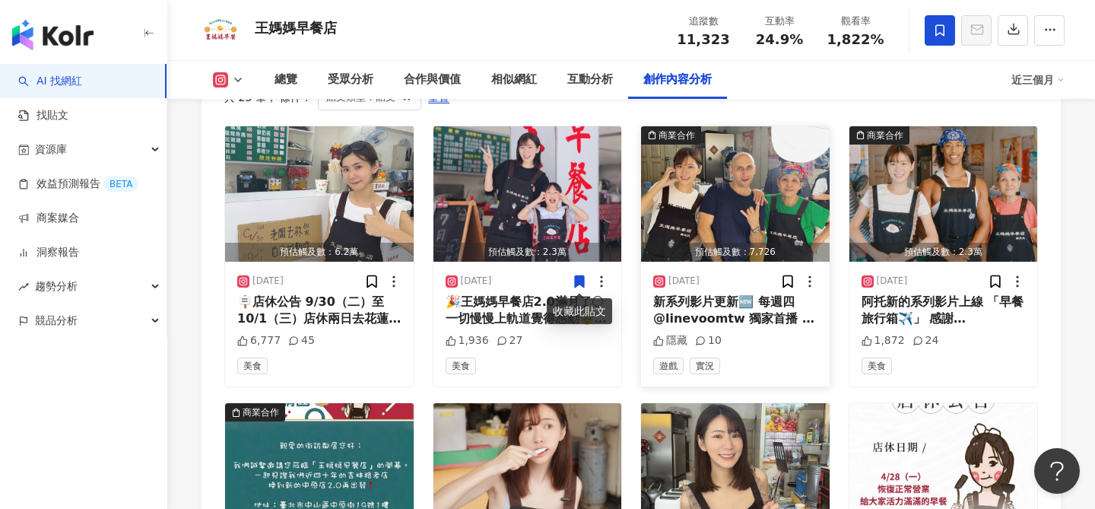
click at [801, 211] on img "button" at bounding box center [735, 193] width 189 height 135
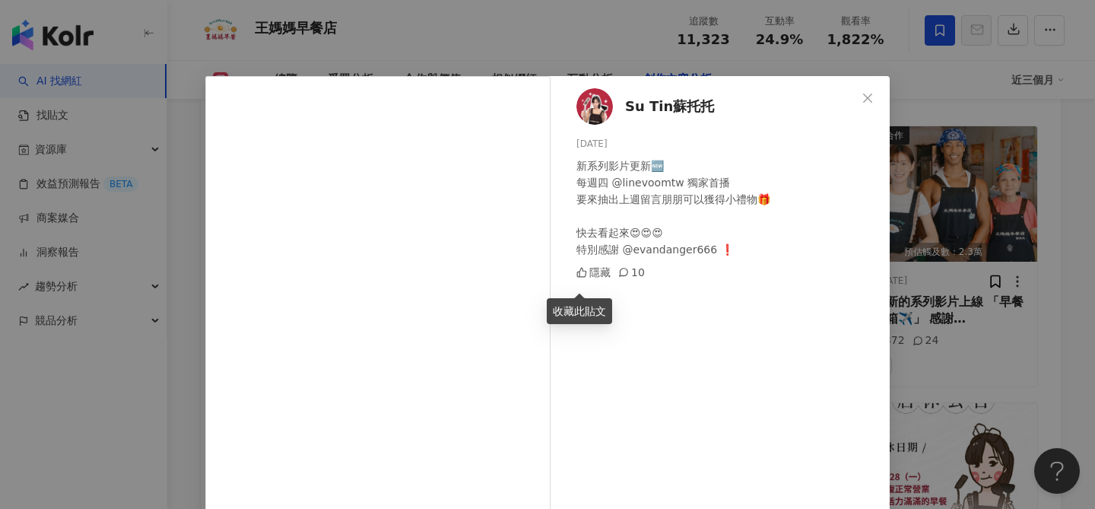
click at [1015, 213] on div "Su Tin蘇托托 2025/8/21 新系列影片更新🆕 每週四 @linevoomtw 獨家首播 要來抽出上週留言朋朋可以獲得小禮物🎁 快去看起來😍😍😍 特…" at bounding box center [547, 254] width 1095 height 509
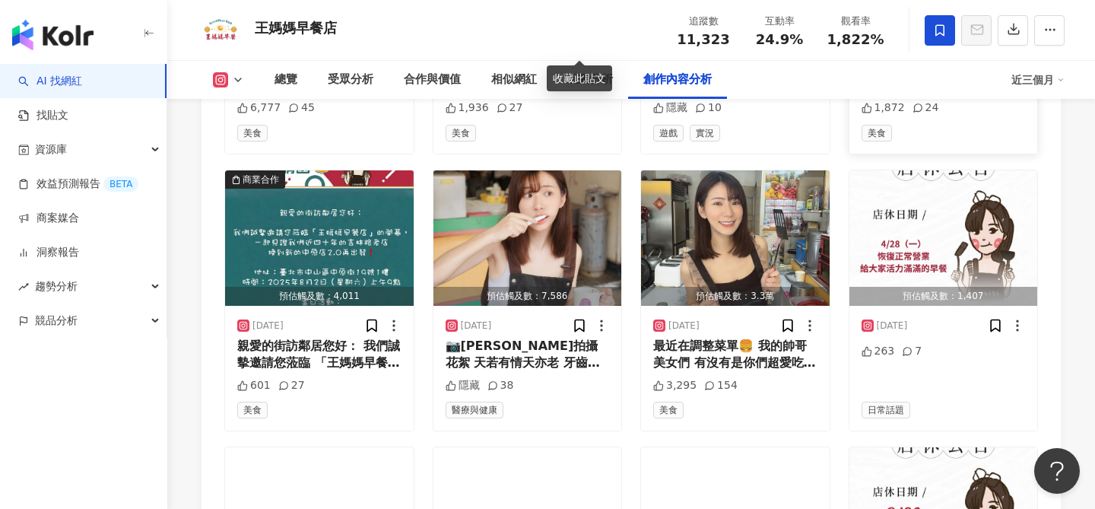
scroll to position [4972, 0]
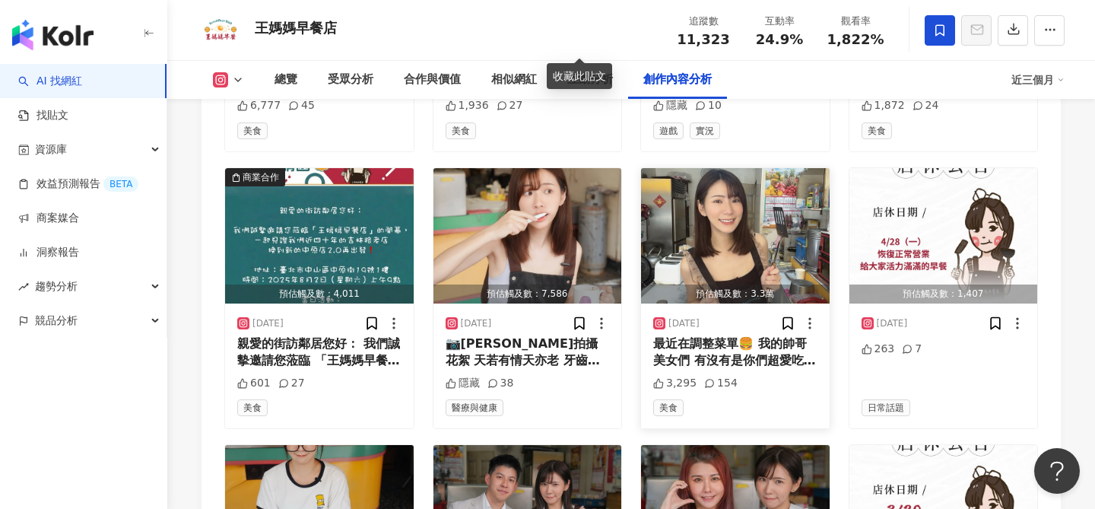
click at [761, 251] on img "button" at bounding box center [735, 235] width 189 height 135
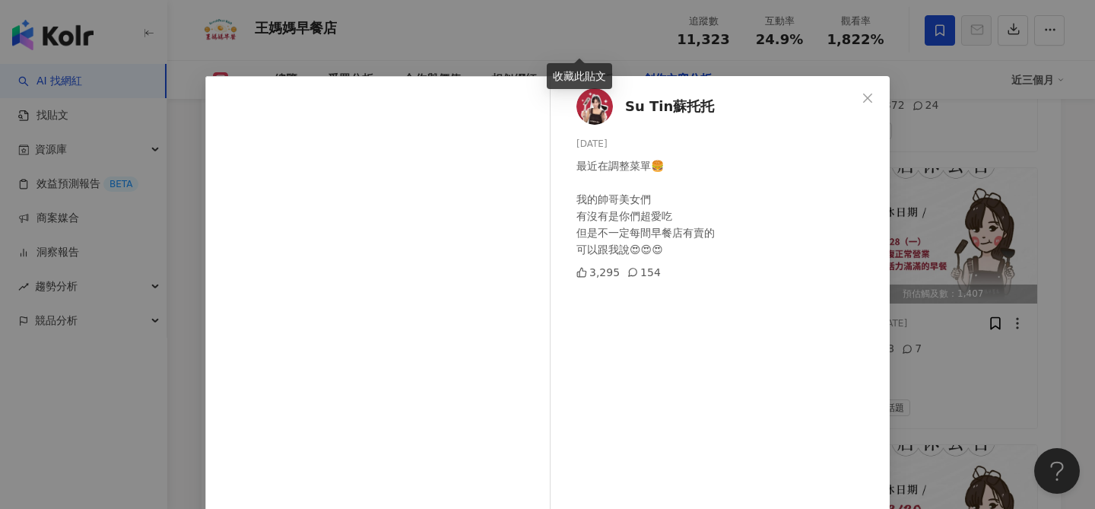
click at [943, 245] on div "Su Tin蘇托托 2025/4/30 最近在調整菜單🍔 我的帥哥美女們 有沒有是你們超愛吃 但是不一定每間早餐店有賣的 可以跟我說😍😍😍 3,295 154…" at bounding box center [547, 254] width 1095 height 509
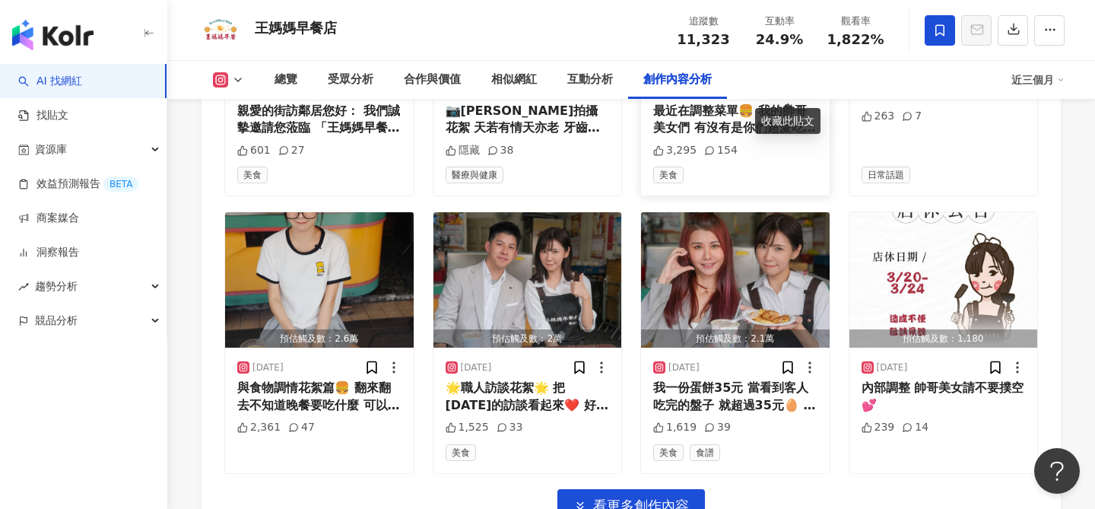
scroll to position [5235, 0]
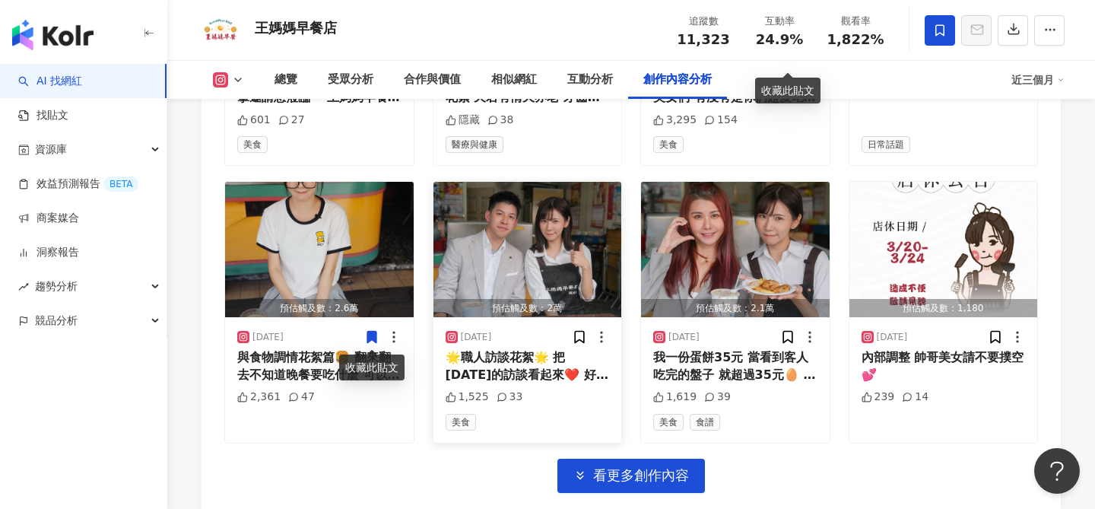
click at [494, 269] on img "button" at bounding box center [527, 249] width 189 height 135
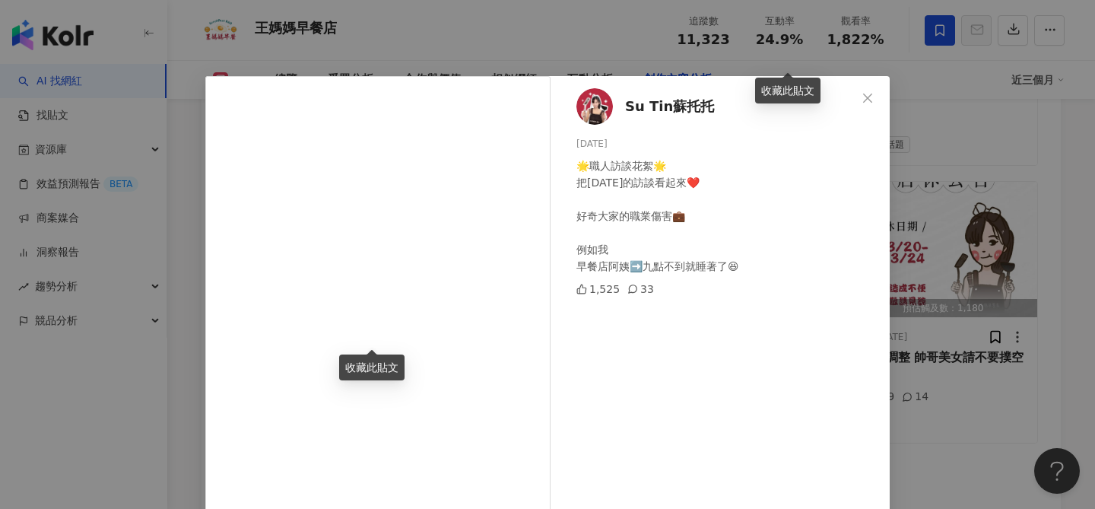
click at [941, 301] on div "Su Tin蘇托托 2025/3/27 🌟職人訪談花絮🌟 把昨天的訪談看起來❤️ 好奇大家的職業傷害💼 例如我 早餐店阿姨➡️九點不到就睡著了😆 1,525 …" at bounding box center [547, 254] width 1095 height 509
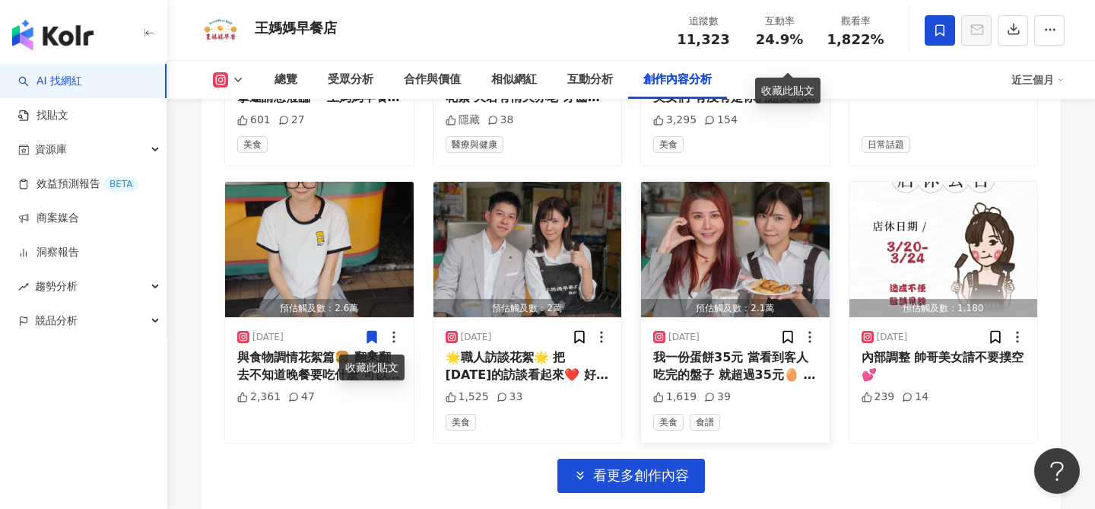
click at [735, 263] on img "button" at bounding box center [735, 249] width 189 height 135
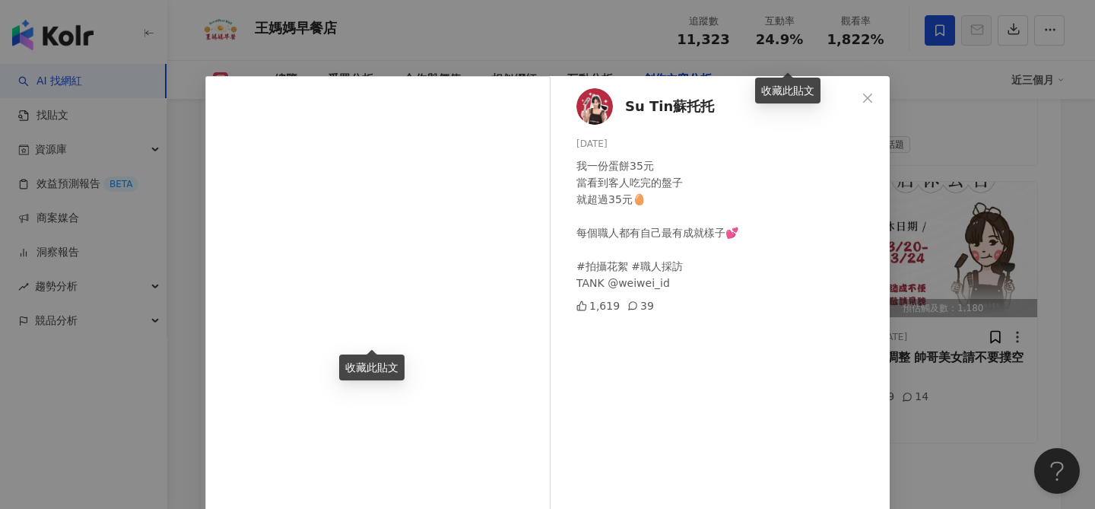
click at [979, 216] on div "Su Tin蘇托托 2025/3/21 我一份蛋餅35元 當看到客人吃完的盤子 就超過35元🥚 每個職人都有自己最有成就樣子💕 #拍攝花絮 #職人採訪 TAN…" at bounding box center [547, 254] width 1095 height 509
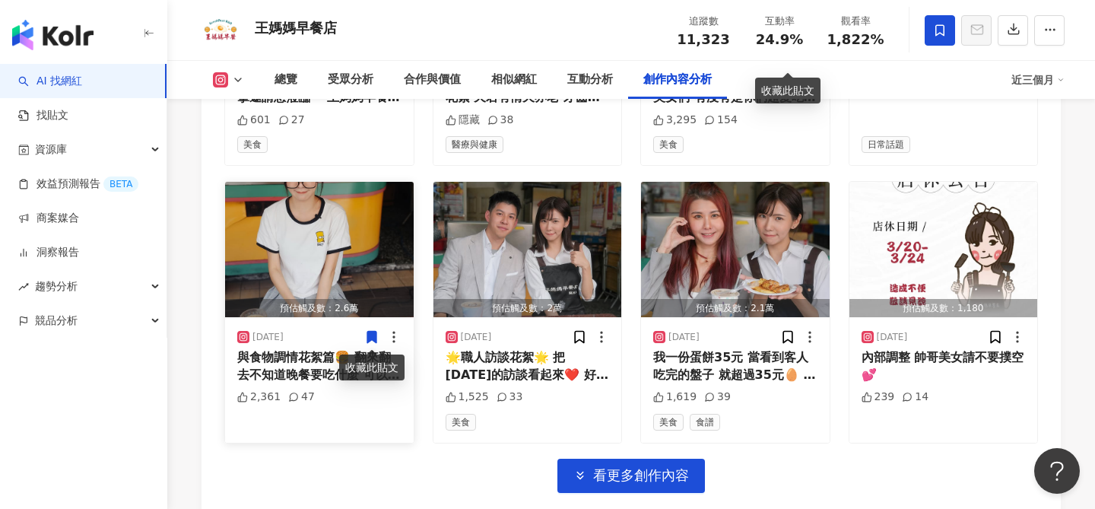
click at [374, 229] on img "button" at bounding box center [319, 249] width 189 height 135
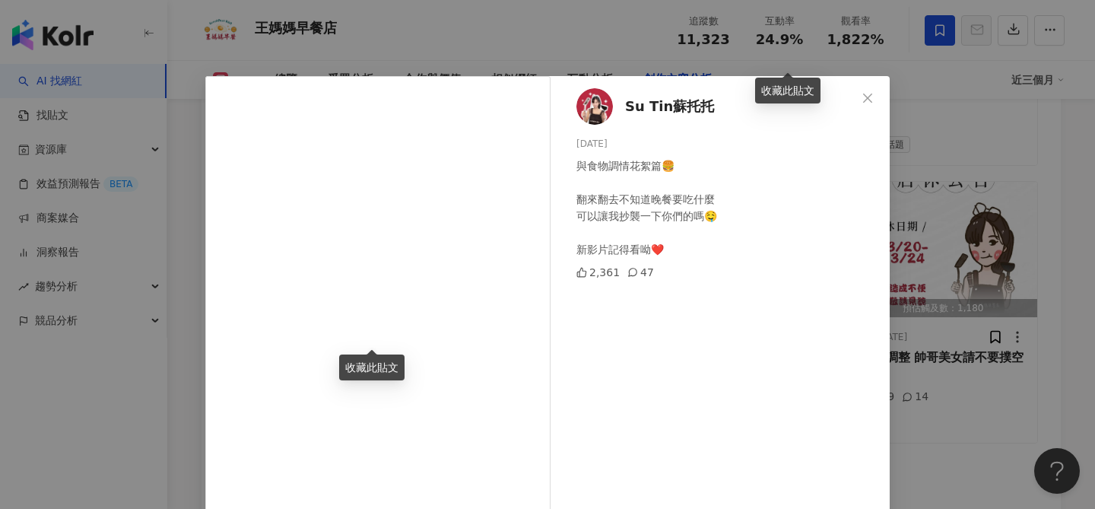
click at [926, 252] on div "Su Tin蘇托托 2025/4/23 與食物調情花絮篇🍔 翻來翻去不知道晚餐要吃什麼 可以讓我抄襲一下你們的嗎🤤 新影片記得看呦❤️ 2,361 47 查看…" at bounding box center [547, 254] width 1095 height 509
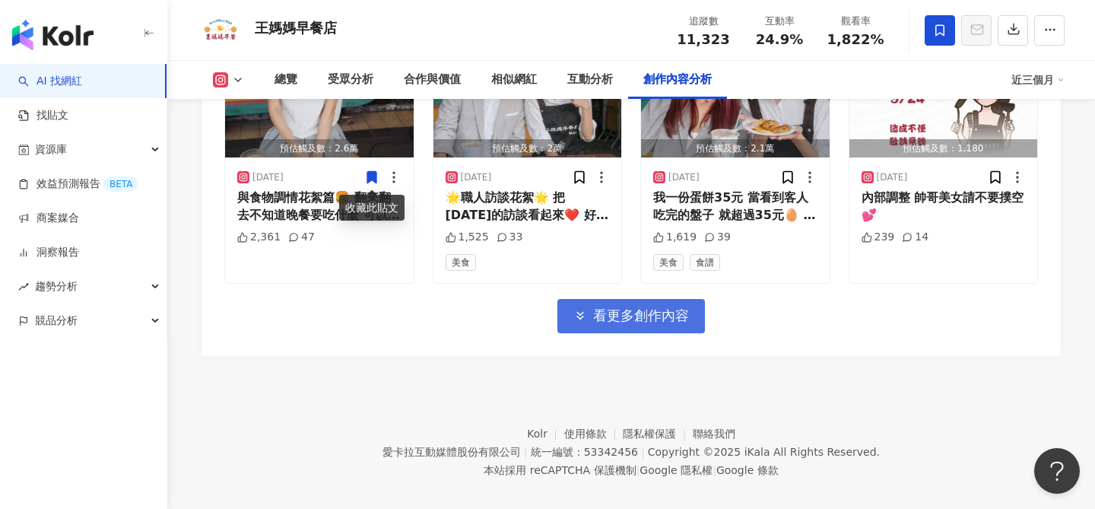
scroll to position [5397, 0]
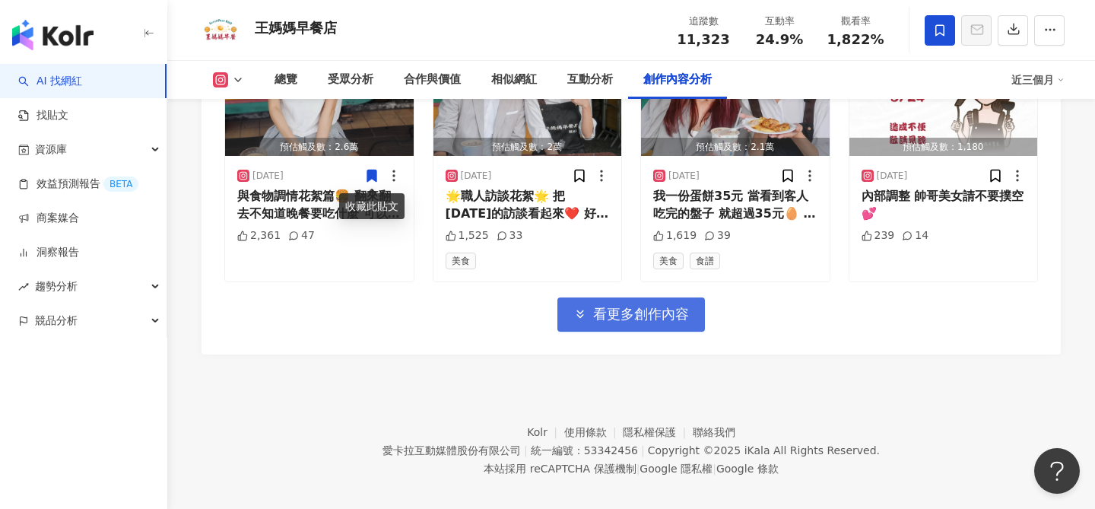
click at [639, 325] on button "看更多創作內容" at bounding box center [631, 314] width 148 height 34
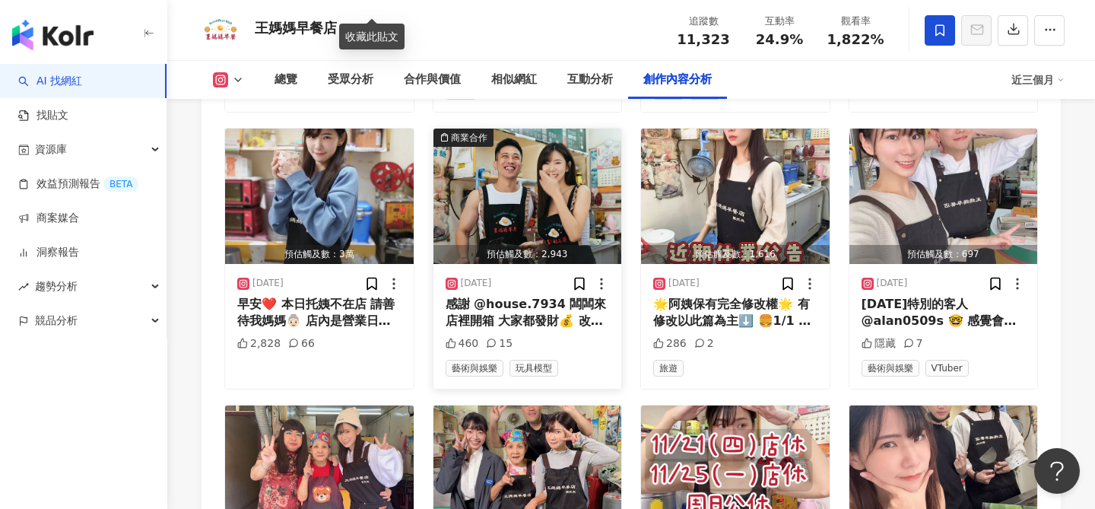
scroll to position [5567, 0]
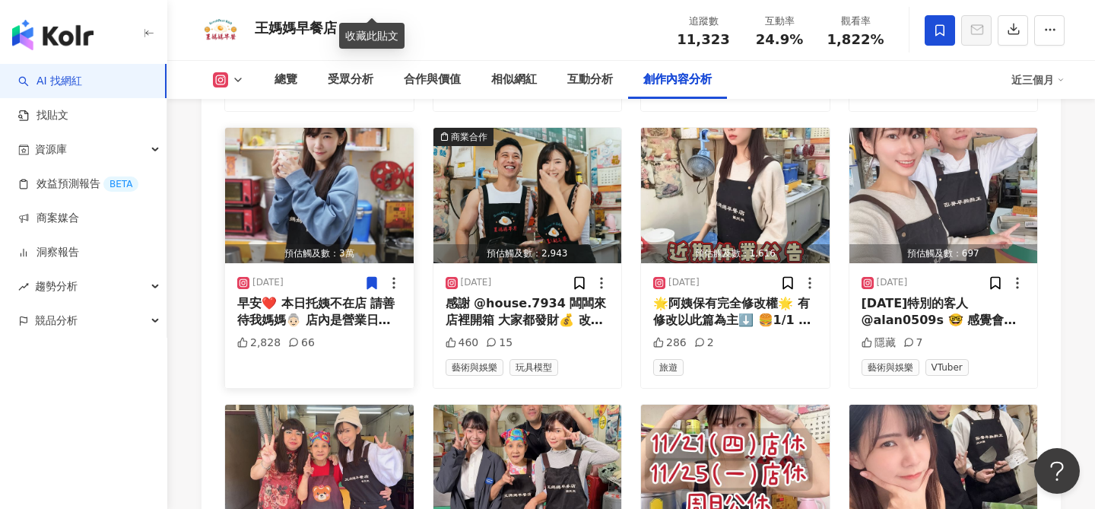
click at [316, 197] on img "button" at bounding box center [319, 195] width 189 height 135
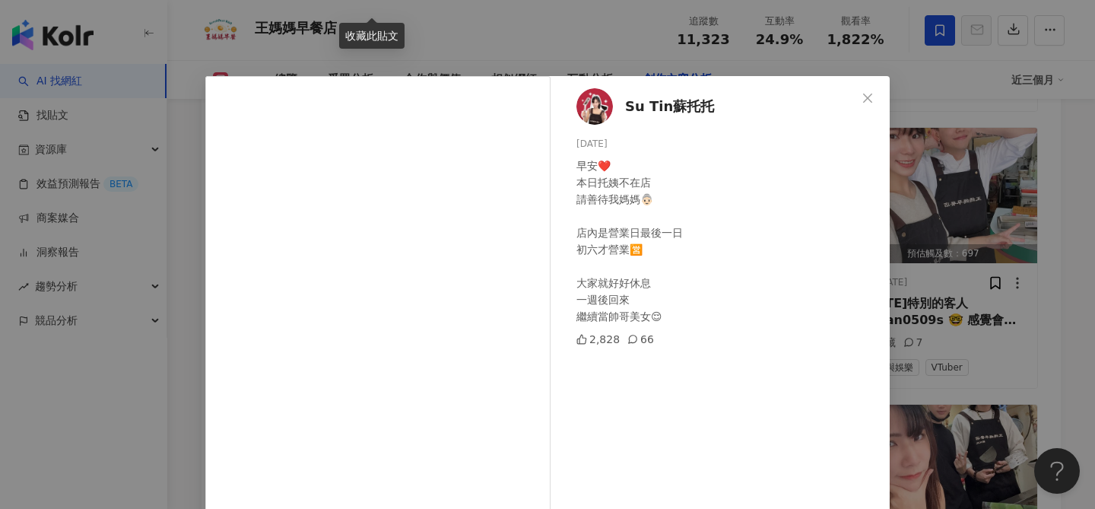
click at [952, 284] on div "Su Tin蘇托托 2025/1/26 早安❤️ 本日托姨不在店 請善待我媽媽👵🏻 店內是營業日最後一日 初六才營業🈺 大家就好好休息 一週後回來 繼續當帥哥…" at bounding box center [547, 254] width 1095 height 509
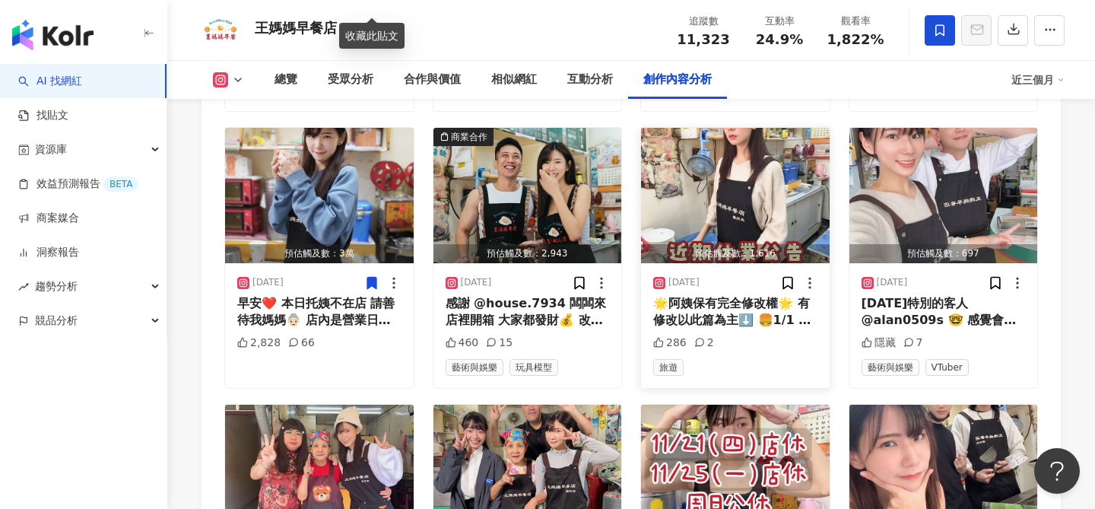
click at [744, 200] on img "button" at bounding box center [735, 195] width 189 height 135
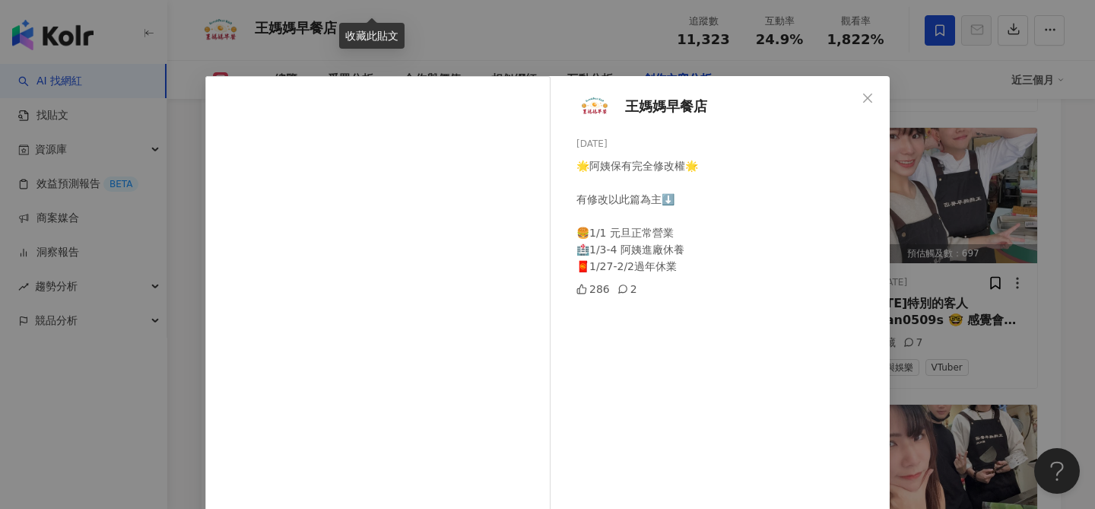
click at [937, 211] on div "王媽媽早餐店 2024/12/25 🌟阿姨保有完全修改權🌟 有修改以此篇為主⬇️ 🍔1/1 元旦正常營業 🏥1/3-4 阿姨進廠休養 🧧1/27-2/2過年休…" at bounding box center [547, 254] width 1095 height 509
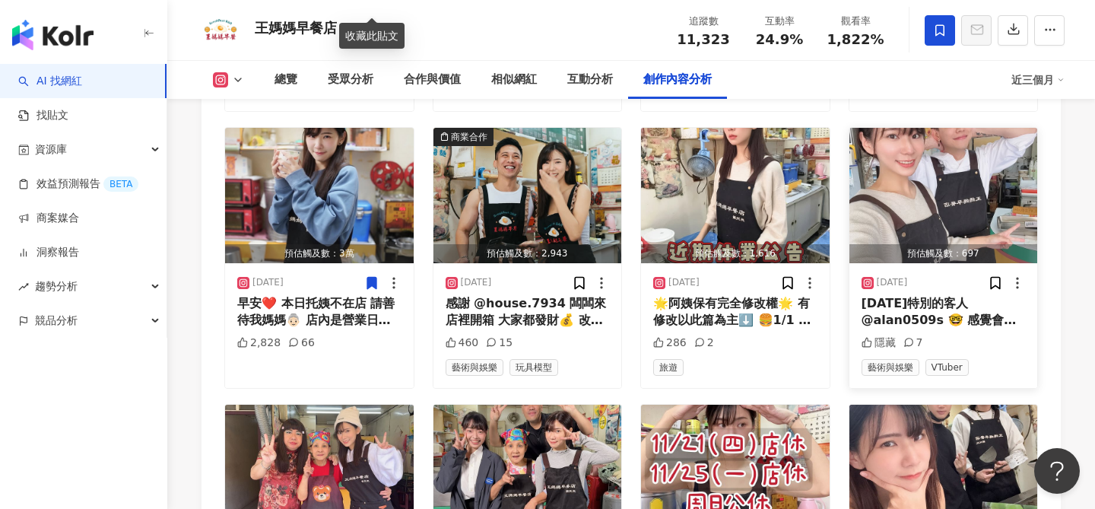
click at [927, 193] on img "button" at bounding box center [943, 195] width 189 height 135
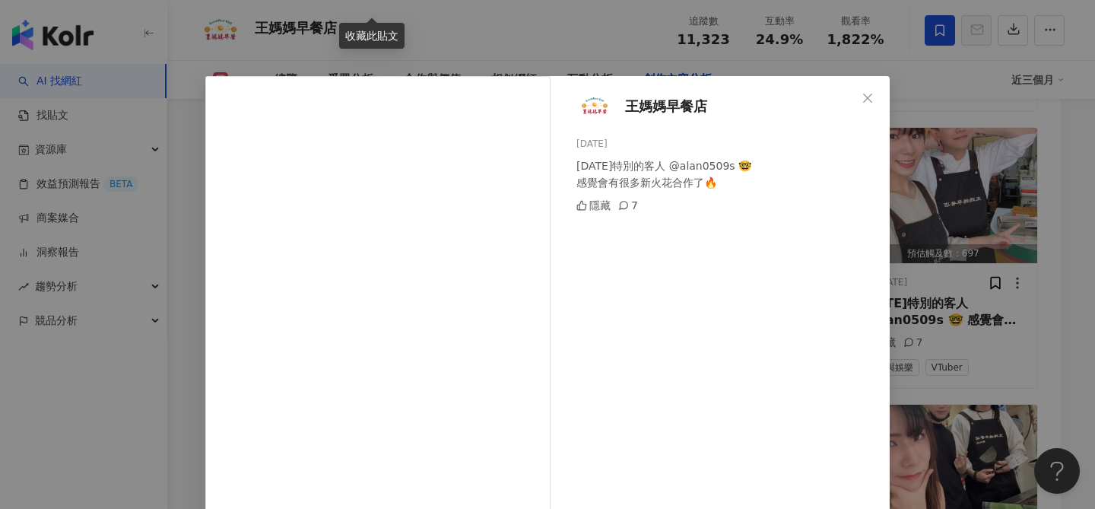
click at [906, 287] on div "王媽媽早餐店 2024/12/25 今天特別的客人 @alan0509s 🤓 感覺會有很多新火花合作了🔥 隱藏 7 查看原始貼文" at bounding box center [547, 254] width 1095 height 509
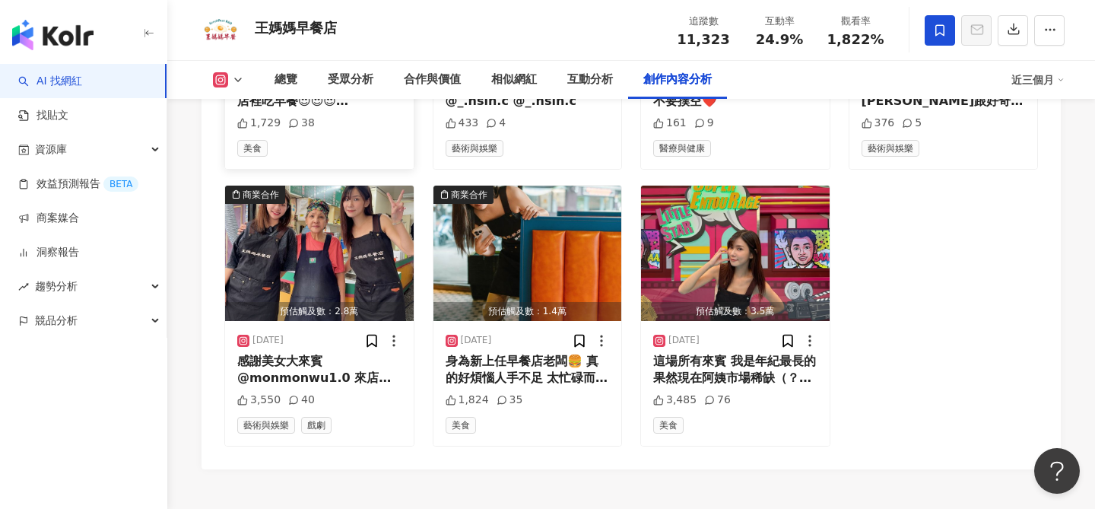
scroll to position [6060, 0]
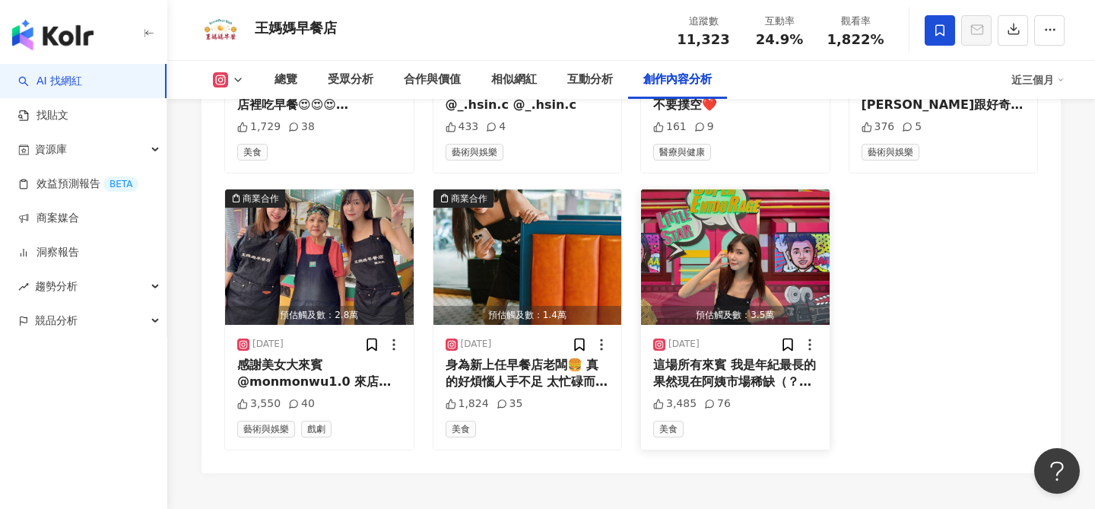
click at [778, 316] on div "預估觸及數：3.5萬" at bounding box center [735, 315] width 189 height 19
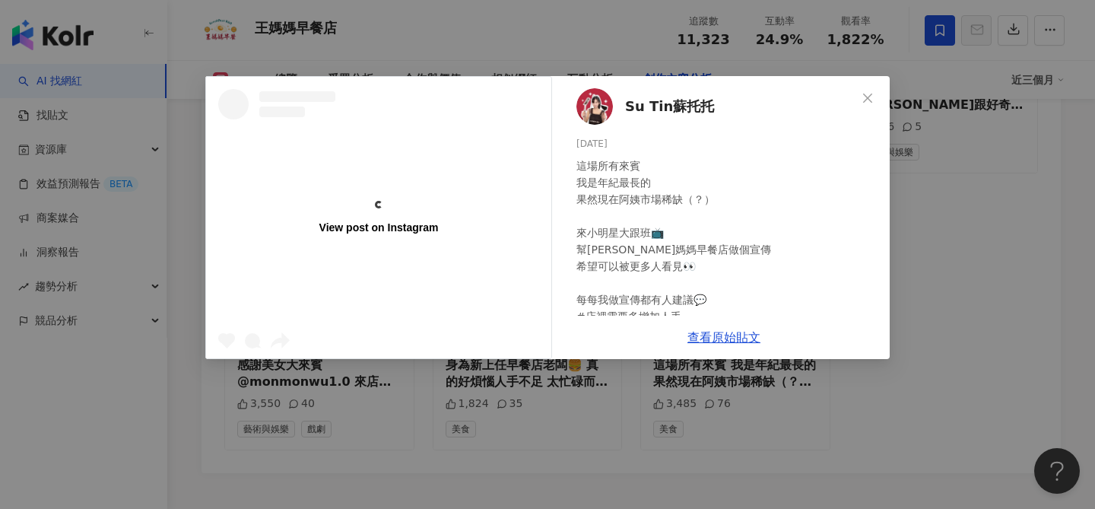
click at [762, 256] on div "這場所有來賓 我是年紀最長的 果然現在阿姨市場稀缺（？） 來小明星大跟班📺 幫王媽媽早餐店做個宣傳 希望可以被更多人看見👀 每每我做宣傳都有人建議💬 #店裡需…" at bounding box center [726, 316] width 301 height 318
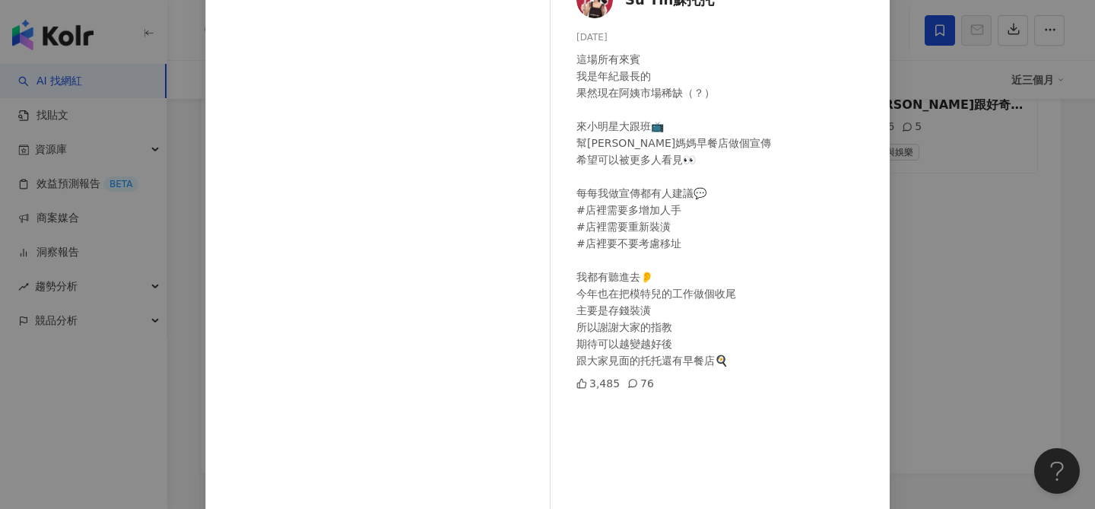
scroll to position [108, 0]
click at [951, 272] on div "Su Tin蘇托托 2024/10/17 這場所有來賓 我是年紀最長的 果然現在阿姨市場稀缺（？） 來小明星大跟班📺 幫王媽媽早餐店做個宣傳 希望可以被更多人…" at bounding box center [547, 254] width 1095 height 509
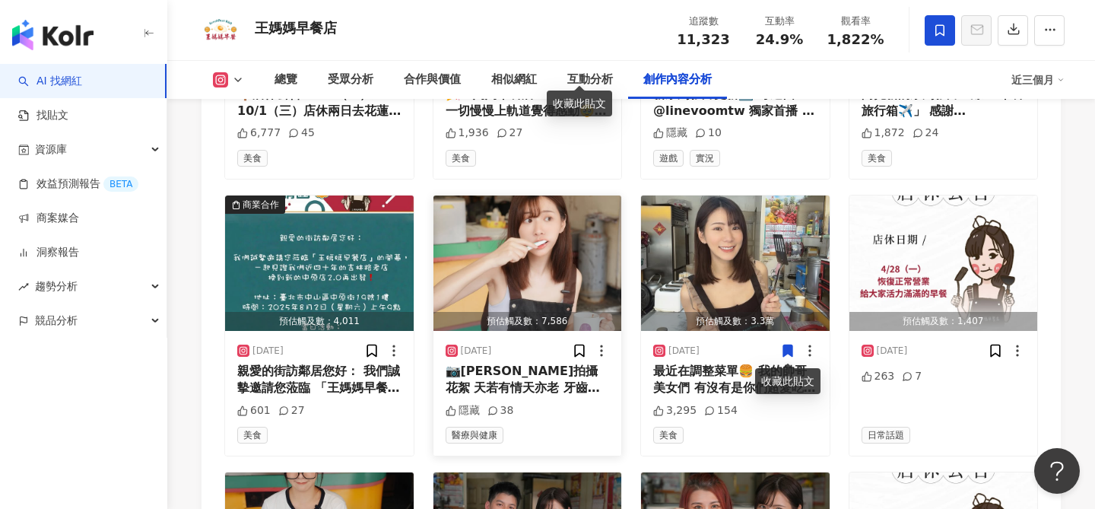
scroll to position [4946, 0]
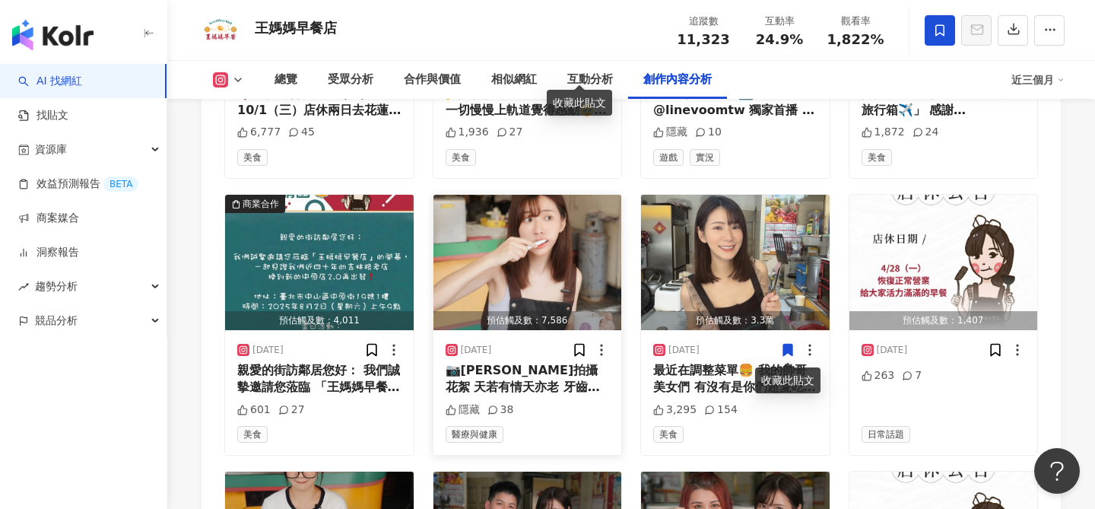
click at [573, 243] on img "button" at bounding box center [527, 262] width 189 height 135
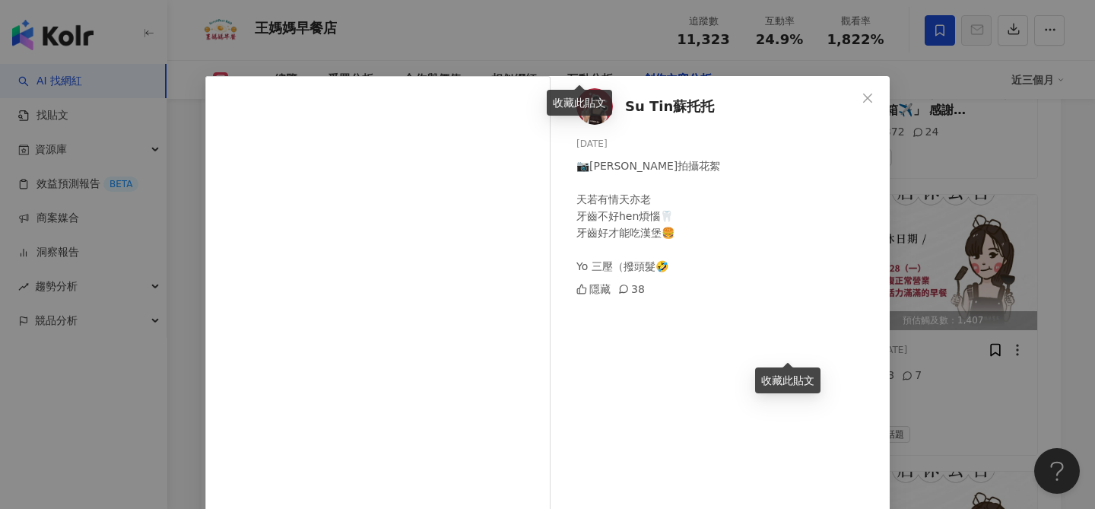
click at [957, 258] on div "Su Tin蘇托托 2025/6/20 📷高露潔拍攝花絮 天若有情天亦老 牙齒不好hen煩惱🦷 牙齒好才能吃漢堡🍔 Yo 三壓（撥頭髮🤣 隱藏 38 查看原始…" at bounding box center [547, 254] width 1095 height 509
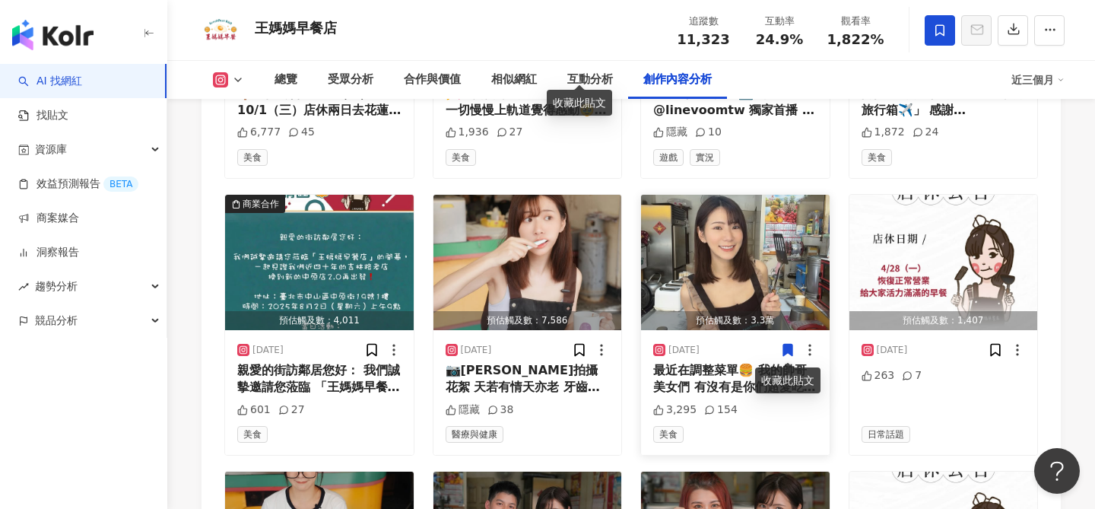
click at [718, 243] on img "button" at bounding box center [735, 262] width 189 height 135
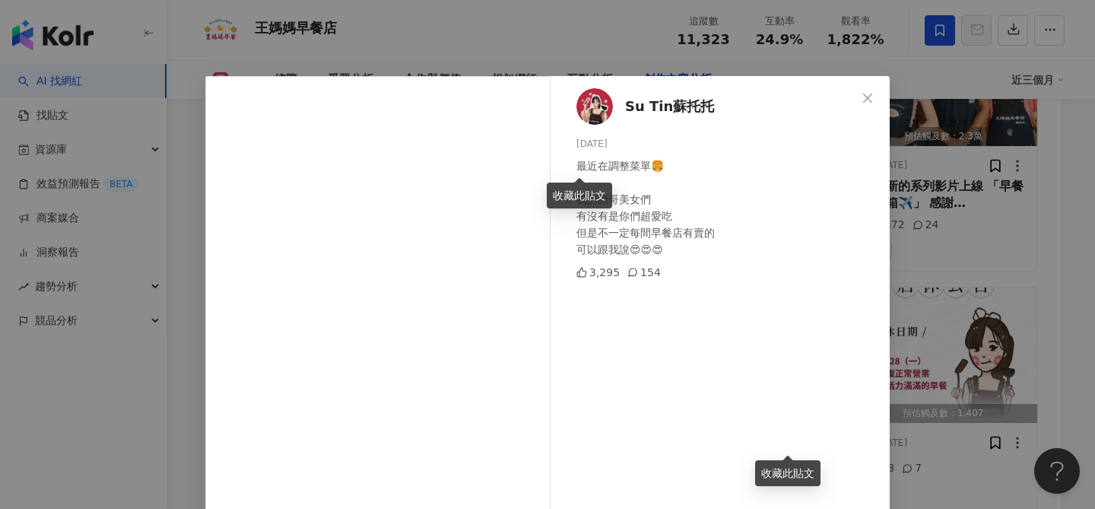
click at [967, 222] on div "Su Tin蘇托托 2025/4/30 最近在調整菜單🍔 我的帥哥美女們 有沒有是你們超愛吃 但是不一定每間早餐店有賣的 可以跟我說😍😍😍 3,295 154…" at bounding box center [547, 254] width 1095 height 509
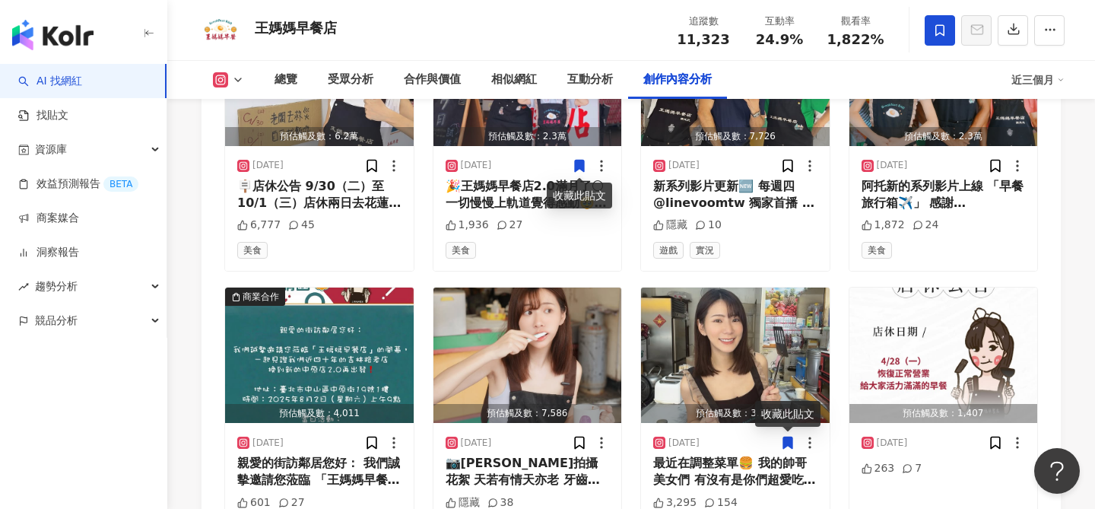
scroll to position [4679, 0]
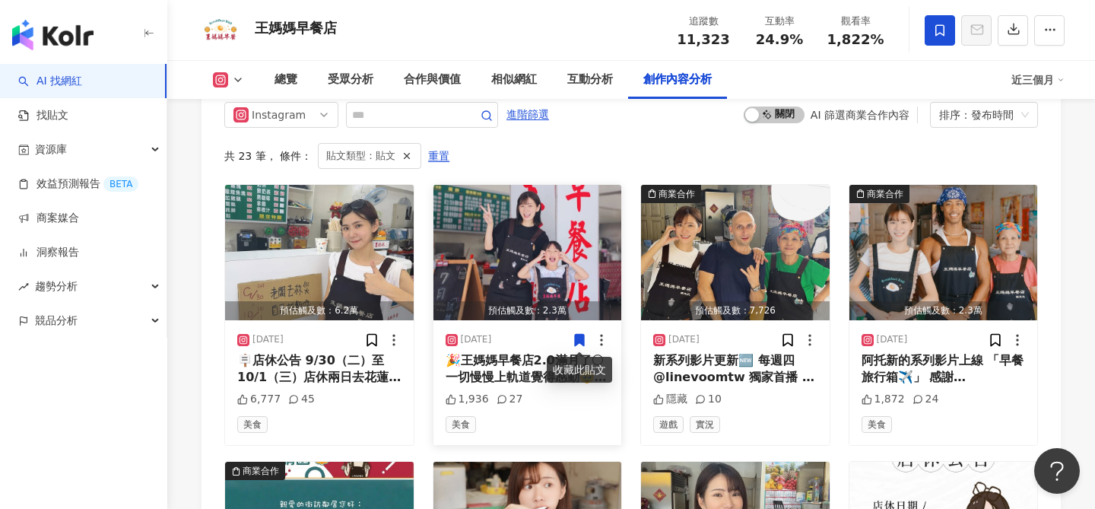
click at [541, 241] on img "button" at bounding box center [527, 252] width 189 height 135
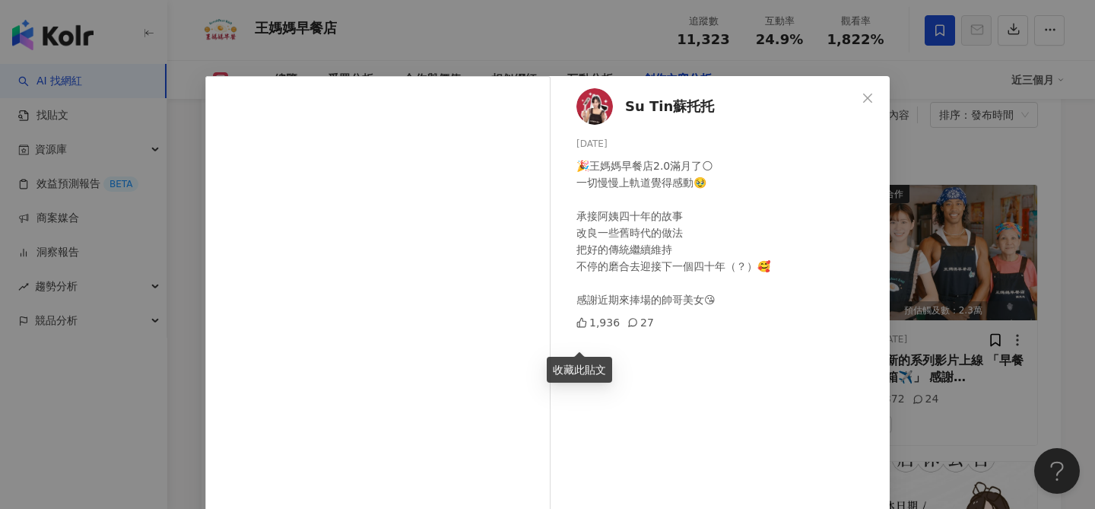
click at [178, 142] on div "Su Tin蘇托托 2025/8/25 🎉王媽媽早餐店2.0滿月了🌕 一切慢慢上軌道覺得感動🥹 承接阿姨四十年的故事 改良一些舊時代的做法 把好的傳統繼續維持…" at bounding box center [547, 254] width 1095 height 509
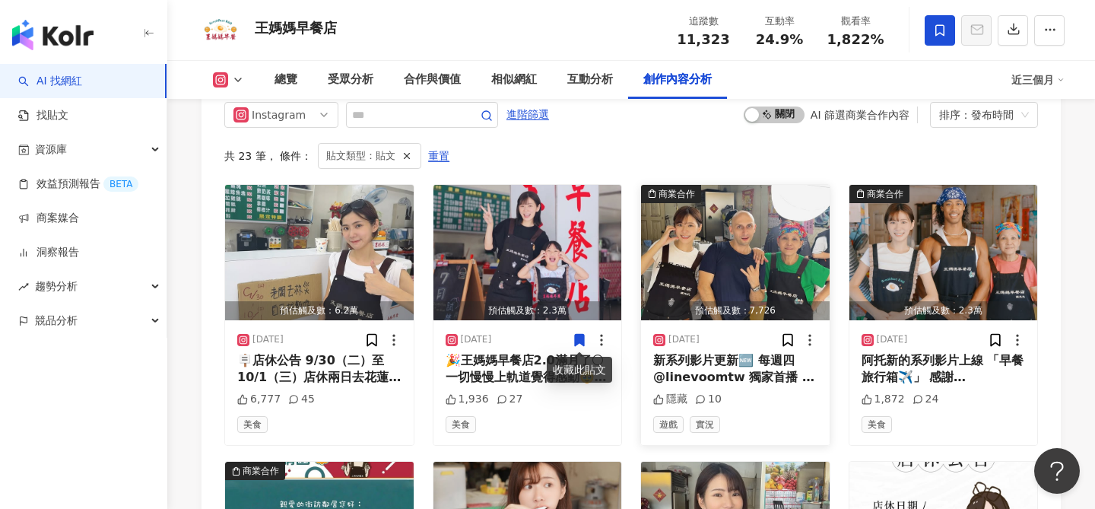
click at [770, 262] on img "button" at bounding box center [735, 252] width 189 height 135
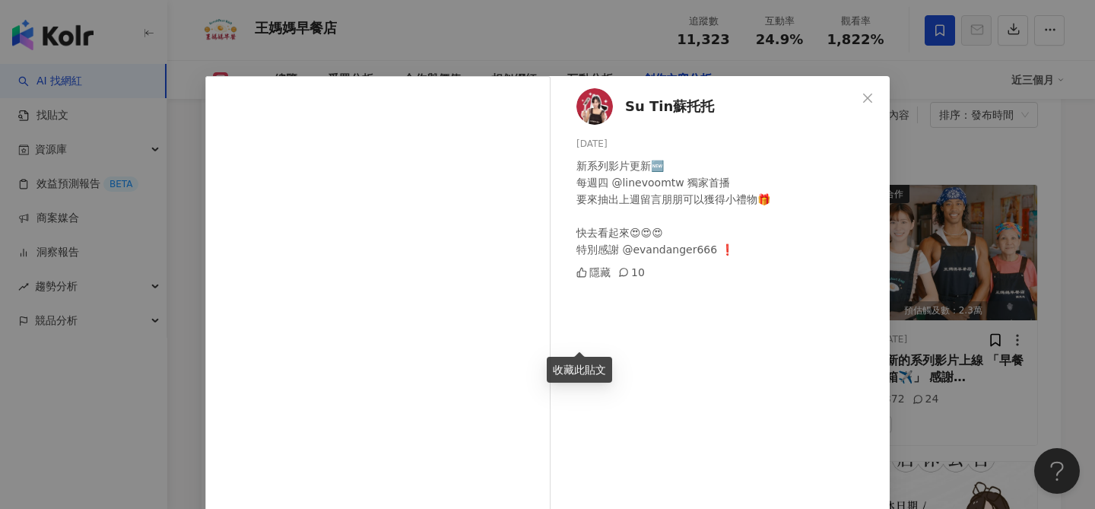
click at [888, 266] on div "Su Tin蘇托托 2025/8/21 新系列影片更新🆕 每週四 @linevoomtw 獨家首播 要來抽出上週留言朋朋可以獲得小禮物🎁 快去看起來😍😍😍 特…" at bounding box center [724, 353] width 332 height 555
click at [911, 235] on div "Su Tin蘇托托 2025/8/21 新系列影片更新🆕 每週四 @linevoomtw 獨家首播 要來抽出上週留言朋朋可以獲得小禮物🎁 快去看起來😍😍😍 特…" at bounding box center [547, 254] width 1095 height 509
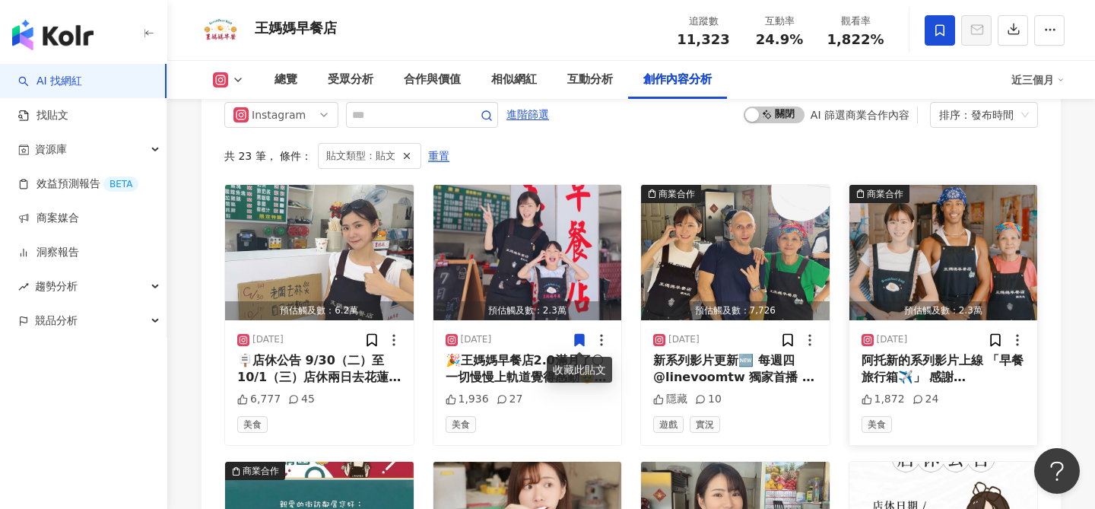
click at [905, 271] on img "button" at bounding box center [943, 252] width 189 height 135
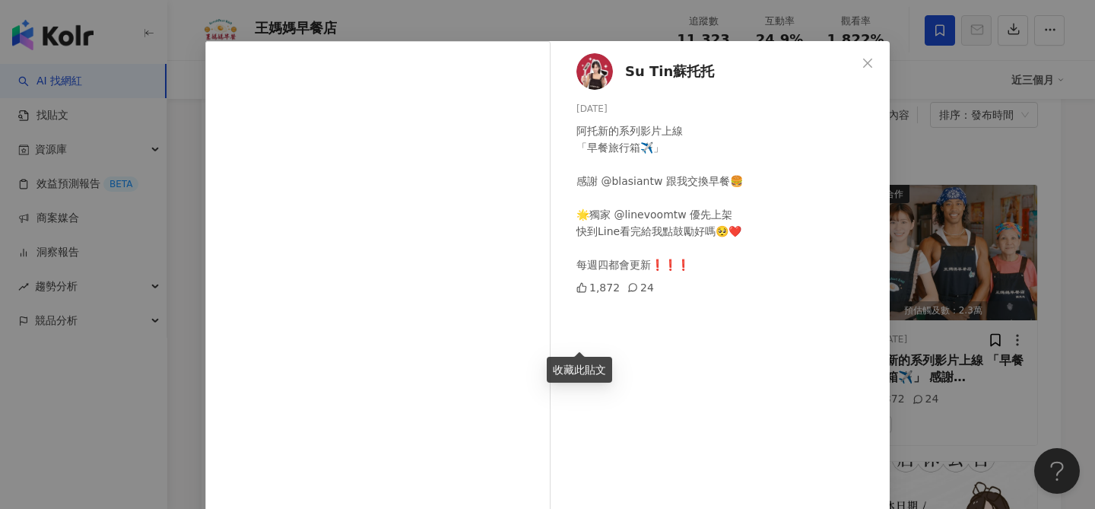
scroll to position [35, 0]
click at [1014, 230] on div "Su Tin蘇托托 2025/8/14 阿托新的系列影片上線 「早餐旅行箱✈️」 感謝 @blasiantw 跟我交換早餐🍔 🌟獨家 @linevoomtw …" at bounding box center [547, 254] width 1095 height 509
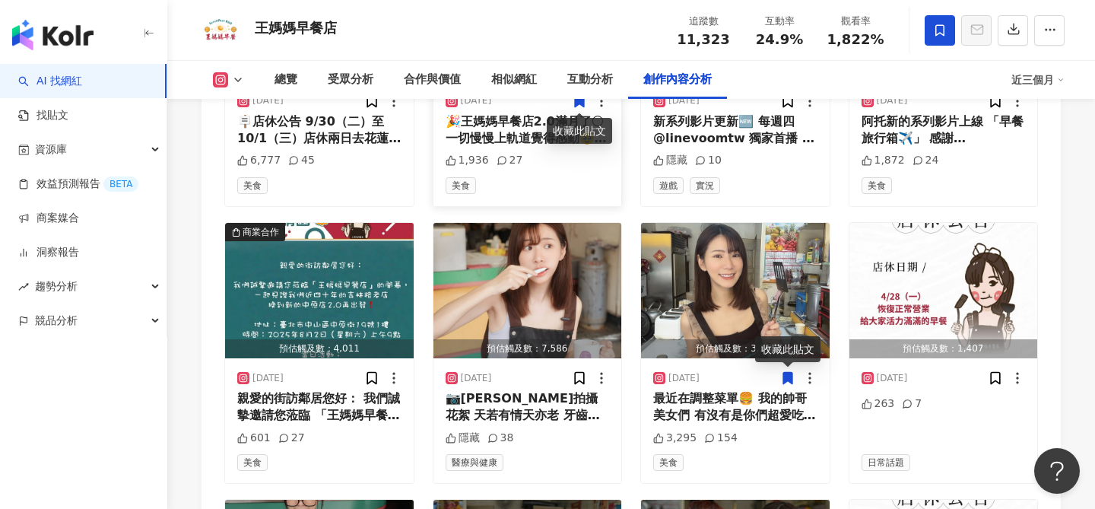
scroll to position [4528, 0]
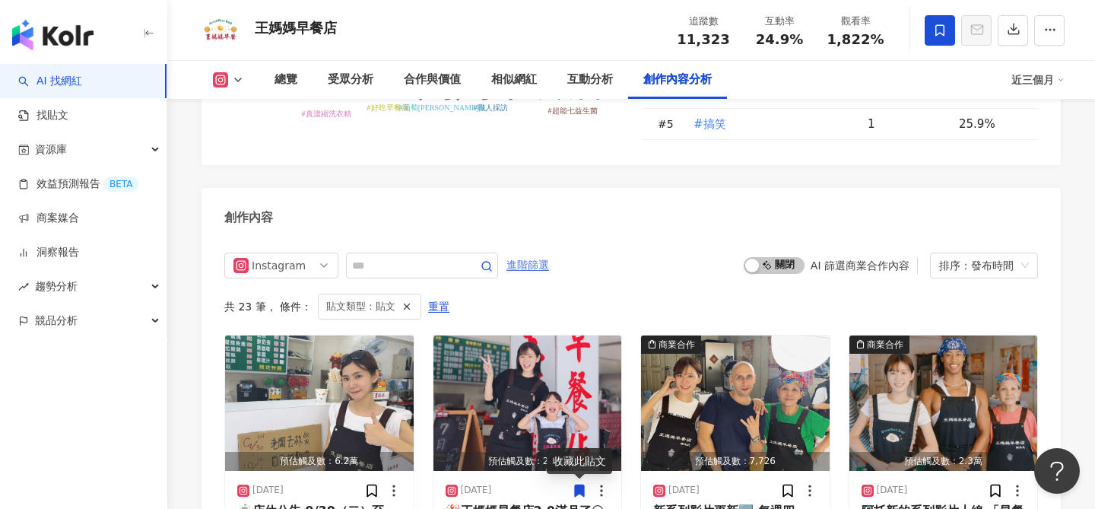
click at [538, 269] on span "進階篩選" at bounding box center [527, 265] width 43 height 24
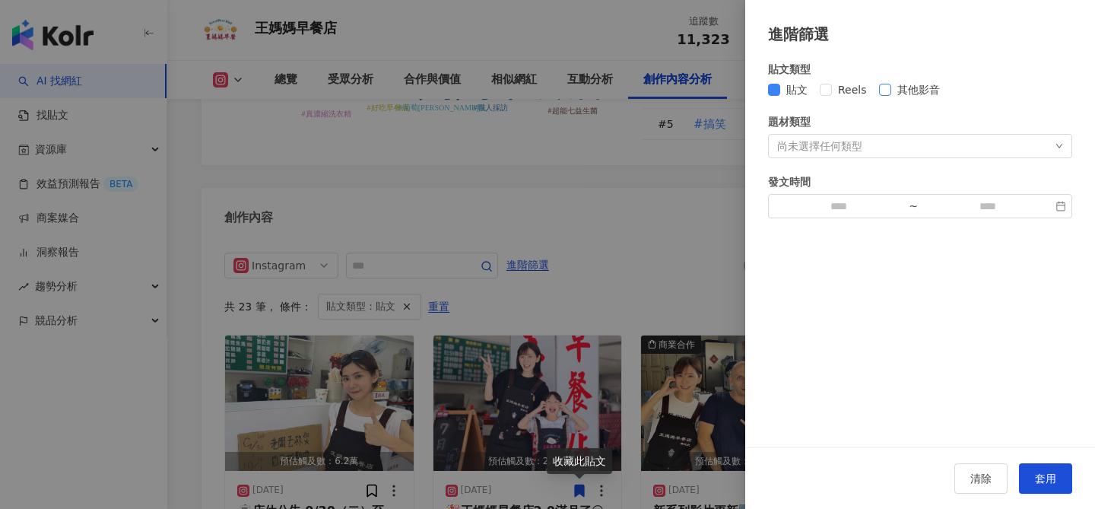
click at [900, 90] on span "其他影音" at bounding box center [918, 89] width 55 height 17
click at [784, 86] on span "貼文" at bounding box center [796, 89] width 33 height 17
click at [896, 86] on span "其他影音" at bounding box center [918, 89] width 55 height 17
click at [563, 218] on div at bounding box center [547, 254] width 1095 height 509
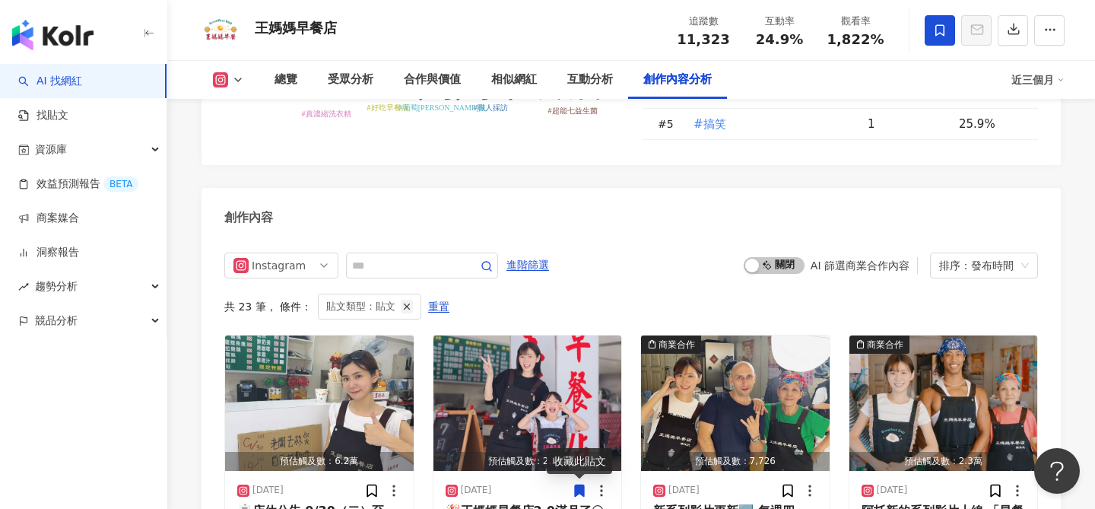
click at [403, 311] on icon "button" at bounding box center [407, 306] width 11 height 11
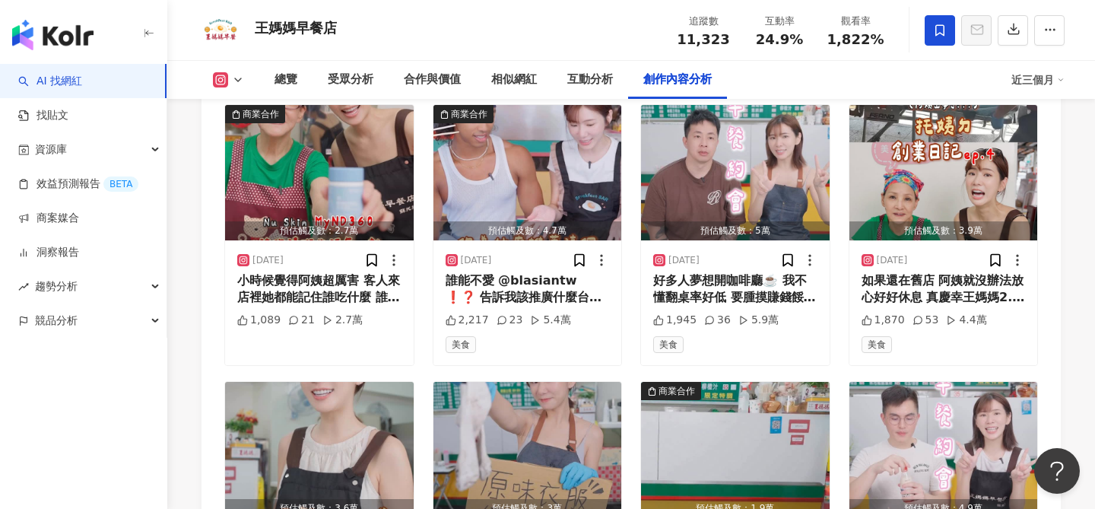
scroll to position [5047, 0]
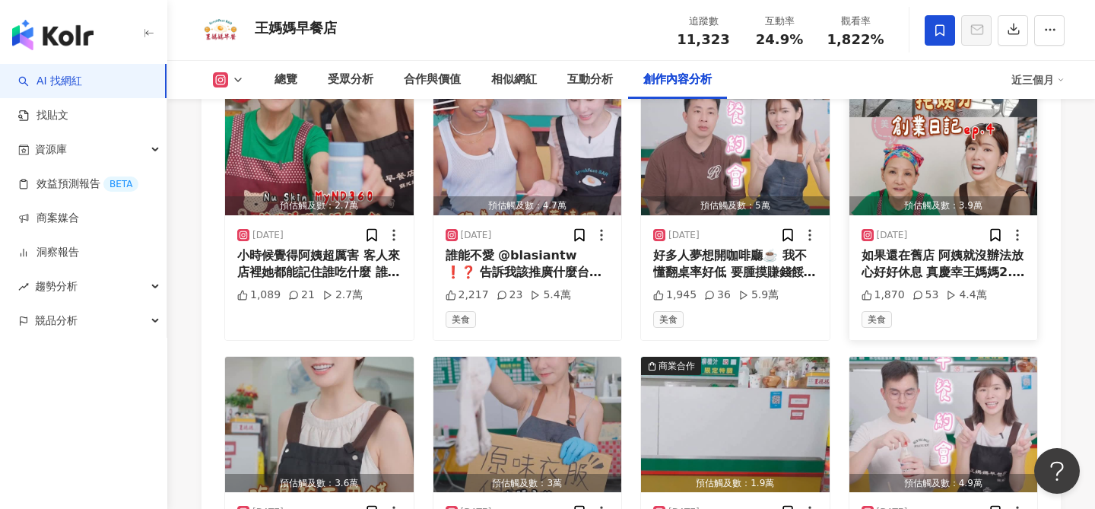
click at [933, 167] on img "button" at bounding box center [943, 147] width 189 height 135
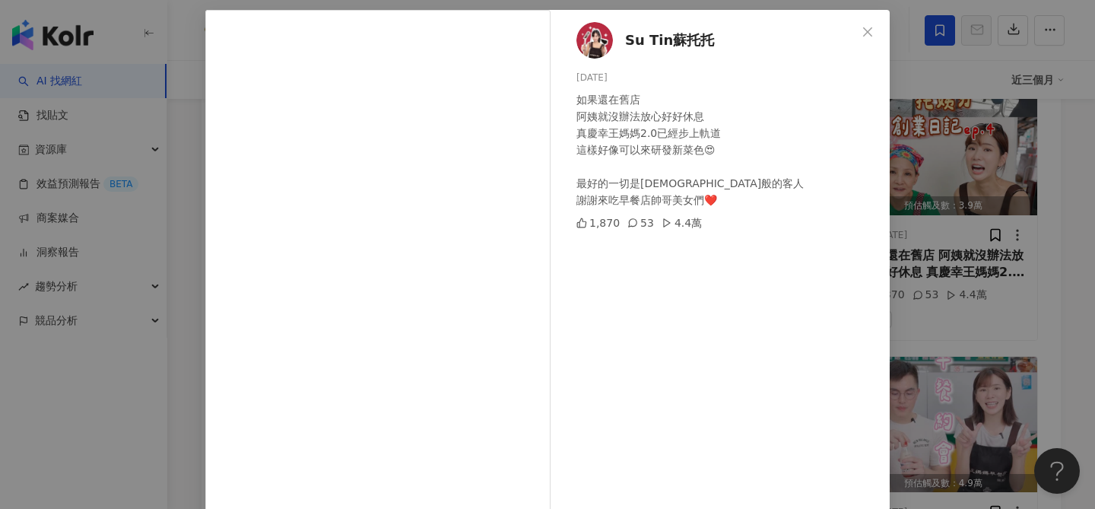
scroll to position [67, 0]
click at [1013, 298] on div "Su Tin蘇托托 2025/9/14 如果還在舊店 阿姨就沒辦法放心好好休息 真慶幸王媽媽2.0已經步上軌道 這樣好像可以來研發新菜色😍 最好的一切是天使般…" at bounding box center [547, 254] width 1095 height 509
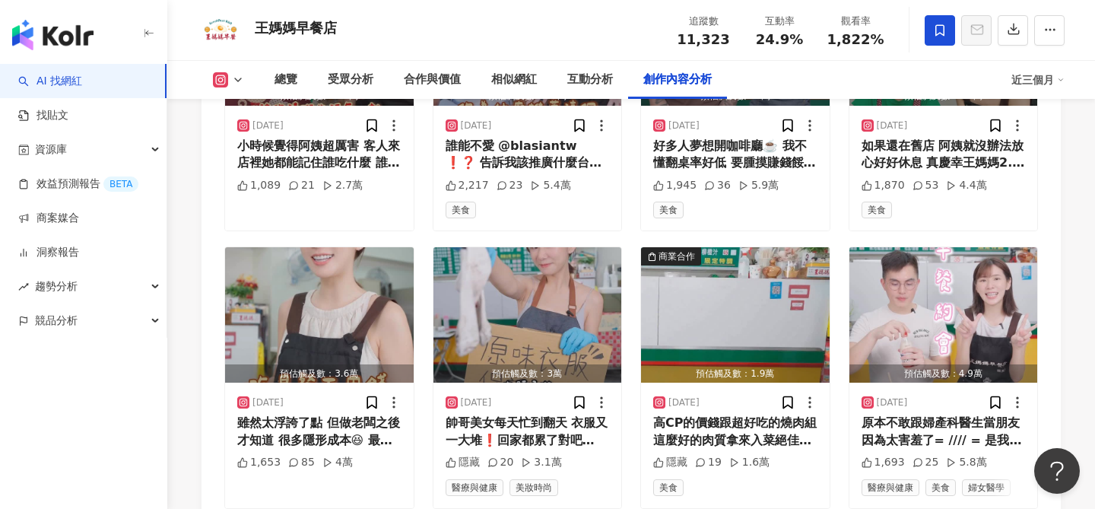
scroll to position [5159, 0]
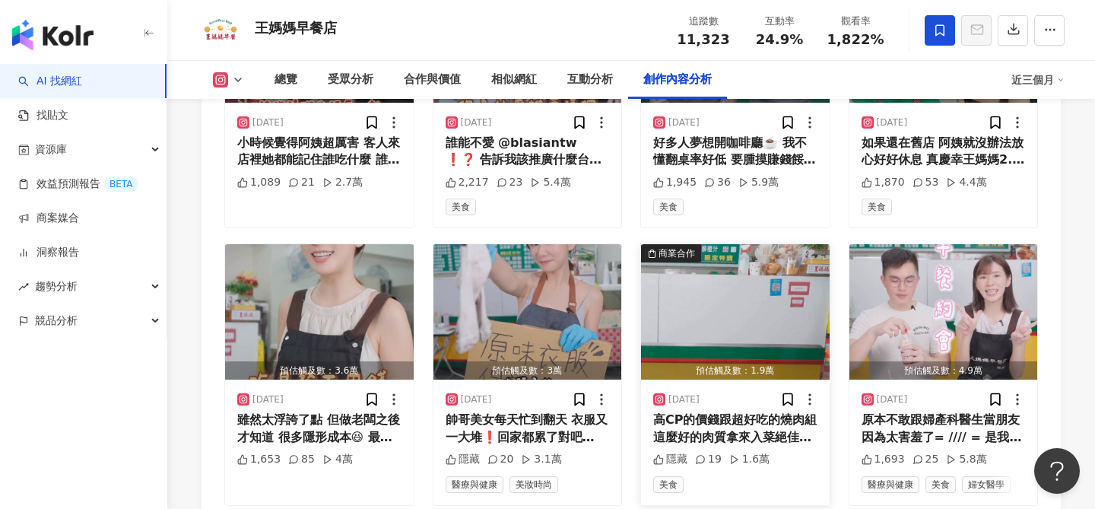
click at [704, 310] on img "button" at bounding box center [735, 311] width 189 height 135
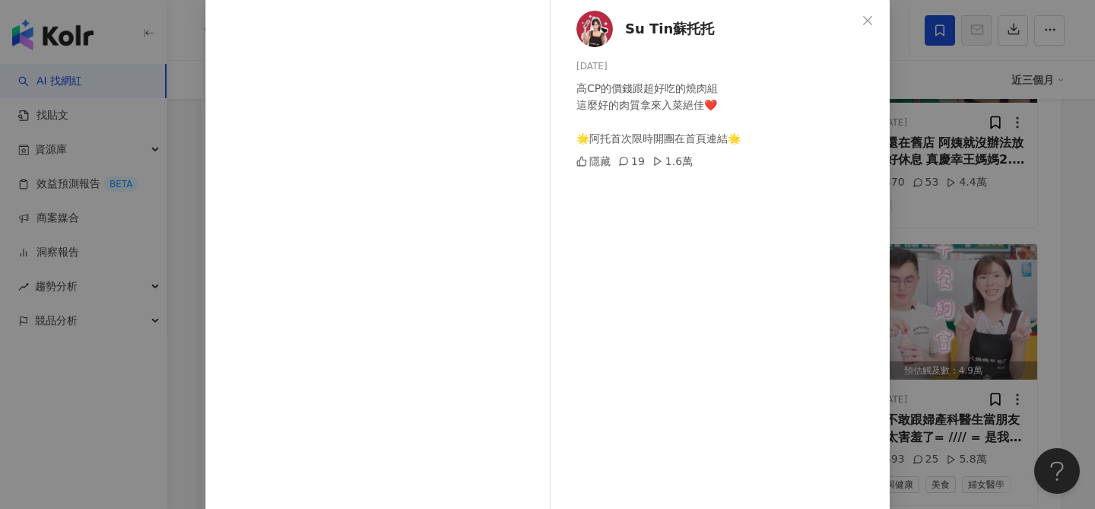
scroll to position [85, 0]
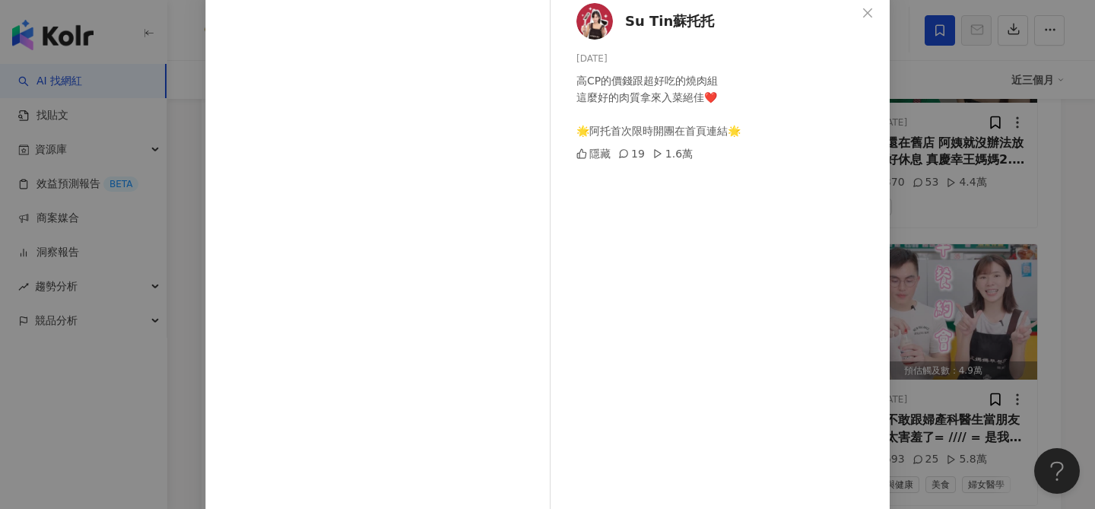
click at [973, 255] on div "Su Tin蘇托托 2025/9/3 高CP的價錢跟超好吃的燒肉組 這麼好的肉質拿來入菜絕佳❤️ 🌟阿托首次限時開團在首頁連結🌟 隱藏 19 1.6萬 查看原…" at bounding box center [547, 254] width 1095 height 509
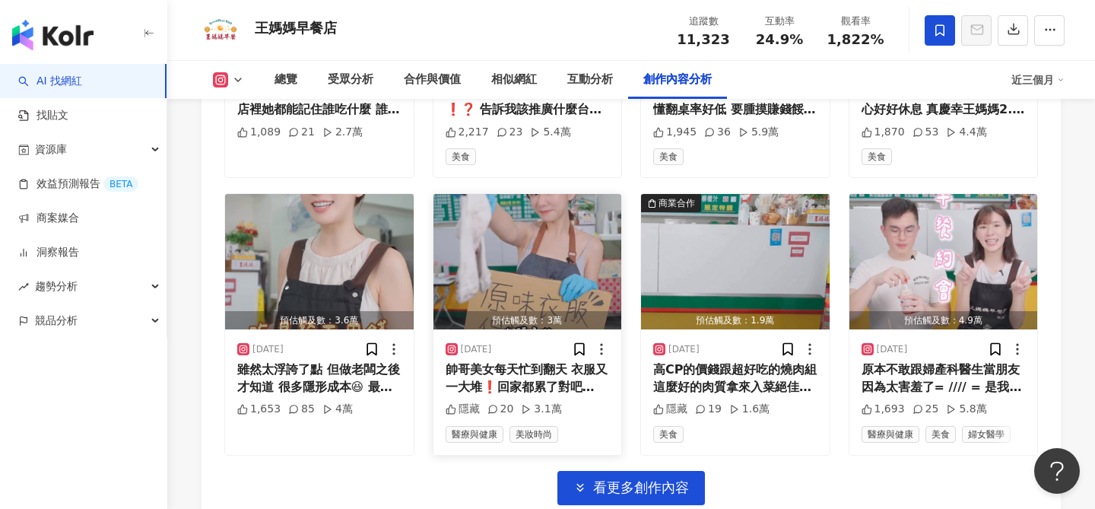
scroll to position [5207, 0]
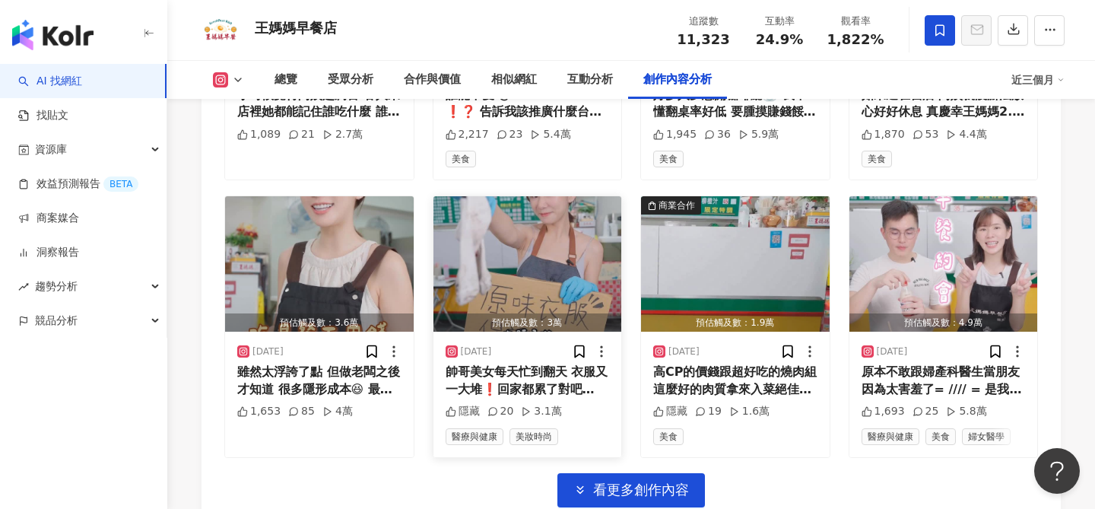
click at [586, 256] on img "button" at bounding box center [527, 263] width 189 height 135
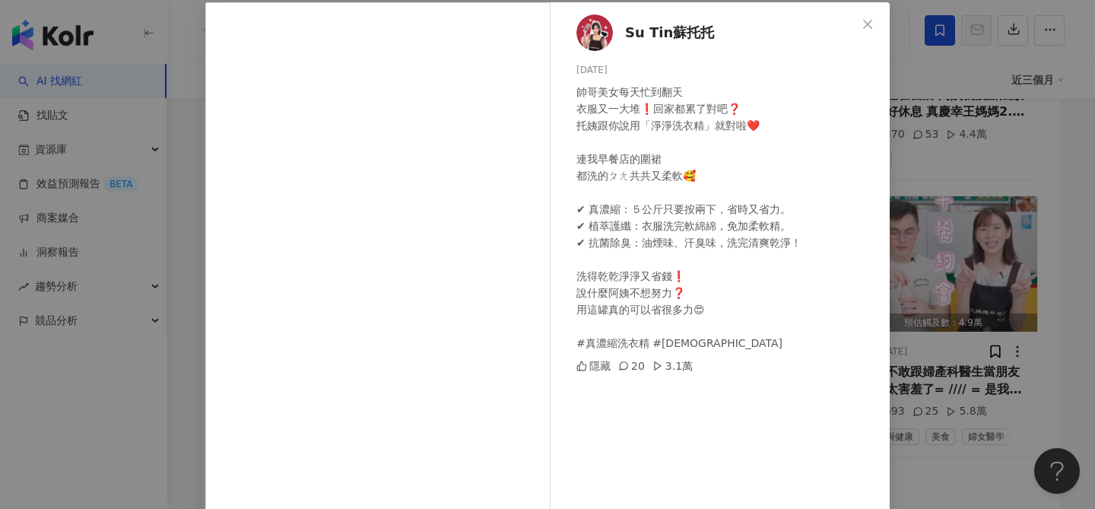
scroll to position [76, 0]
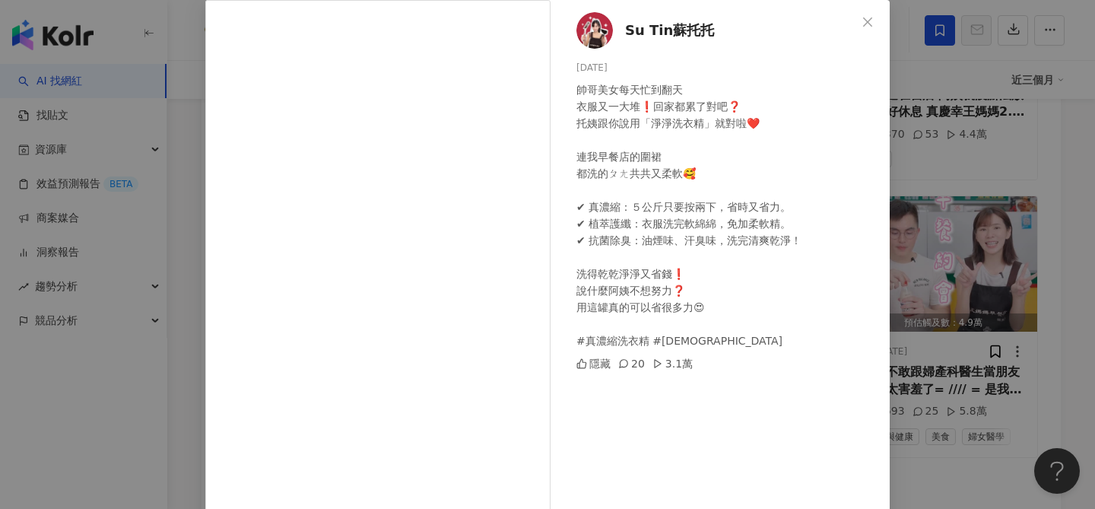
click at [1027, 207] on div "Su Tin蘇托托 2025/9/4 帥哥美女每天忙到翻天 衣服又一大堆❗️回家都累了對吧❓ 托姨跟你說用「淨淨洗衣精」就對啦❤️ 連我早餐店的圍裙 都洗的ㄆ…" at bounding box center [547, 254] width 1095 height 509
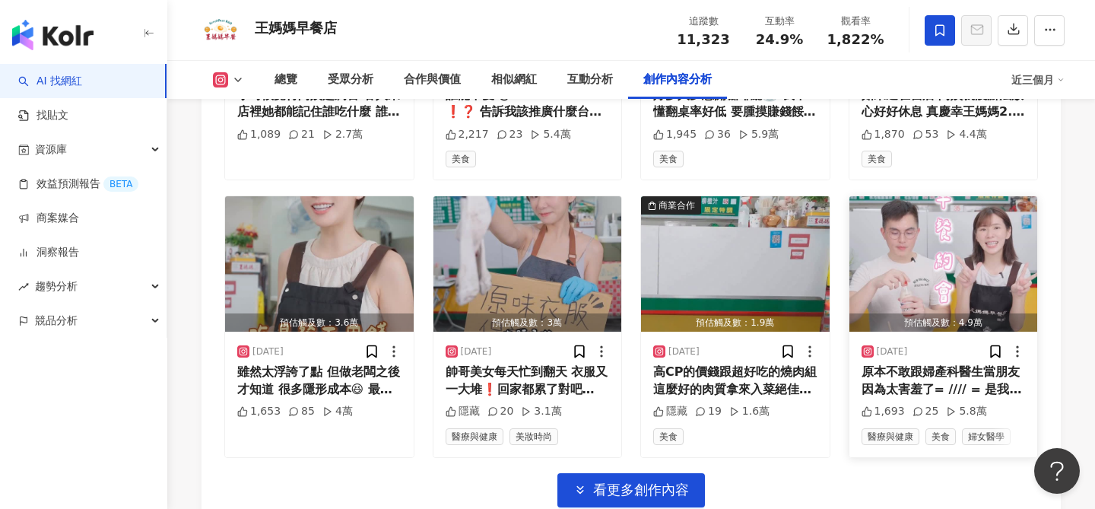
click at [959, 272] on img "button" at bounding box center [943, 263] width 189 height 135
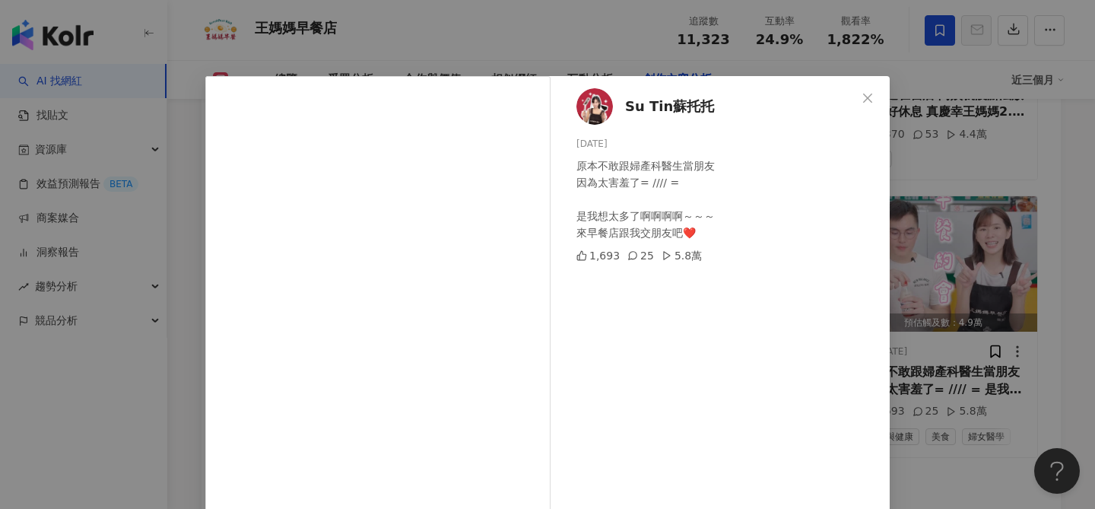
click at [958, 294] on div "Su Tin蘇托托 2025/9/1 原本不敢跟婦產科醫生當朋友 因為太害羞了= //// = 是我想太多了啊啊啊啊～～～ 來早餐店跟我交朋友吧❤️ 1,69…" at bounding box center [547, 254] width 1095 height 509
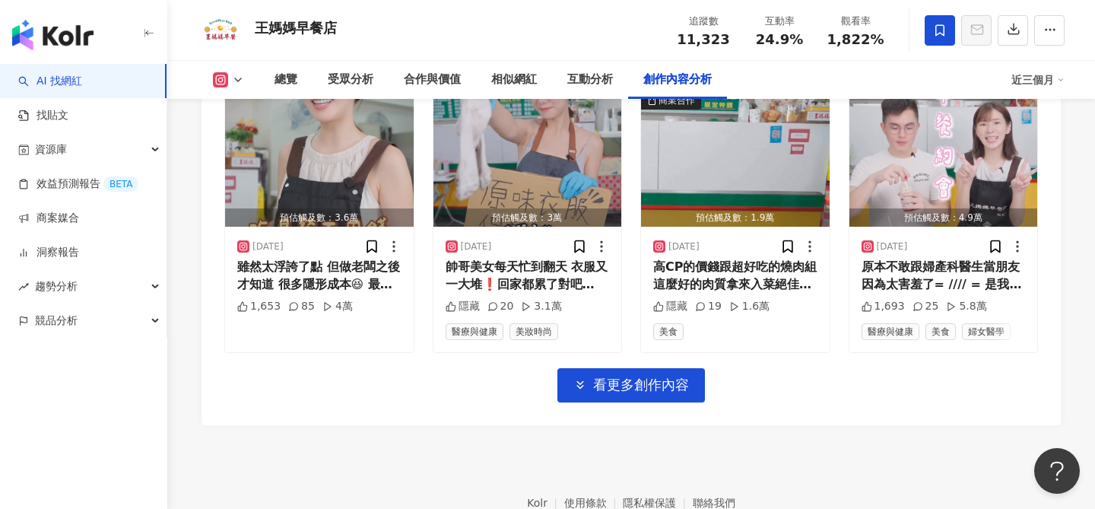
scroll to position [5397, 0]
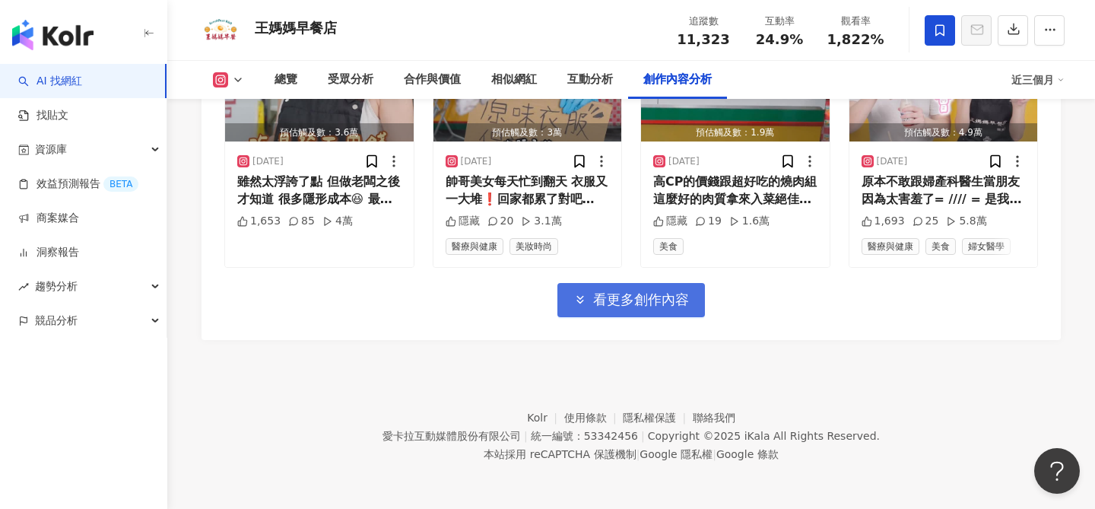
click at [647, 292] on span "看更多創作內容" at bounding box center [641, 299] width 96 height 17
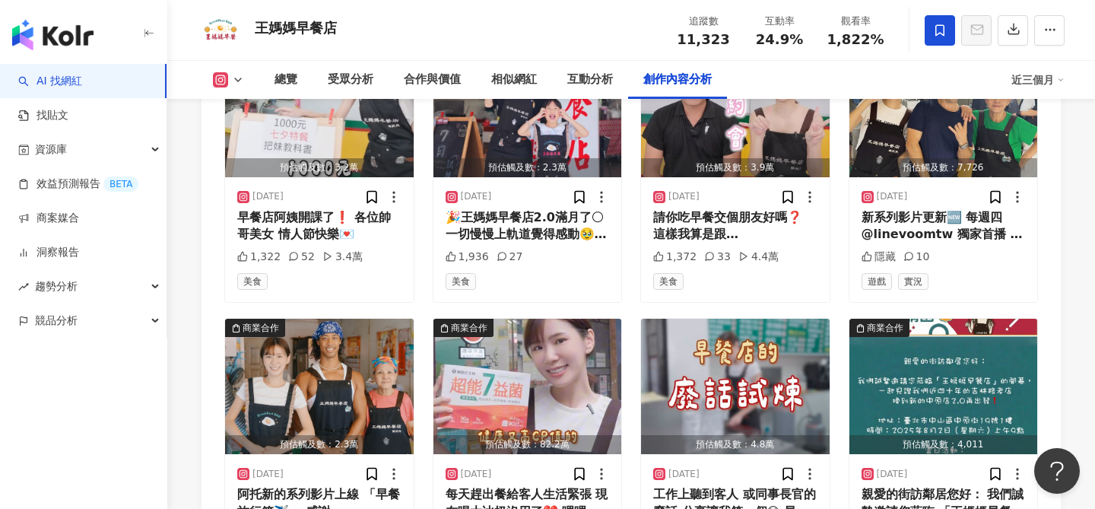
scroll to position [5642, 0]
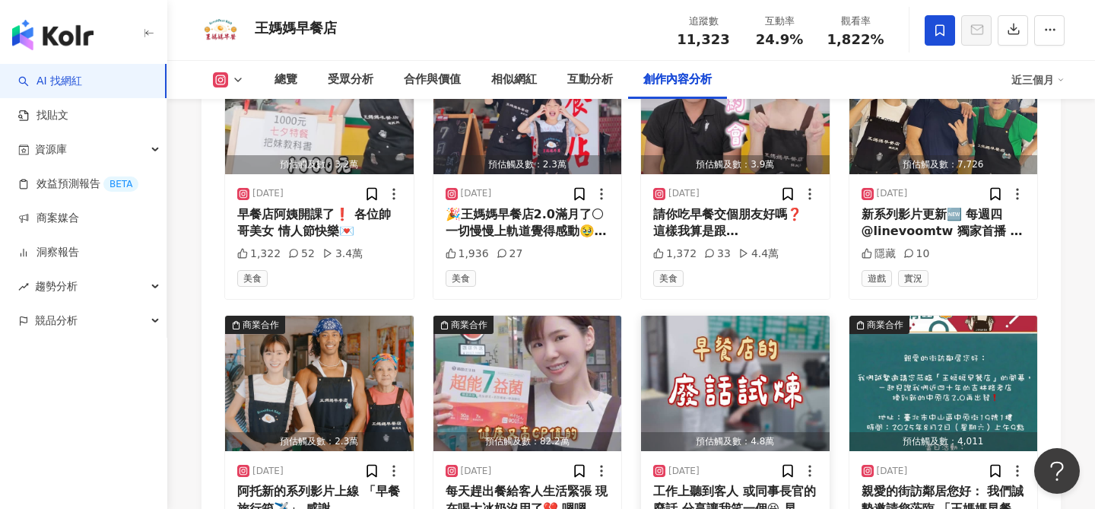
click at [710, 390] on img "button" at bounding box center [735, 383] width 189 height 135
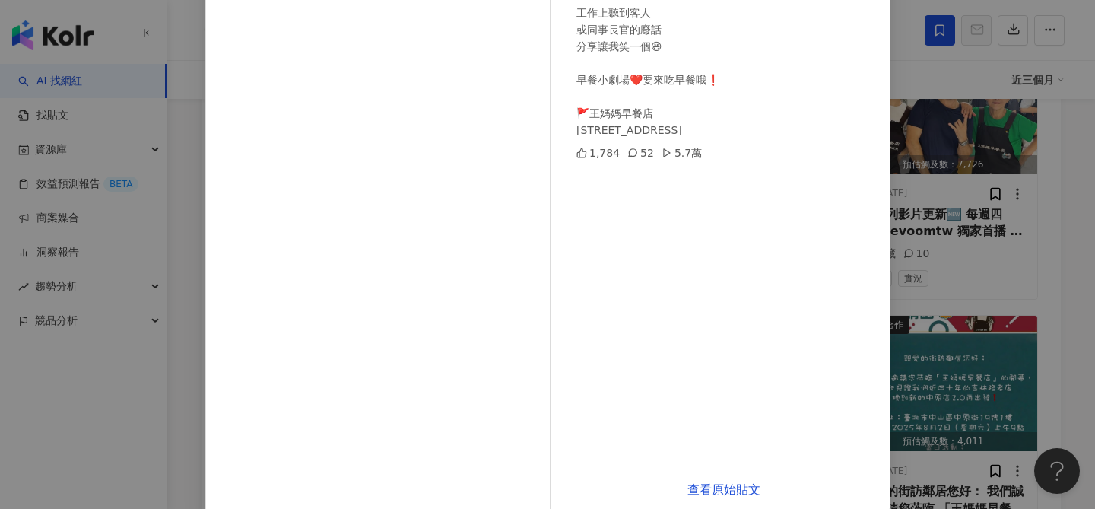
scroll to position [154, 0]
click at [717, 490] on link "查看原始貼文" at bounding box center [723, 488] width 73 height 14
click at [966, 227] on div "Su Tin蘇托托 2025/8/9 工作上聽到客人 或同事長官的廢話 分享讓我笑一個😆 早餐小劇場❤️要來吃早餐哦❗️ 🚩王媽媽早餐店 台北市中山區中原街1…" at bounding box center [547, 254] width 1095 height 509
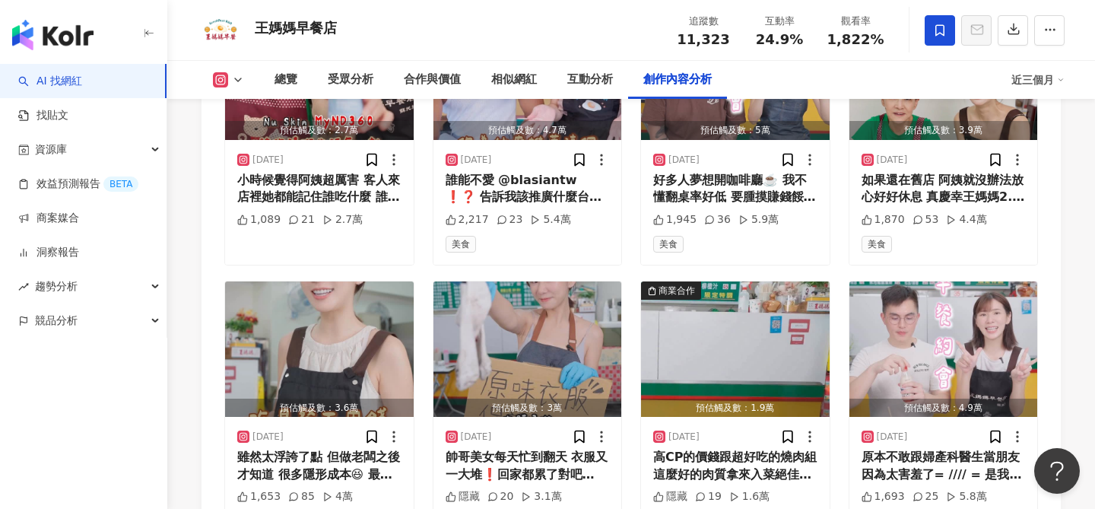
scroll to position [5127, 0]
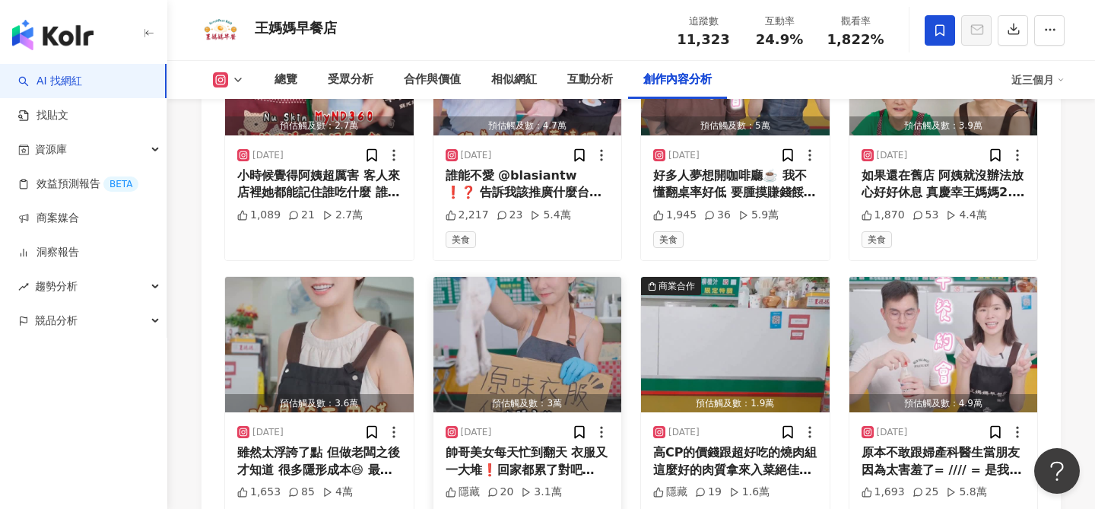
click at [497, 356] on img "button" at bounding box center [527, 344] width 189 height 135
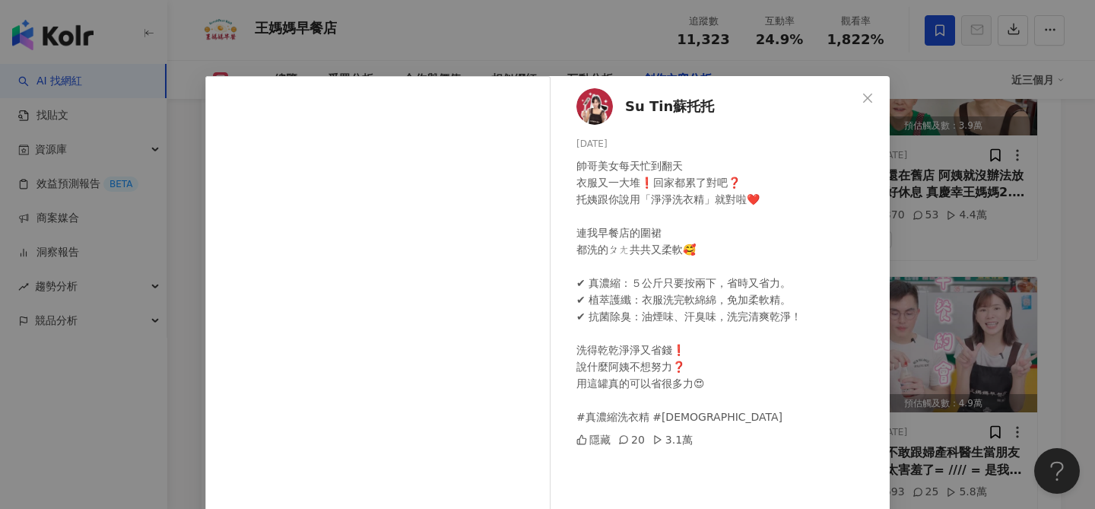
click at [734, 341] on div "帥哥美女每天忙到翻天 衣服又一大堆❗️回家都累了對吧❓ 托姨跟你說用「淨淨洗衣精」就對啦❤️ 連我早餐店的圍裙 都洗的ㄆㄤ共共又柔軟🥰 ✔ 真濃縮：５公斤只要…" at bounding box center [726, 291] width 301 height 268
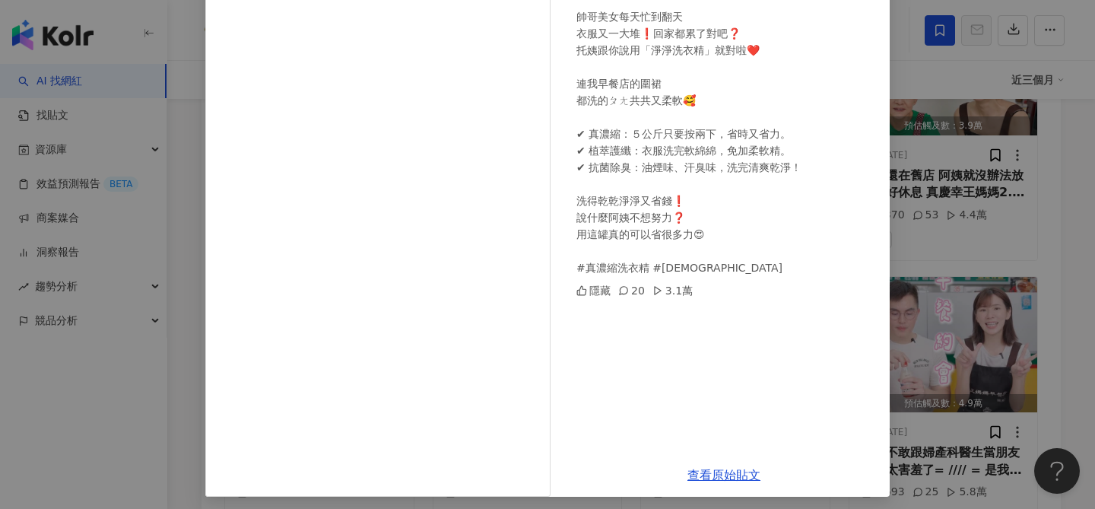
scroll to position [155, 0]
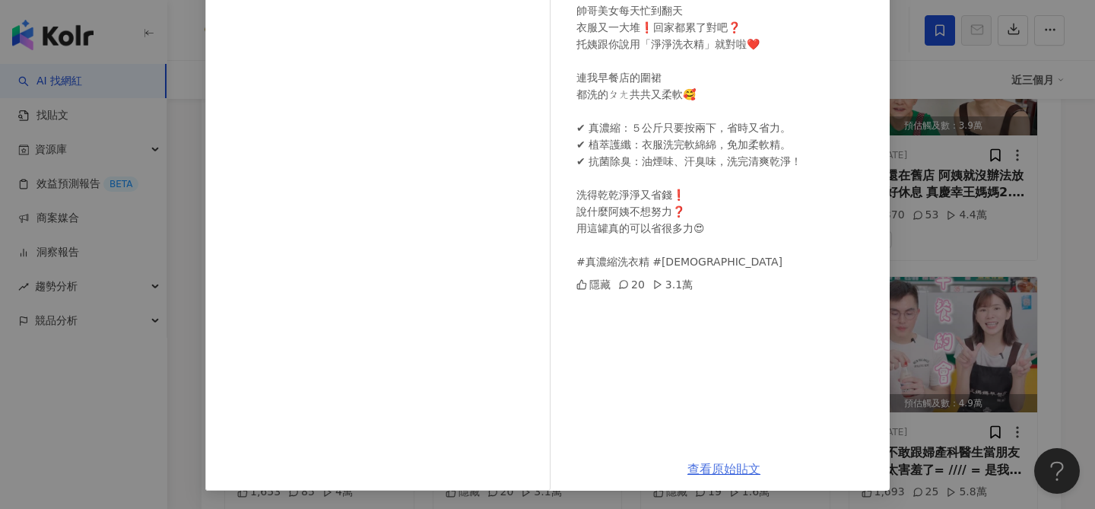
click at [720, 471] on link "查看原始貼文" at bounding box center [723, 469] width 73 height 14
click at [999, 189] on div "Su Tin蘇托托 2025/9/4 帥哥美女每天忙到翻天 衣服又一大堆❗️回家都累了對吧❓ 托姨跟你說用「淨淨洗衣精」就對啦❤️ 連我早餐店的圍裙 都洗的ㄆ…" at bounding box center [547, 254] width 1095 height 509
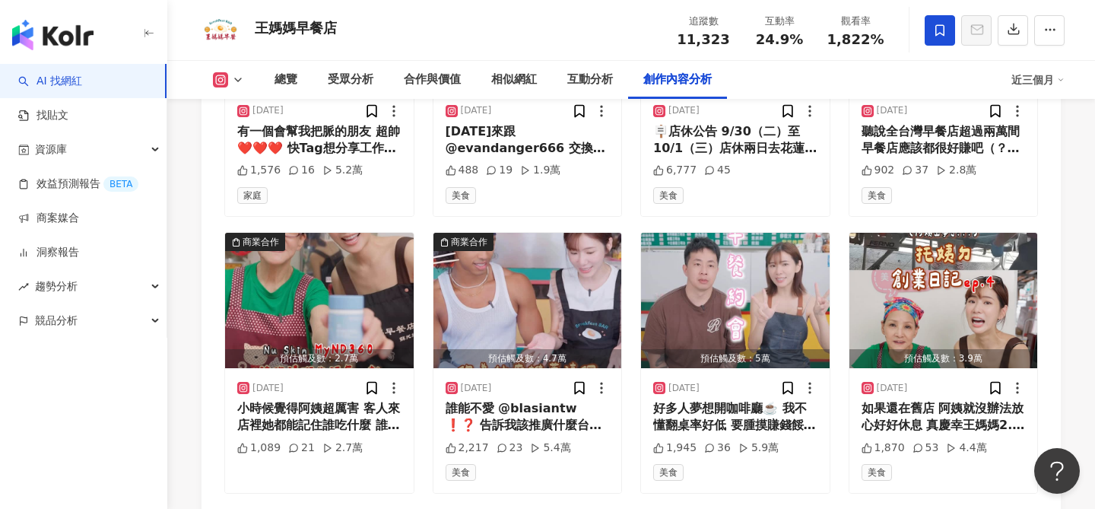
scroll to position [4483, 0]
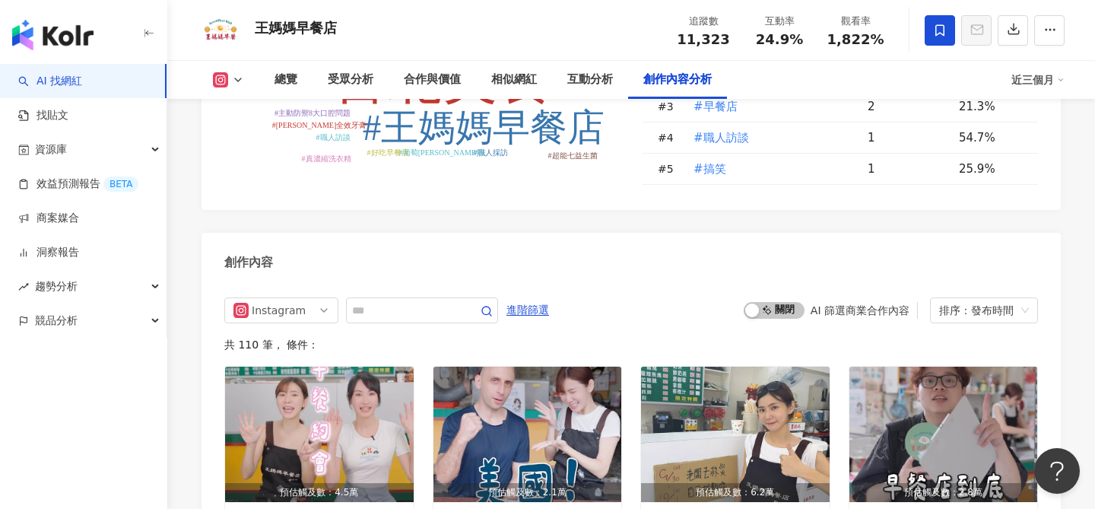
click at [390, 309] on input "text" at bounding box center [405, 310] width 106 height 18
type input "*****"
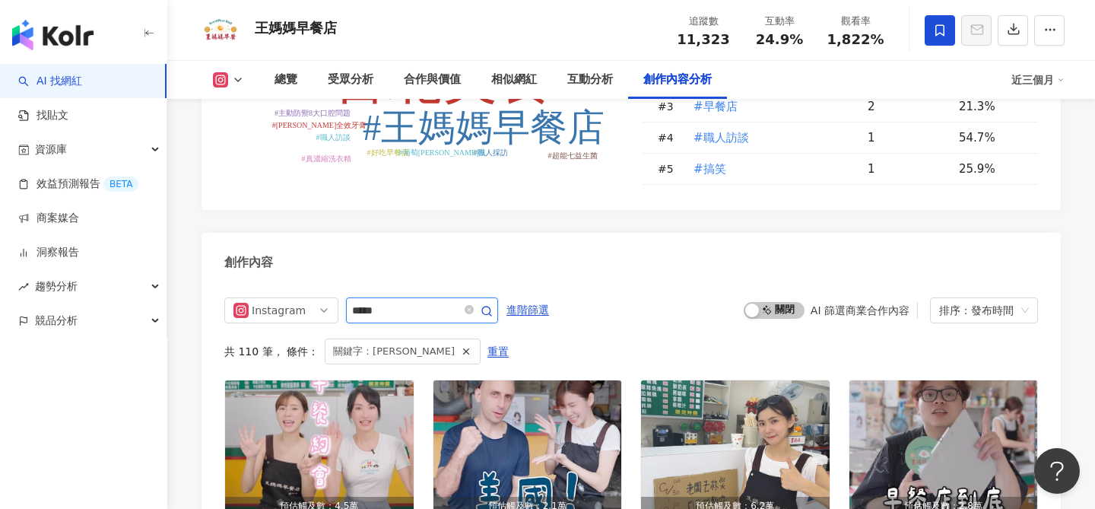
scroll to position [4617, 0]
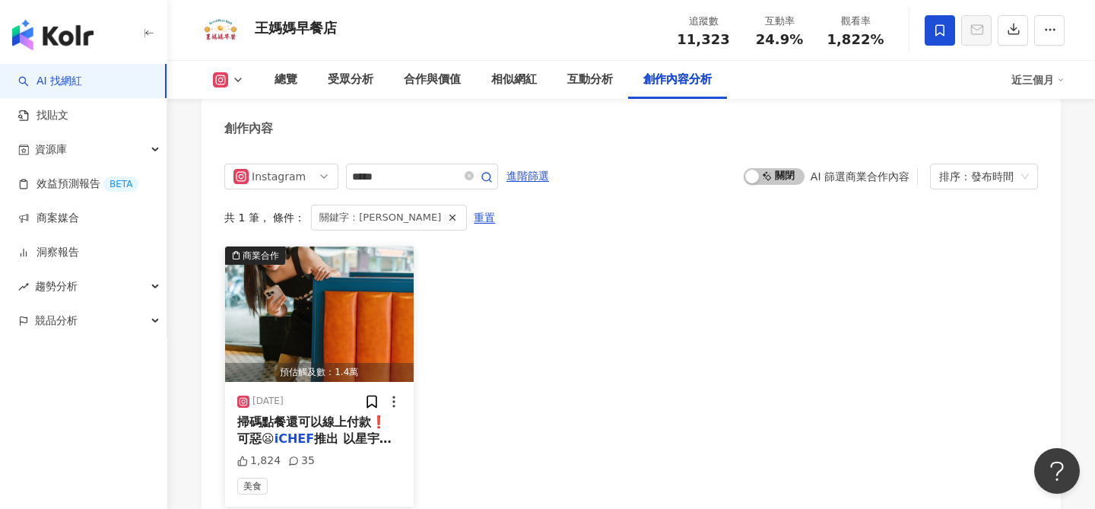
click at [392, 329] on img "button" at bounding box center [319, 313] width 189 height 135
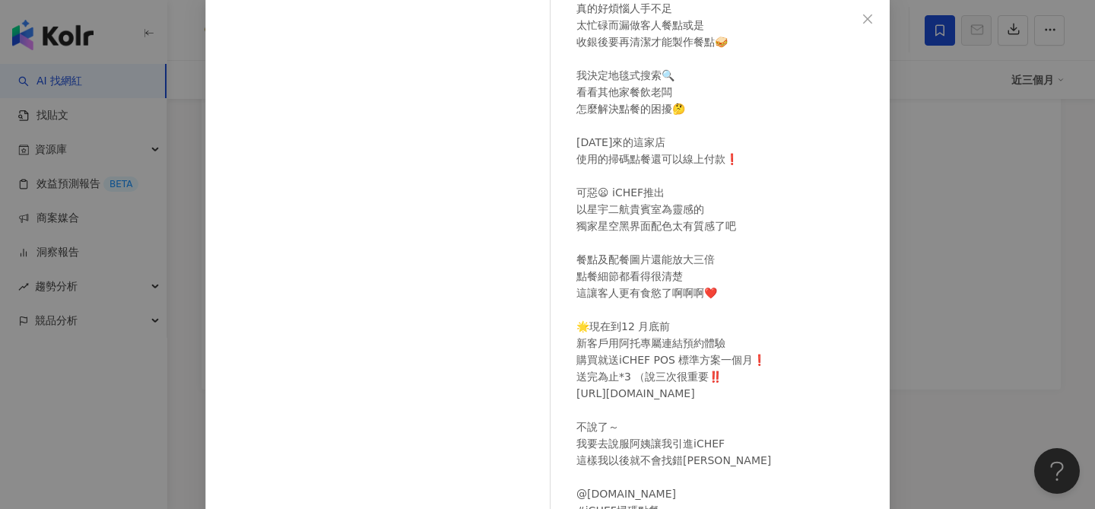
scroll to position [173, 0]
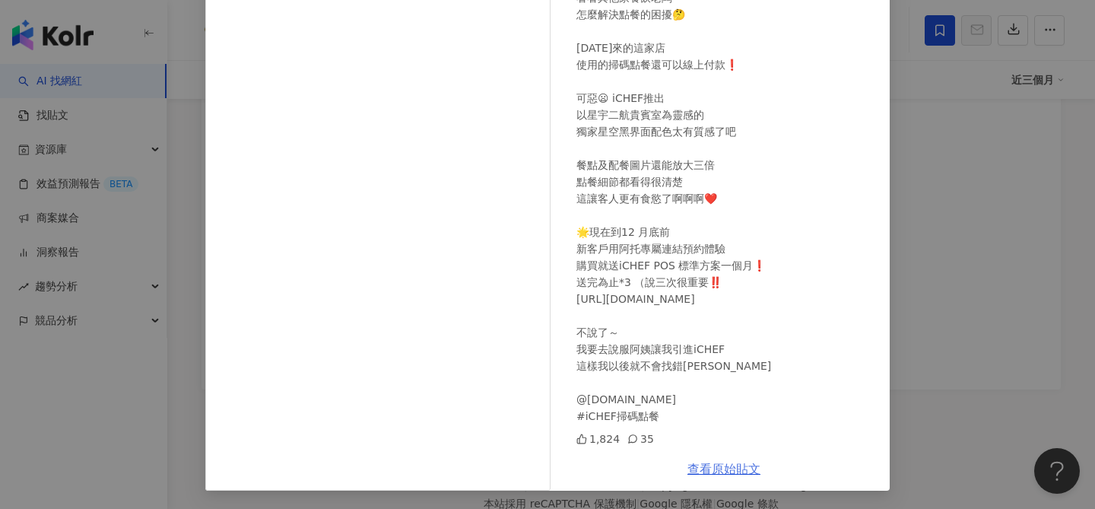
click at [709, 467] on link "查看原始貼文" at bounding box center [723, 469] width 73 height 14
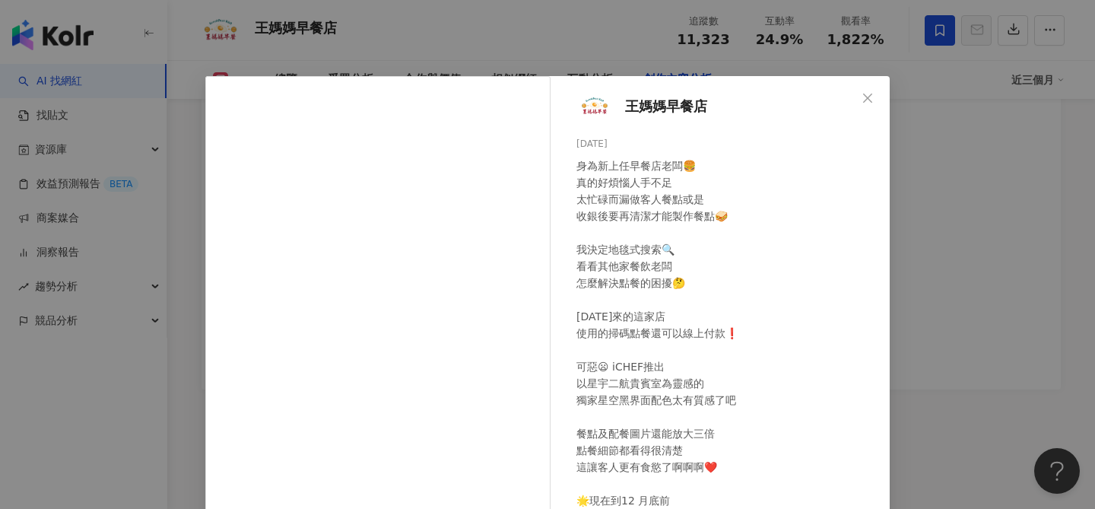
scroll to position [95, 0]
